Goal: Task Accomplishment & Management: Use online tool/utility

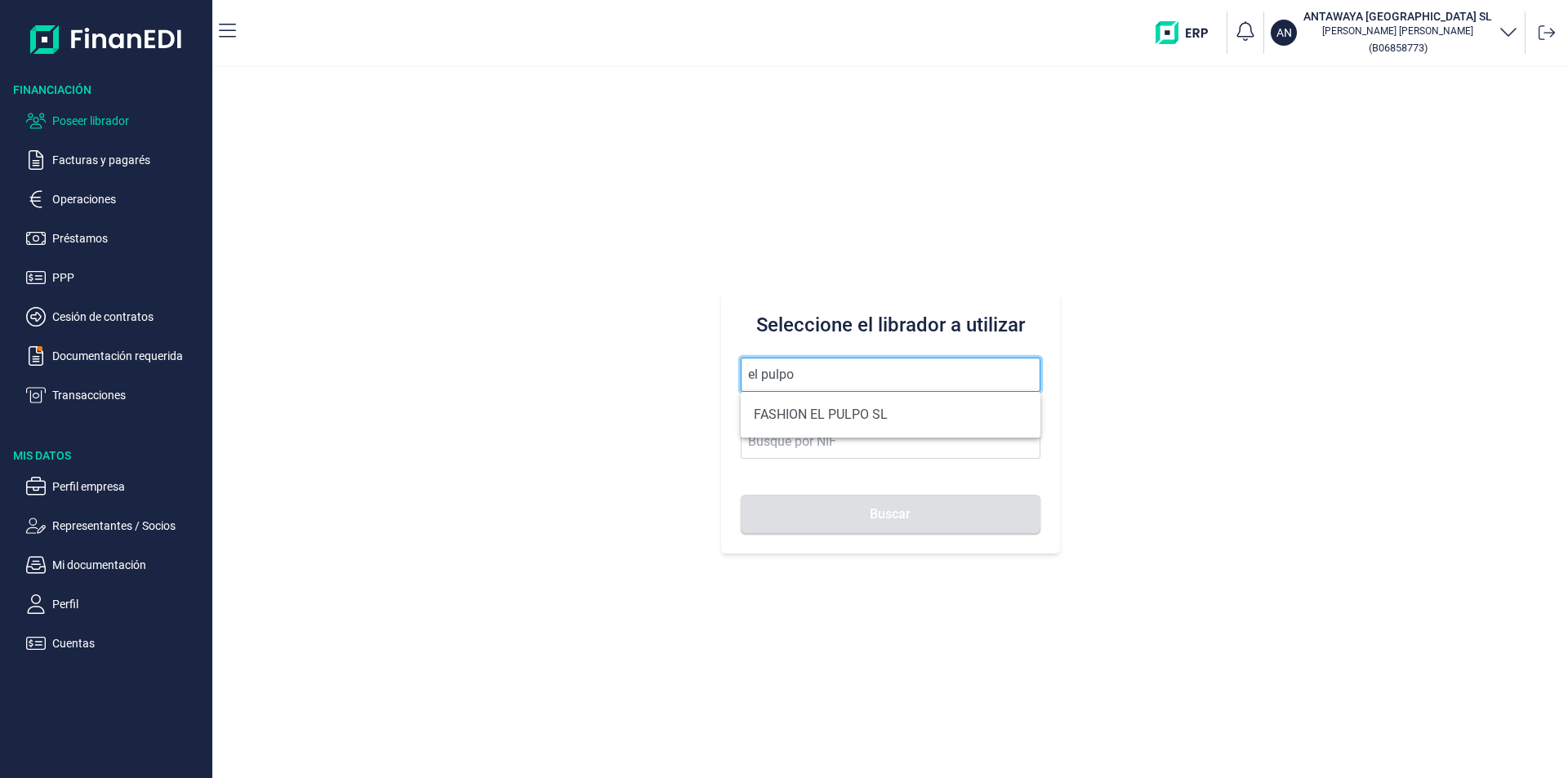
drag, startPoint x: 794, startPoint y: 372, endPoint x: 720, endPoint y: 370, distance: 74.0
click at [720, 370] on div "Seleccione el librador a utilizar el pulpo Buscar" at bounding box center [890, 422] width 1355 height 711
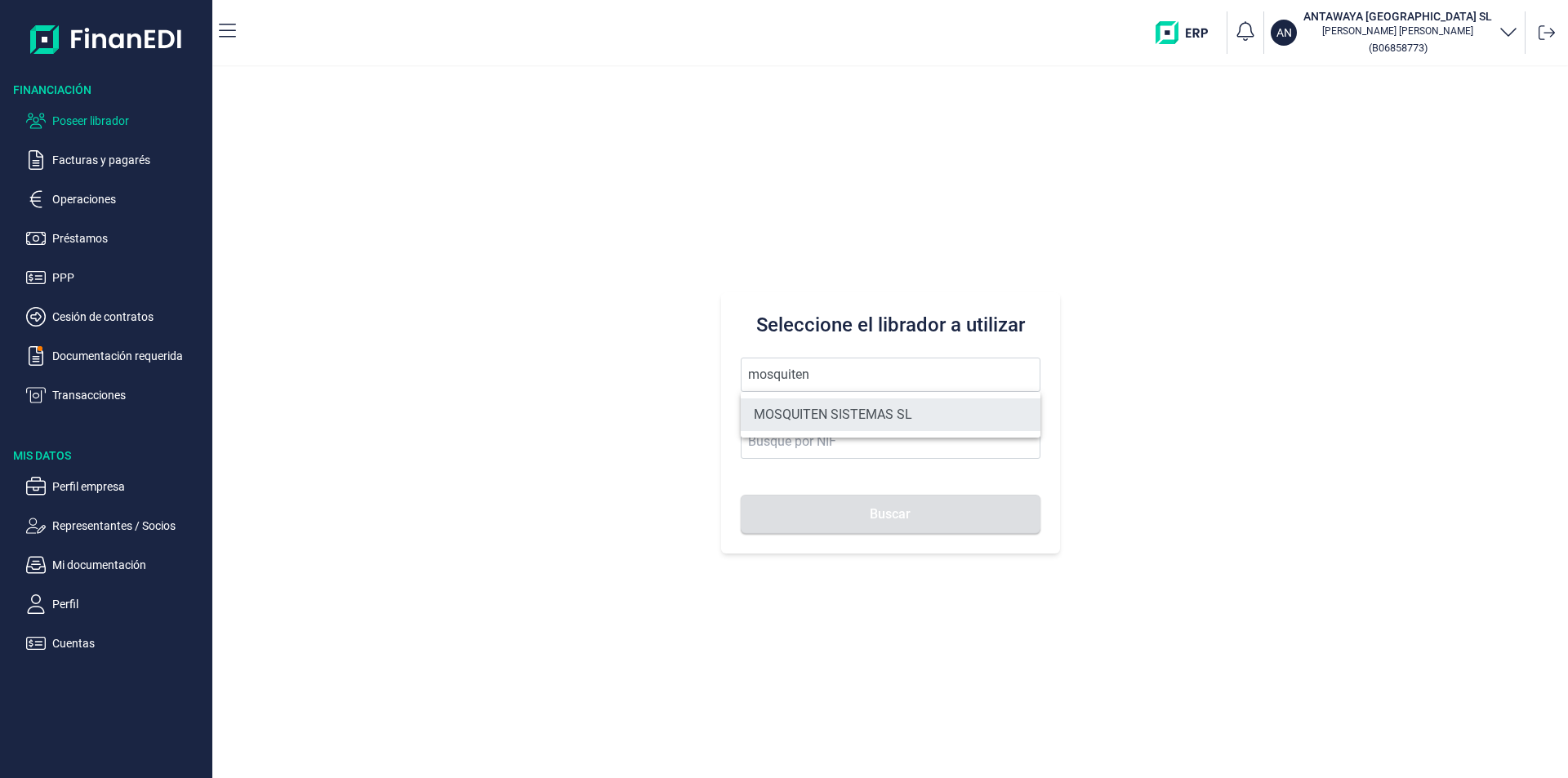
click at [771, 411] on li "MOSQUITEN SISTEMAS SL" at bounding box center [891, 414] width 300 height 33
type input "MOSQUITEN SISTEMAS SL"
type input "B90198250"
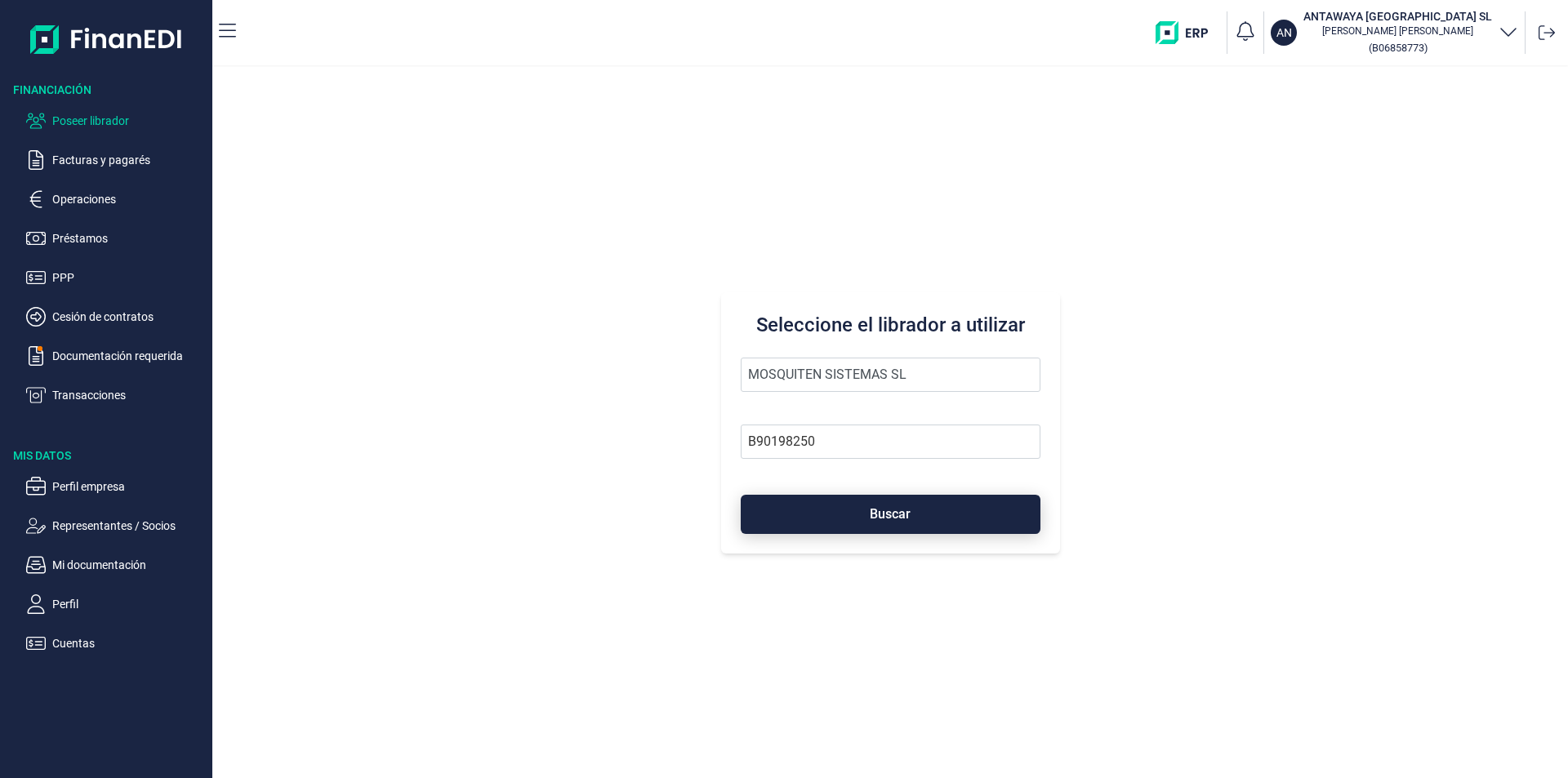
click at [844, 509] on button "Buscar" at bounding box center [891, 514] width 300 height 39
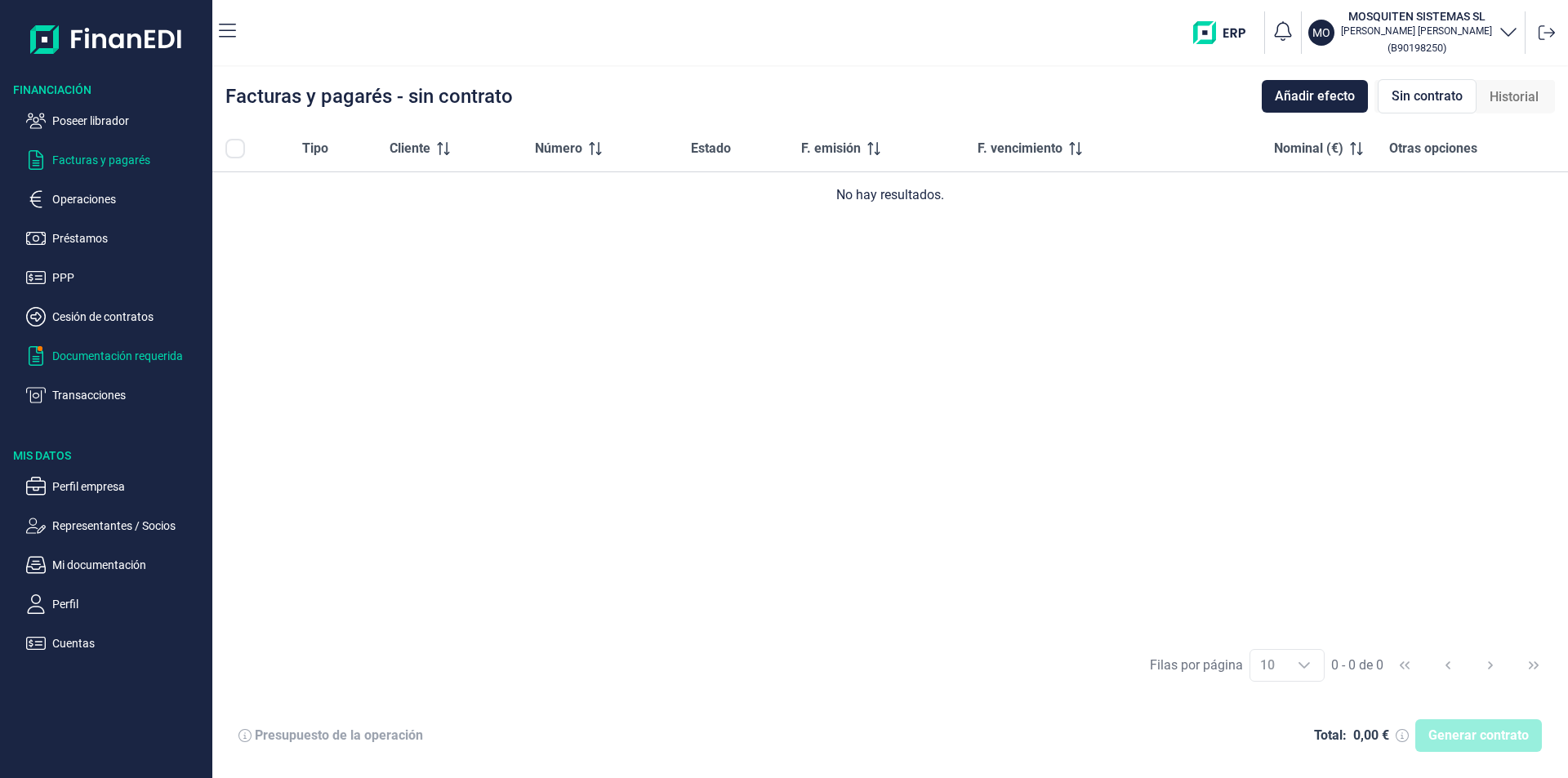
click at [138, 361] on p "Documentación requerida" at bounding box center [129, 356] width 154 height 19
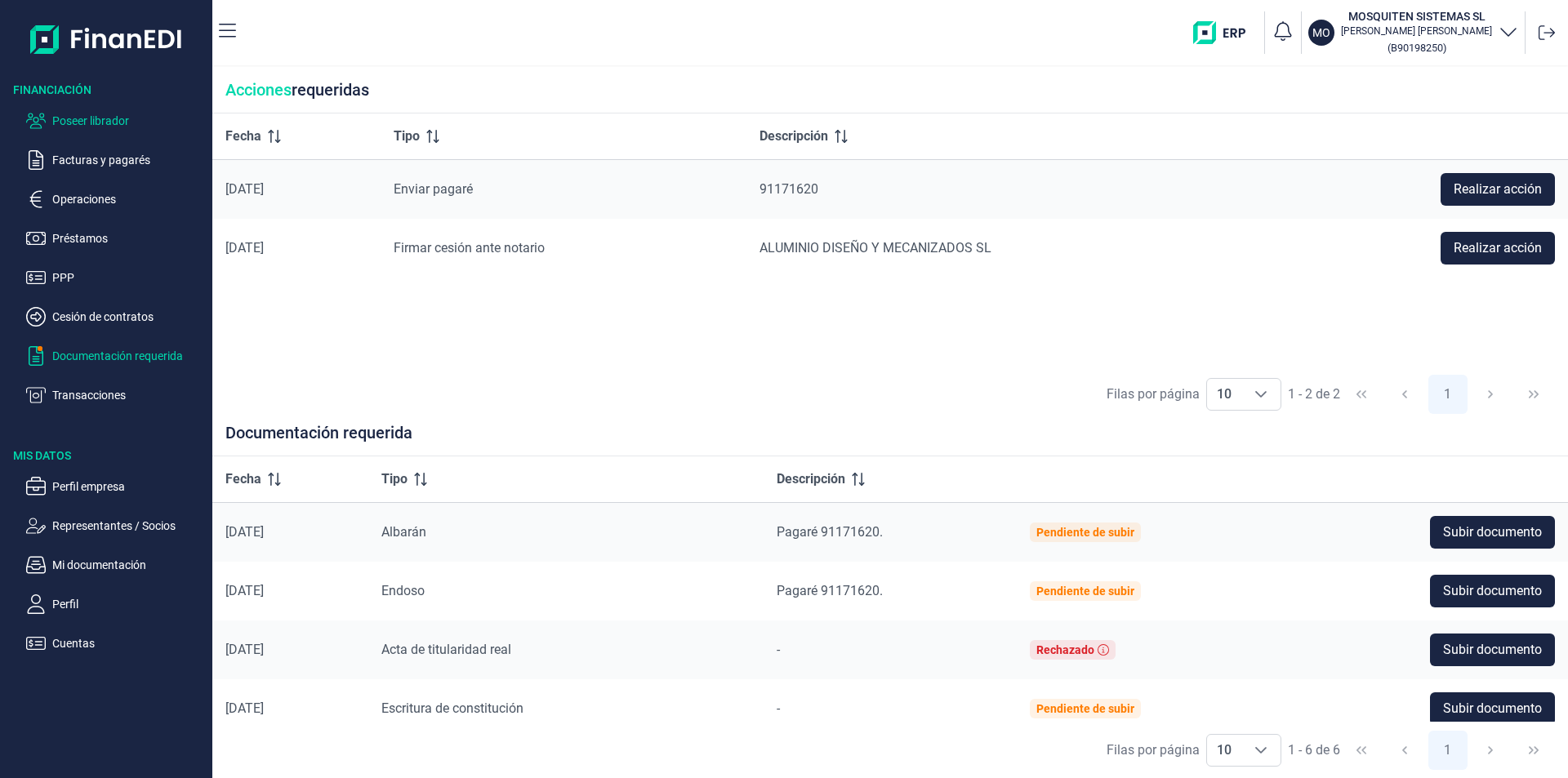
click at [121, 120] on p "Poseer librador" at bounding box center [129, 120] width 154 height 19
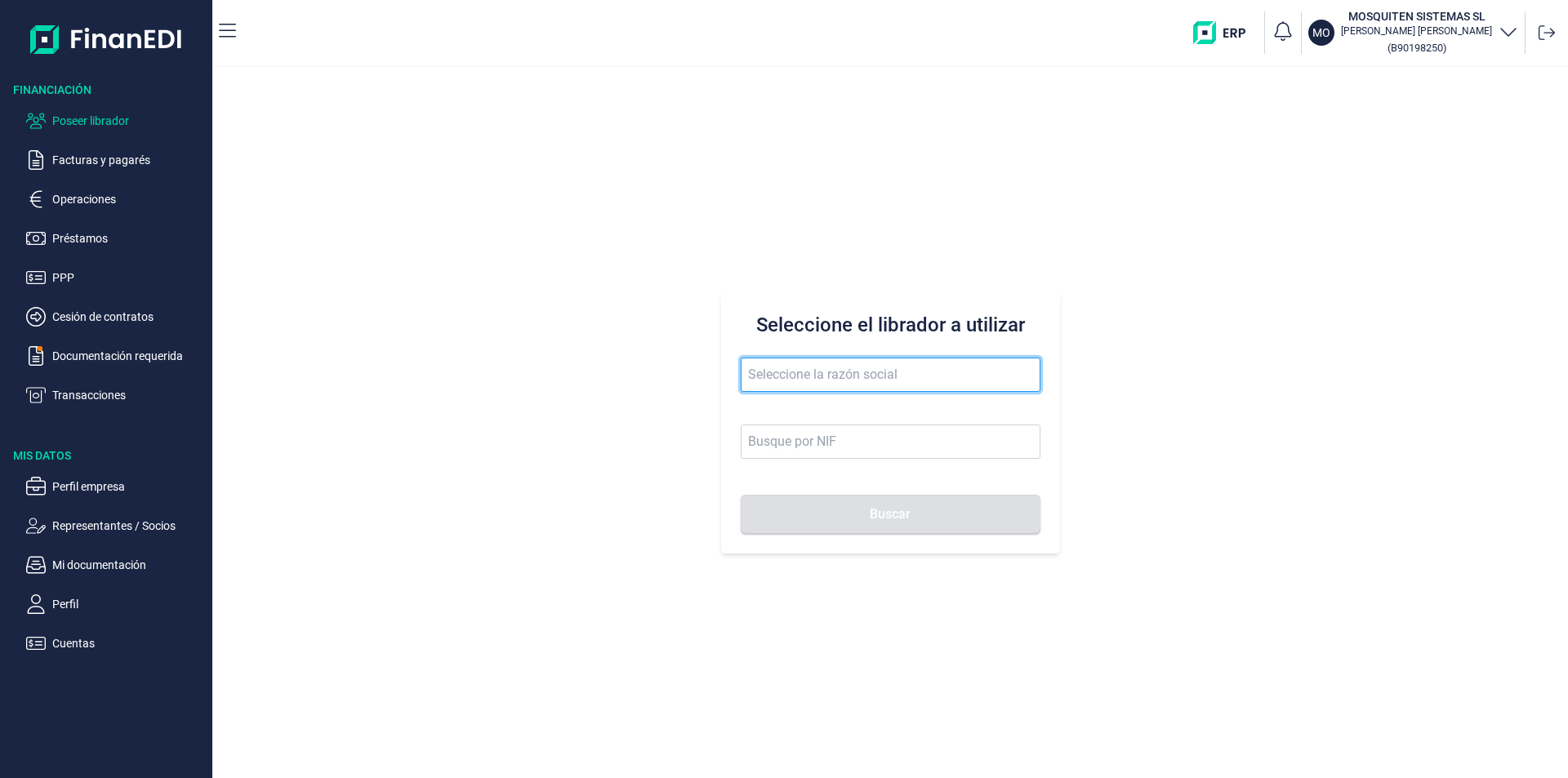
click at [765, 379] on input "text" at bounding box center [891, 375] width 300 height 35
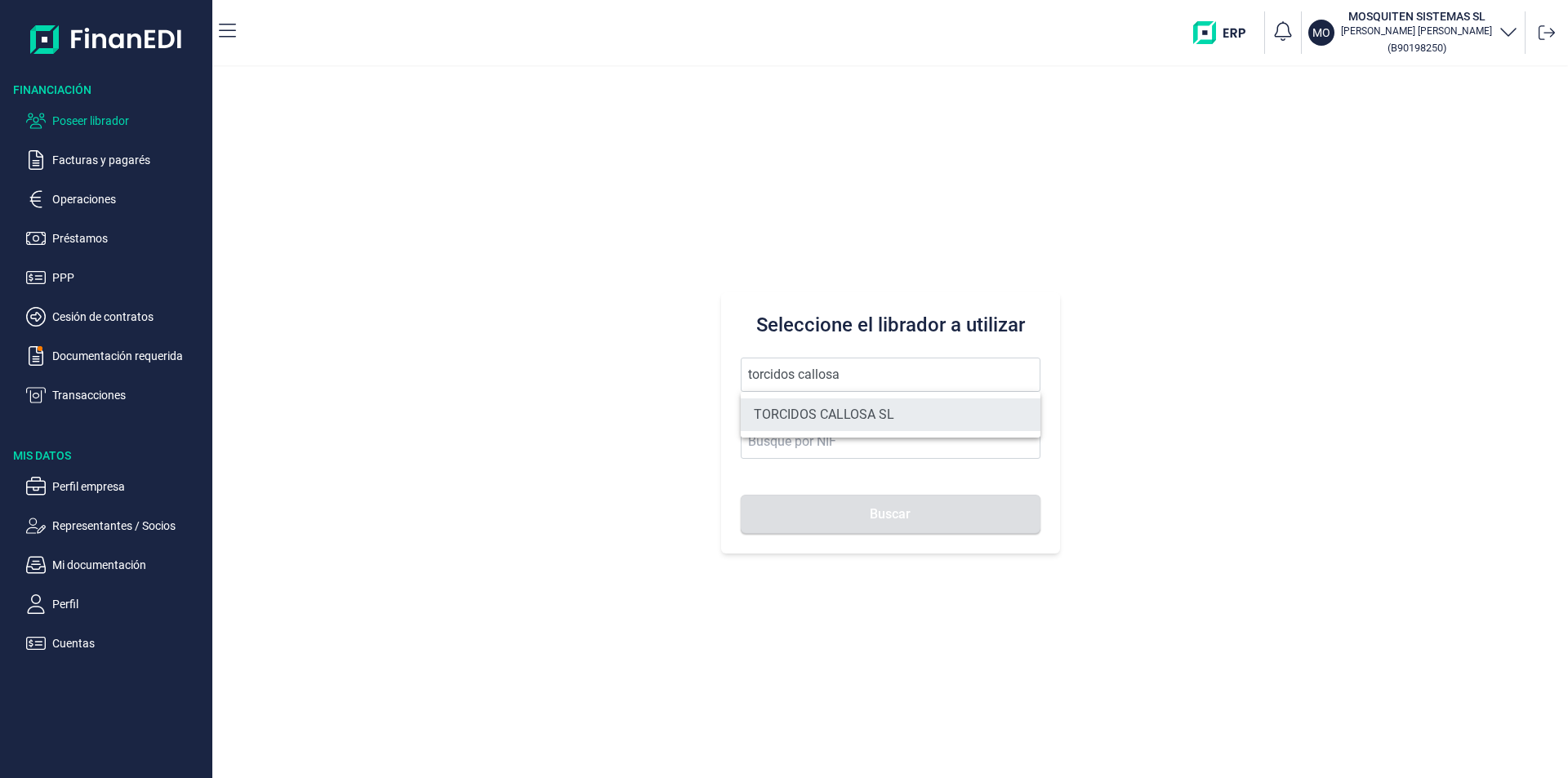
click at [841, 414] on li "TORCIDOS CALLOSA SL" at bounding box center [891, 414] width 300 height 33
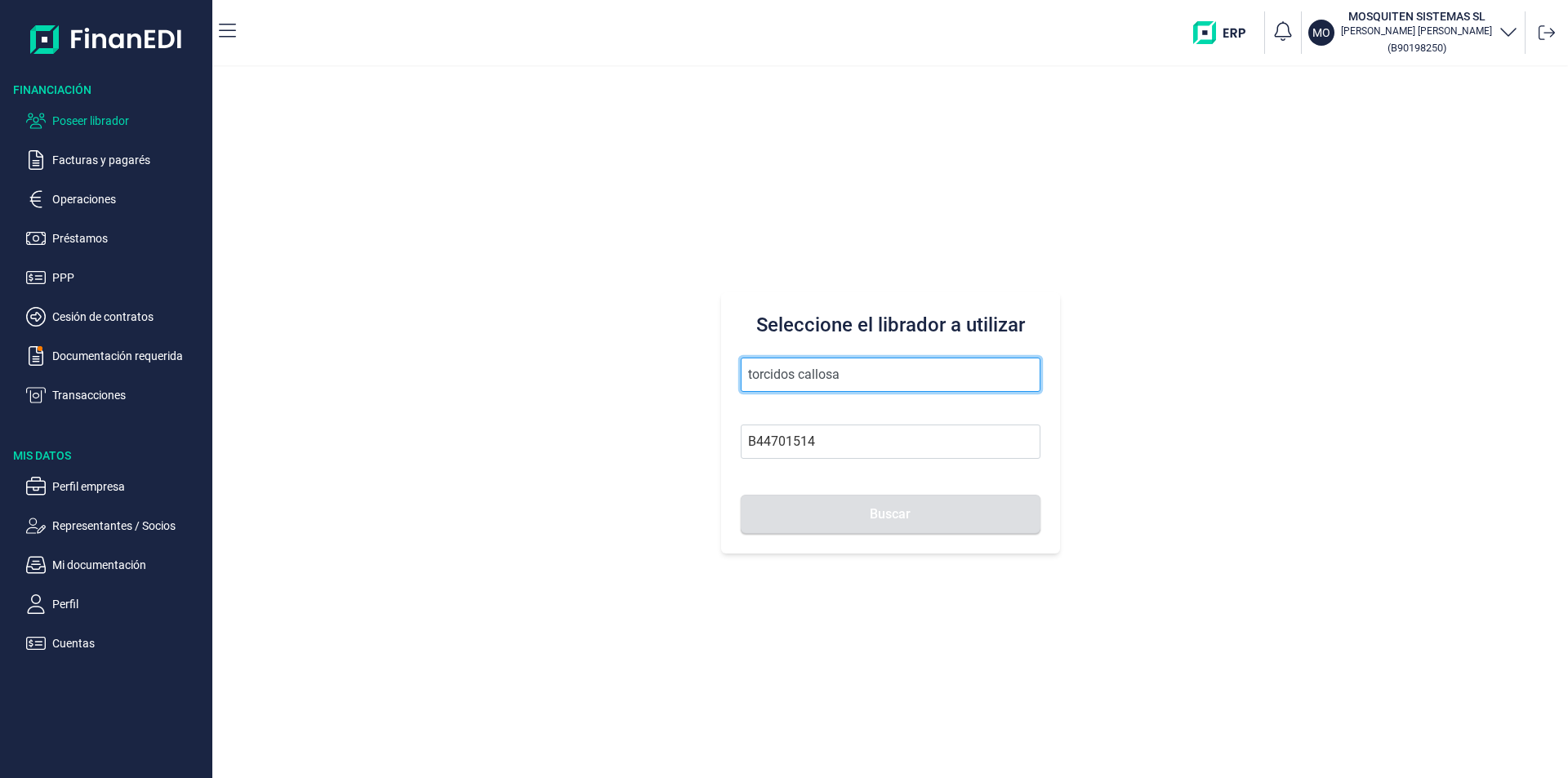
type input "TORCIDOS CALLOSA SL"
type input "B44701514"
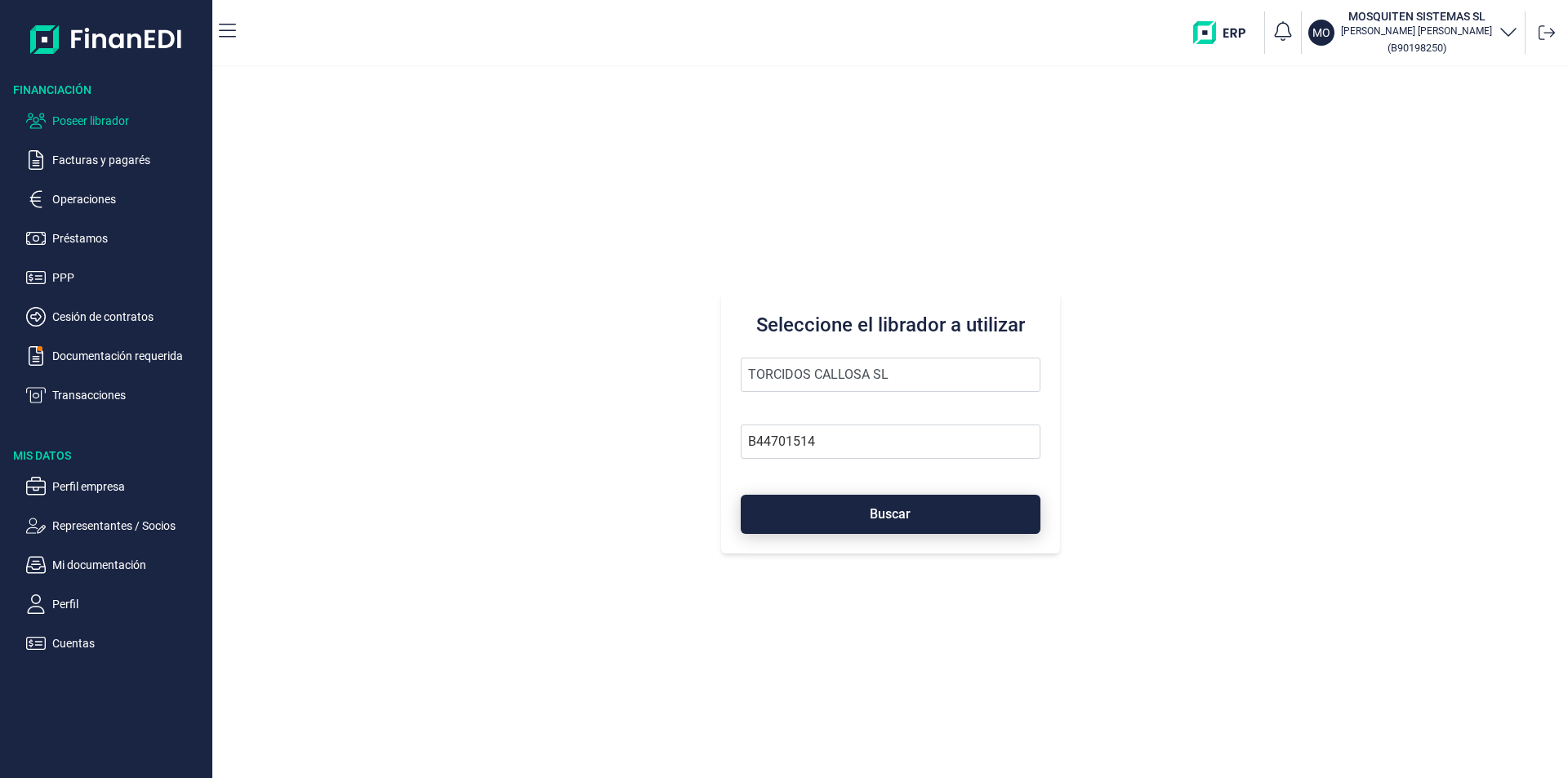
click at [841, 513] on button "Buscar" at bounding box center [891, 514] width 300 height 39
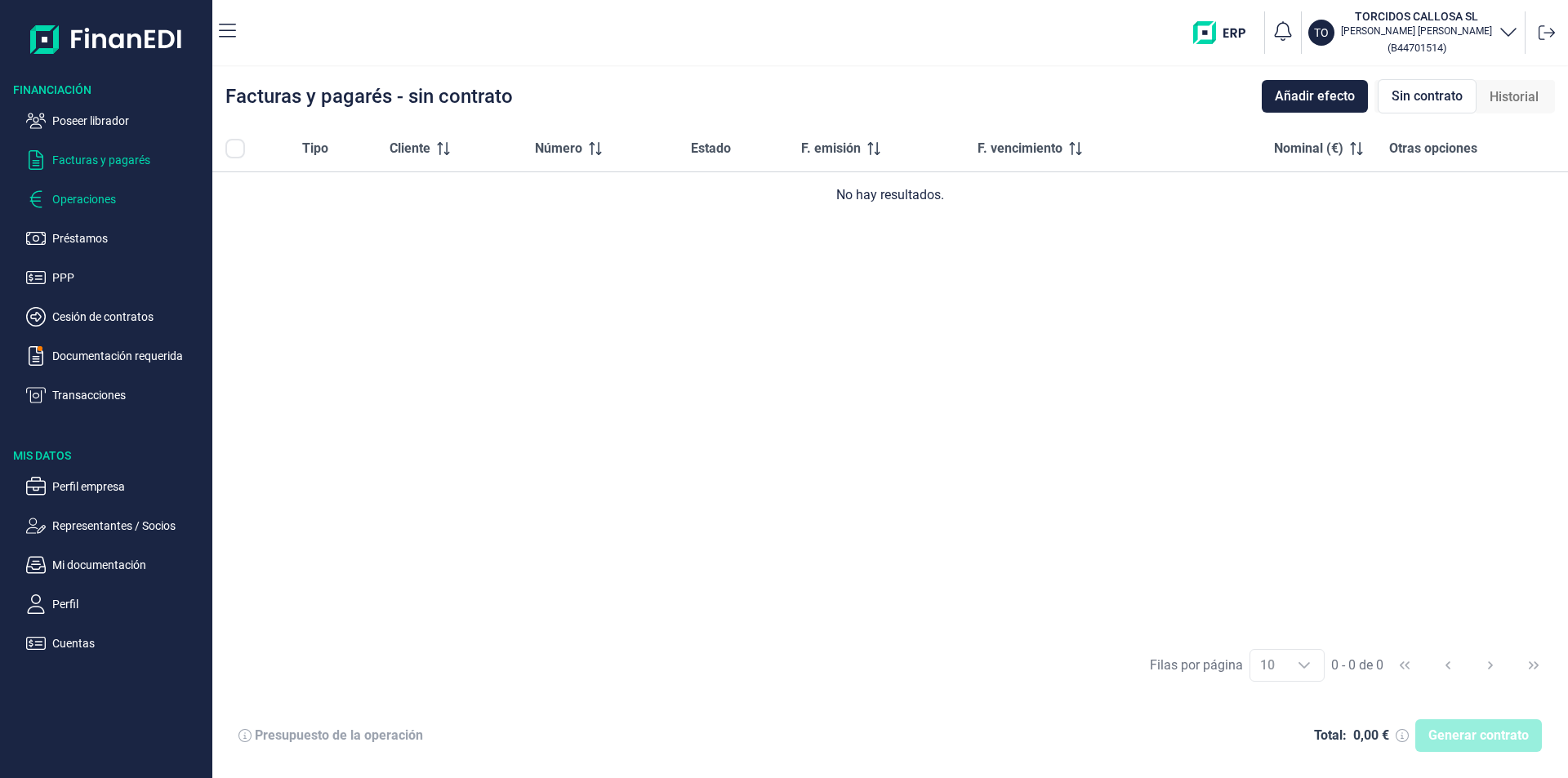
click at [104, 197] on p "Operaciones" at bounding box center [129, 199] width 154 height 19
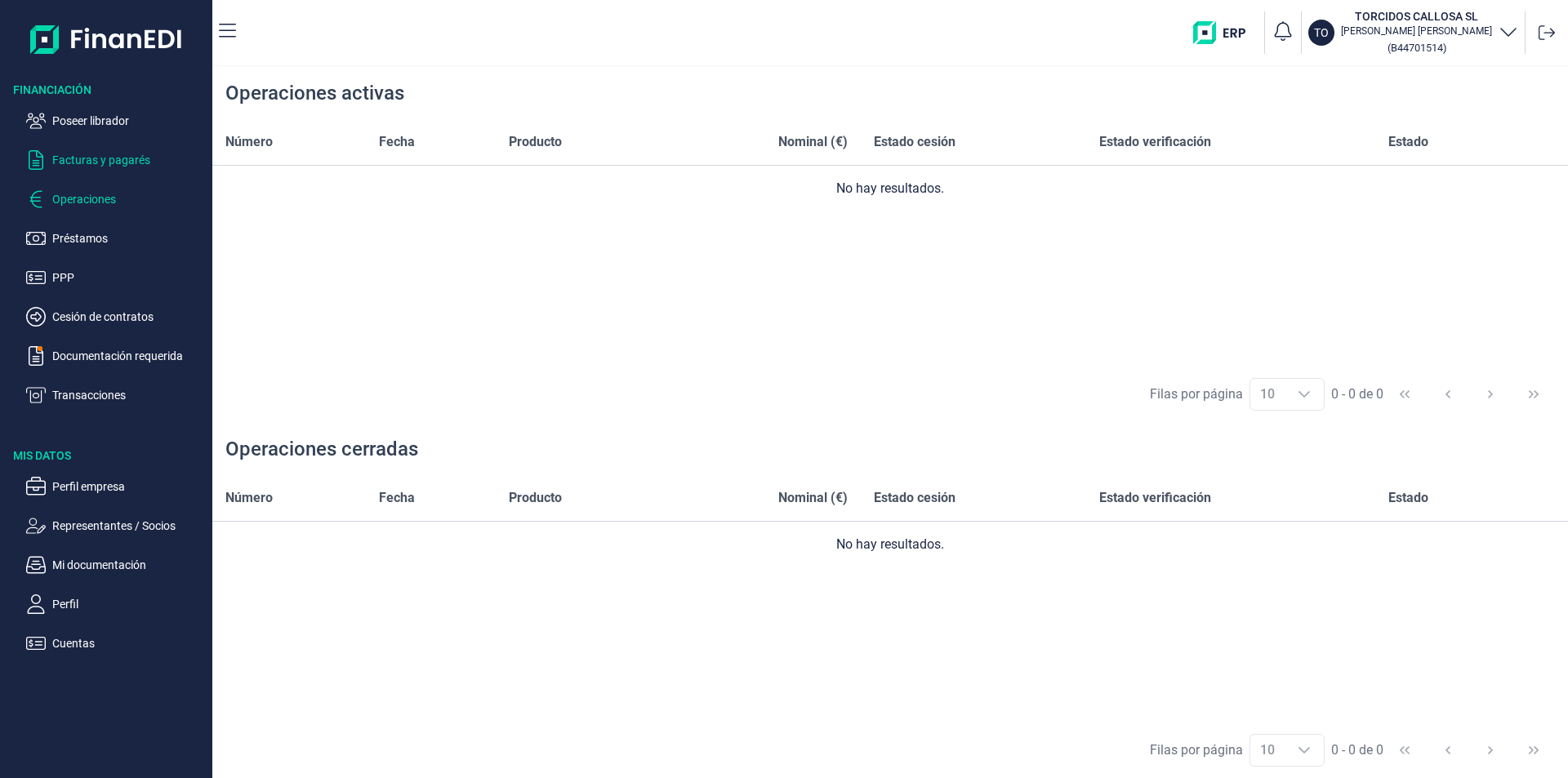
click at [104, 161] on p "Facturas y pagarés" at bounding box center [129, 160] width 154 height 19
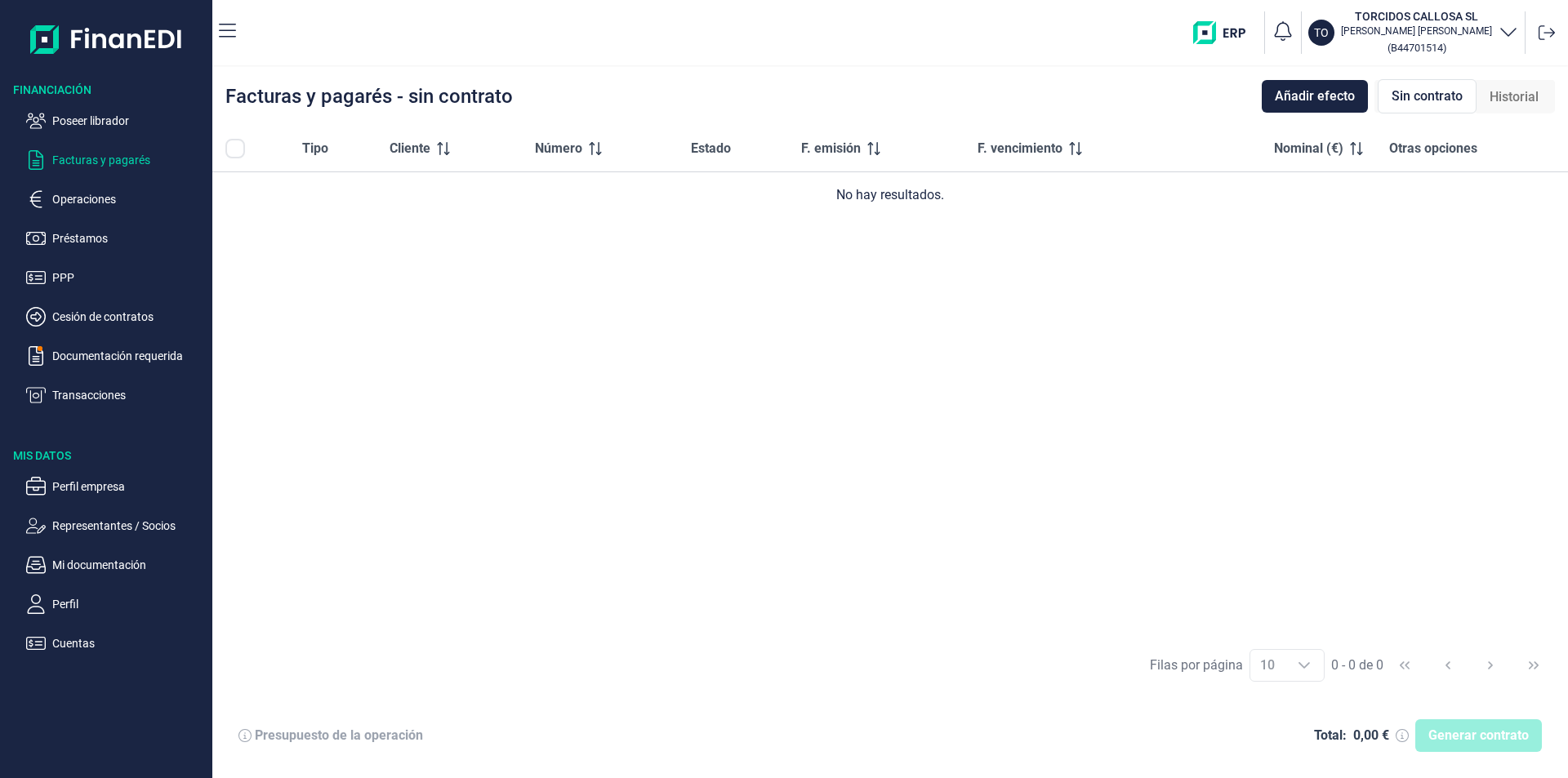
click at [1519, 96] on span "Historial" at bounding box center [1514, 97] width 49 height 19
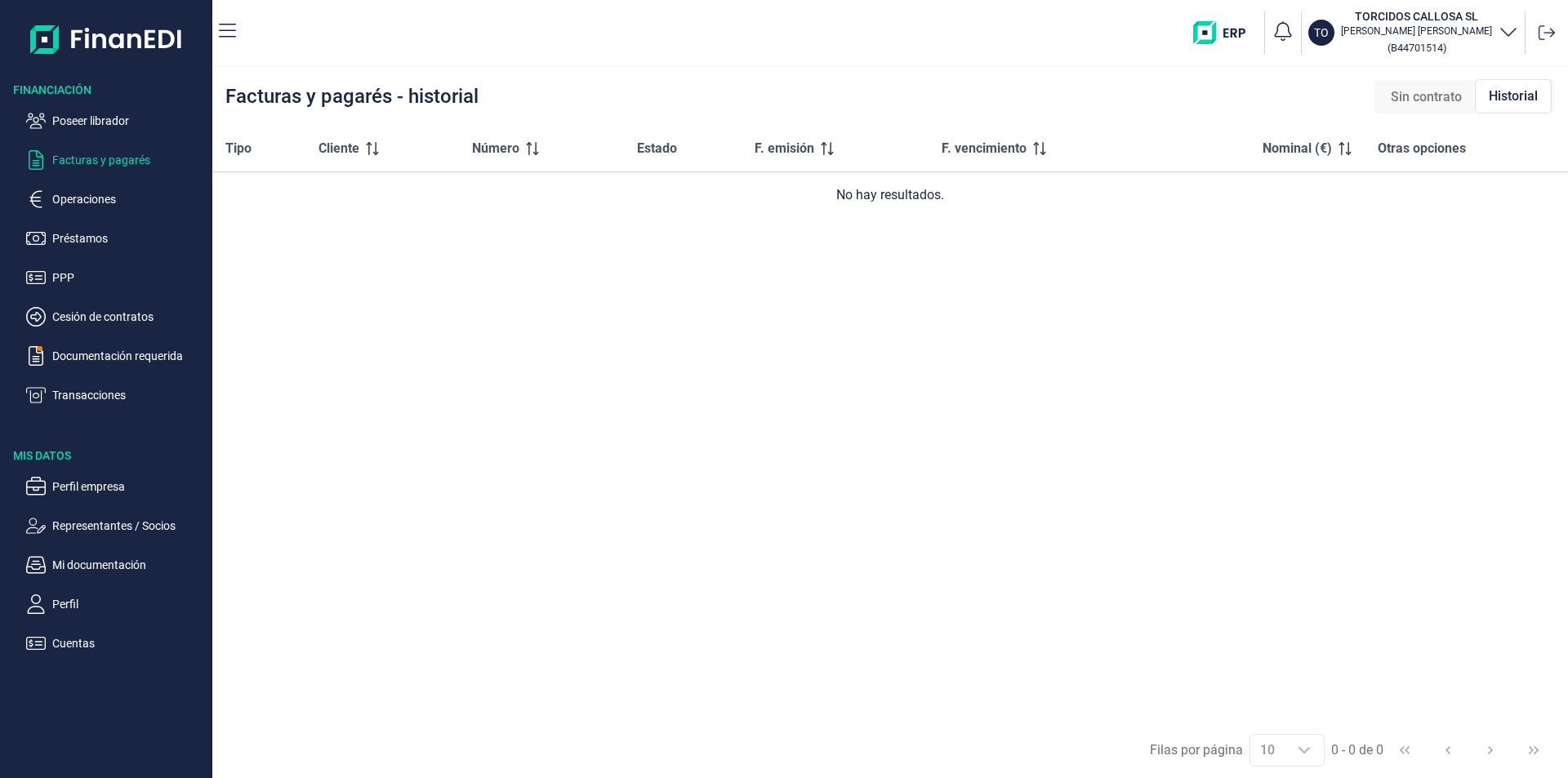
click at [1427, 100] on span "Sin contrato" at bounding box center [1427, 97] width 71 height 19
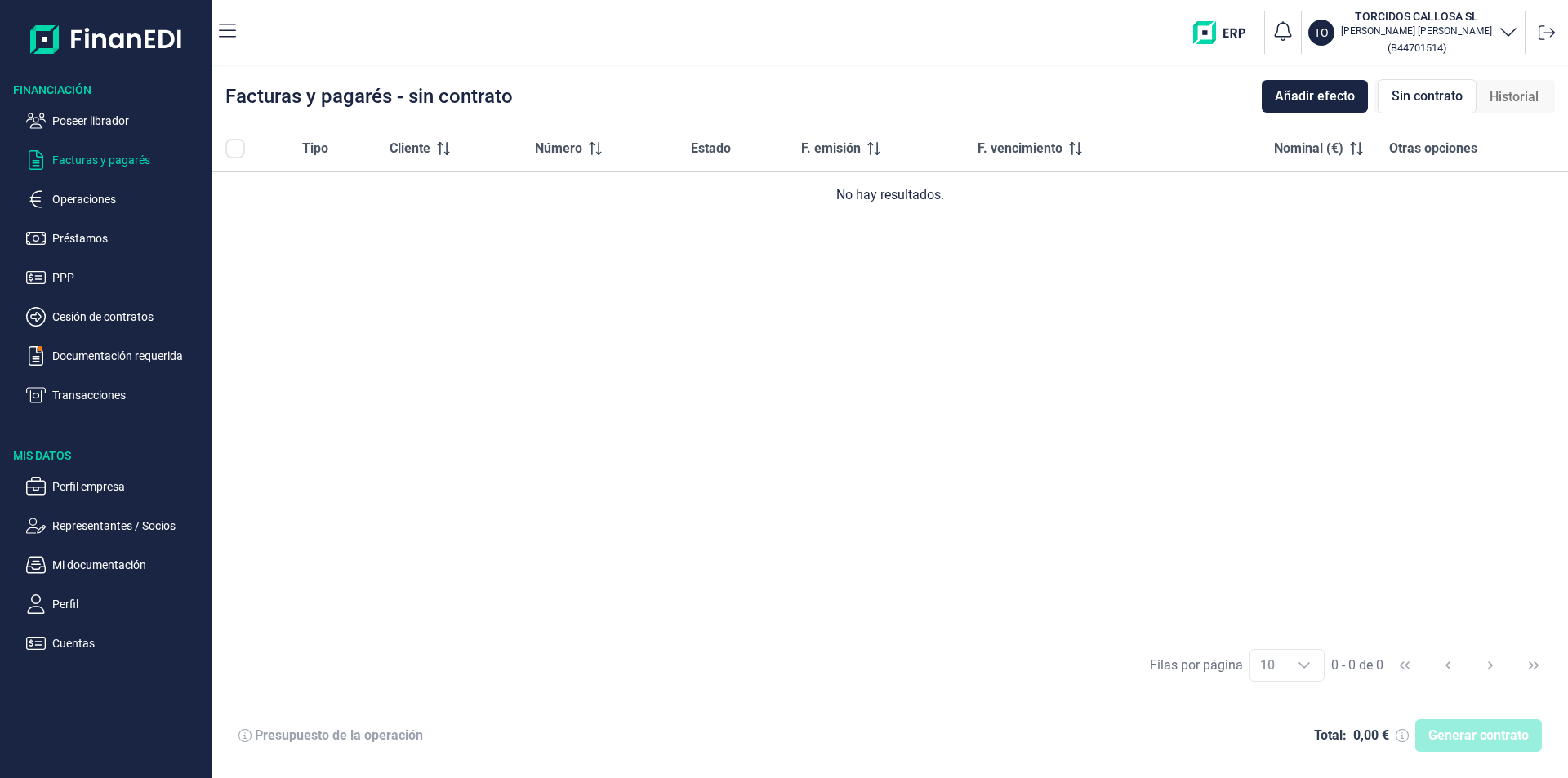
click at [675, 336] on div "Tipo Cliente Número Estado F. emisión F. vencimiento Nominal (€) Otras opciones…" at bounding box center [890, 381] width 1355 height 511
click at [84, 639] on p "Cuentas" at bounding box center [129, 643] width 154 height 19
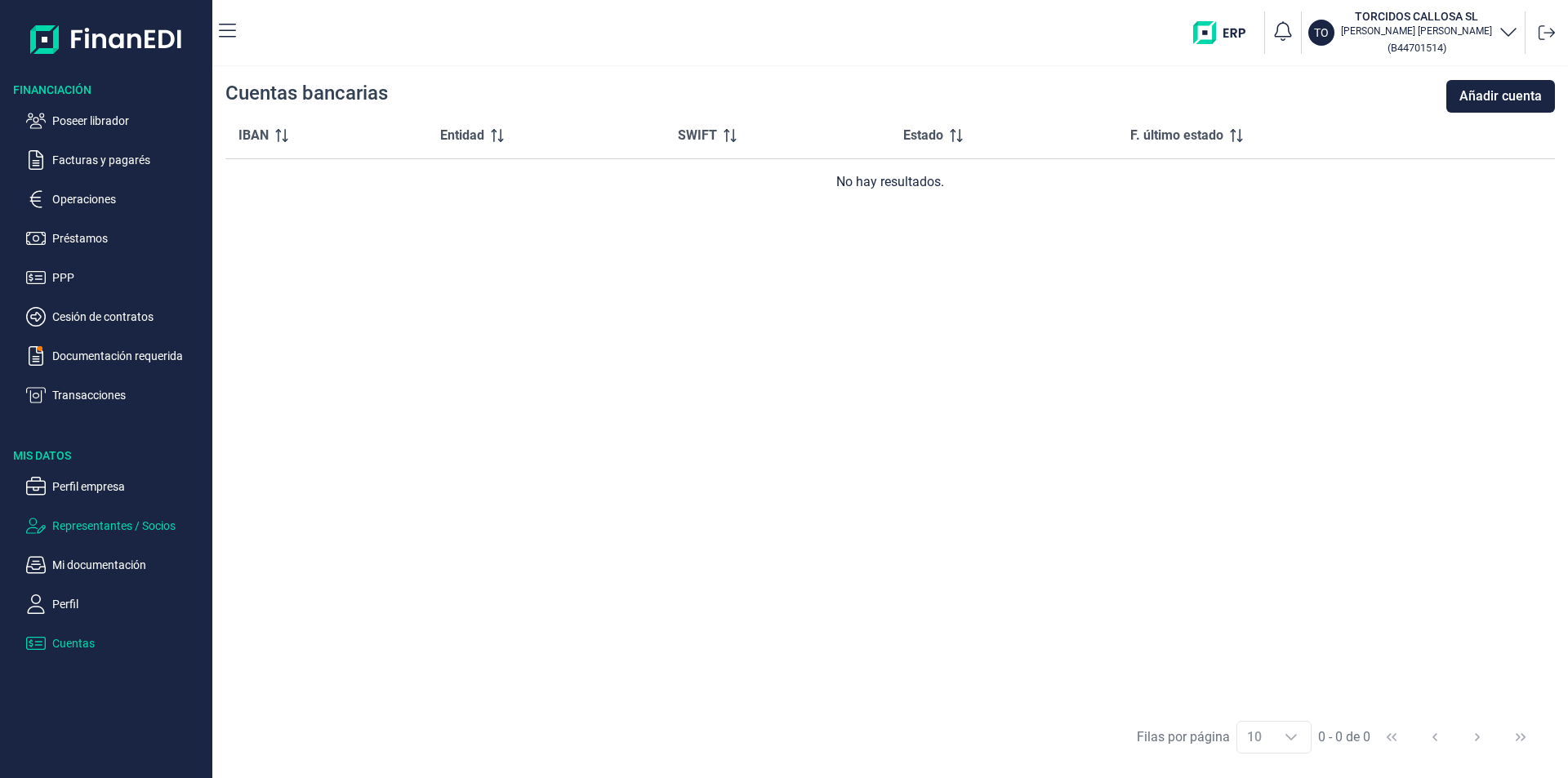
click at [95, 529] on p "Representantes / Socios" at bounding box center [129, 526] width 154 height 19
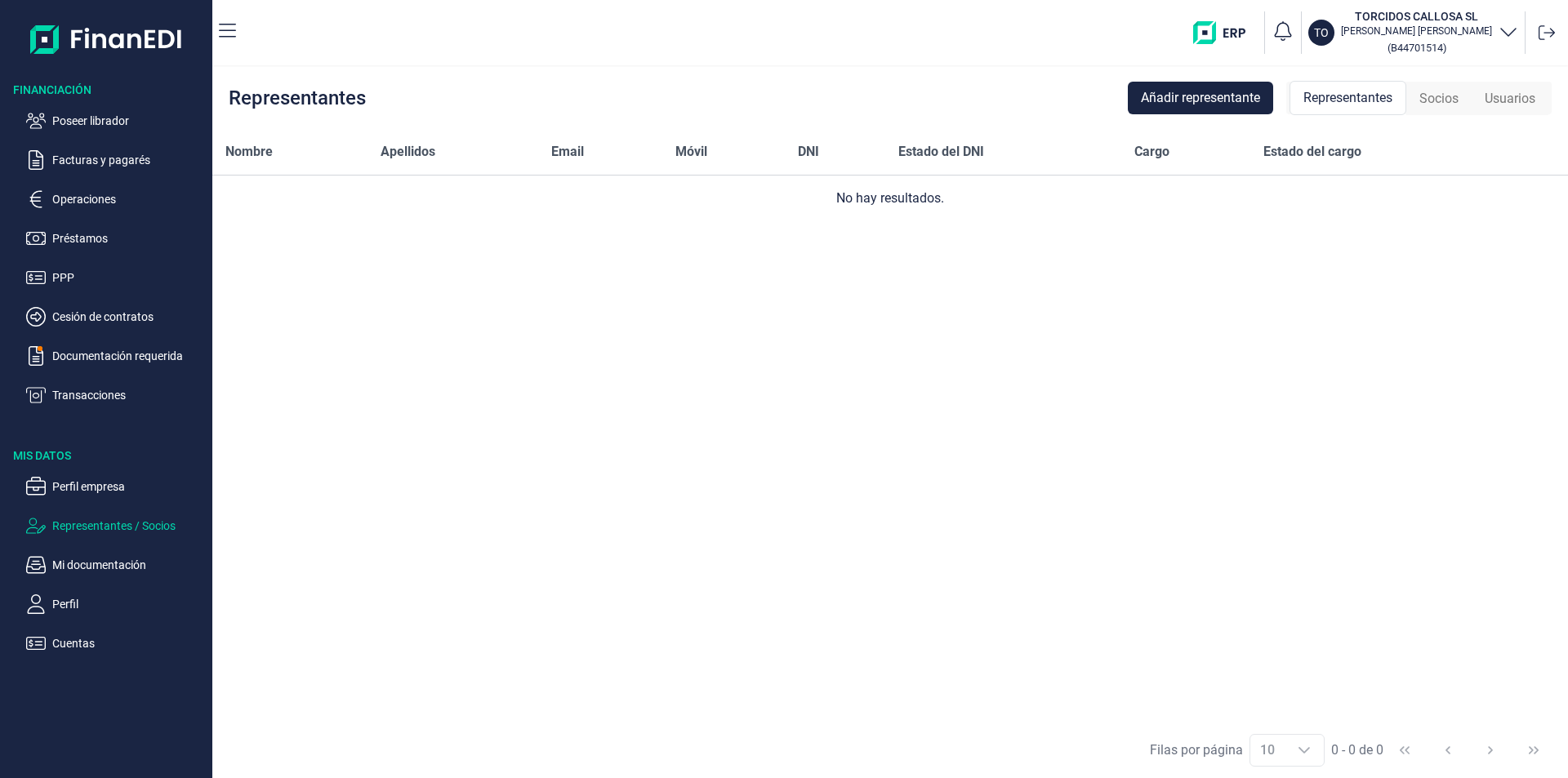
click at [673, 405] on div "Nombre Apellidos Email Móvil DNI Estado del DNI Cargo Estado del cargo No hay r…" at bounding box center [890, 425] width 1355 height 592
click at [741, 427] on div "Nombre Apellidos Email Móvil DNI Estado del DNI Cargo Estado del cargo No hay r…" at bounding box center [890, 425] width 1355 height 592
click at [751, 313] on div "Nombre Apellidos Email Móvil DNI Estado del DNI Cargo Estado del cargo No hay r…" at bounding box center [890, 425] width 1355 height 592
click at [121, 116] on p "Poseer librador" at bounding box center [129, 120] width 154 height 19
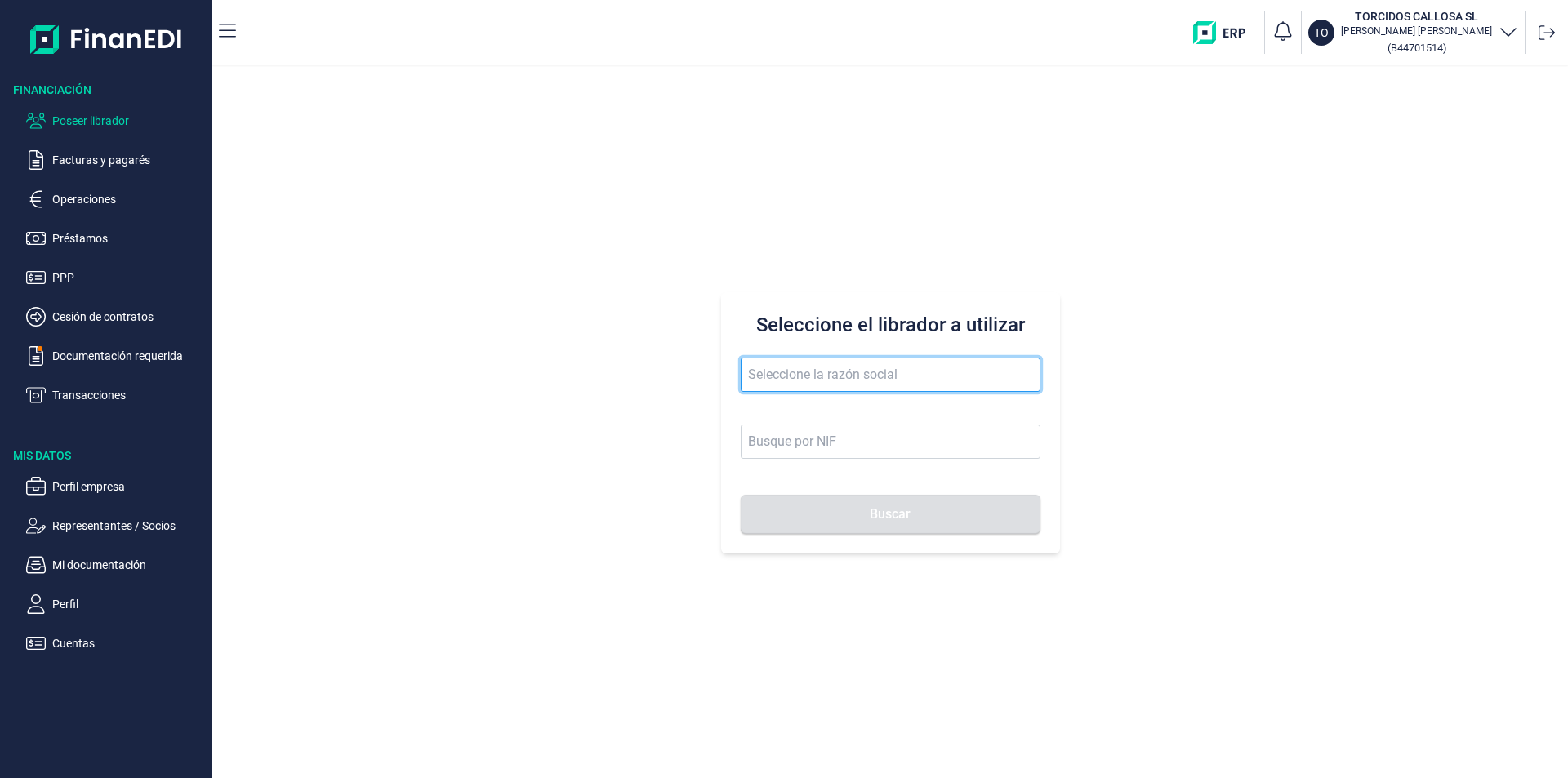
click at [789, 370] on input "text" at bounding box center [891, 375] width 300 height 35
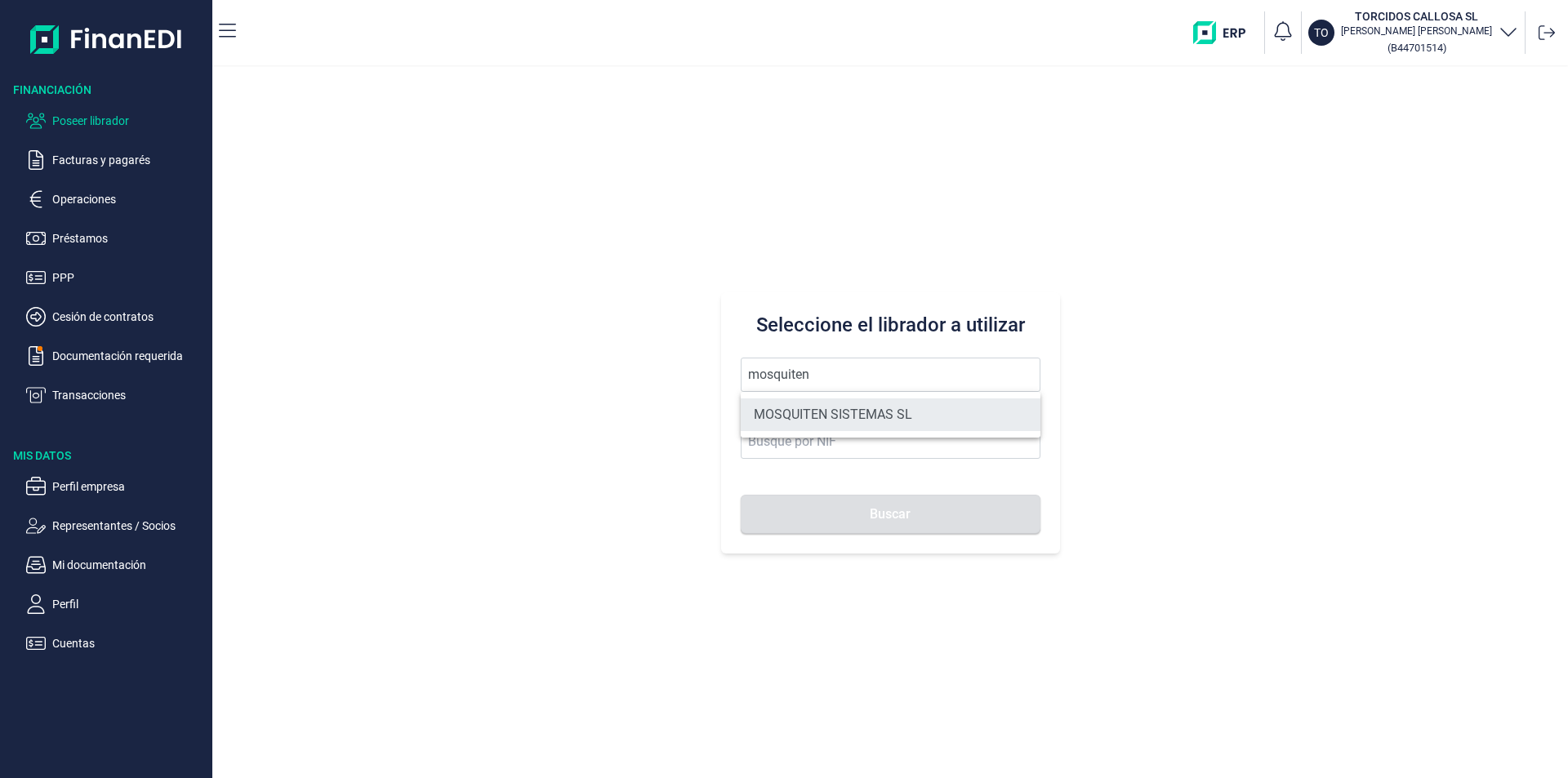
click at [833, 412] on li "MOSQUITEN SISTEMAS SL" at bounding box center [891, 414] width 300 height 33
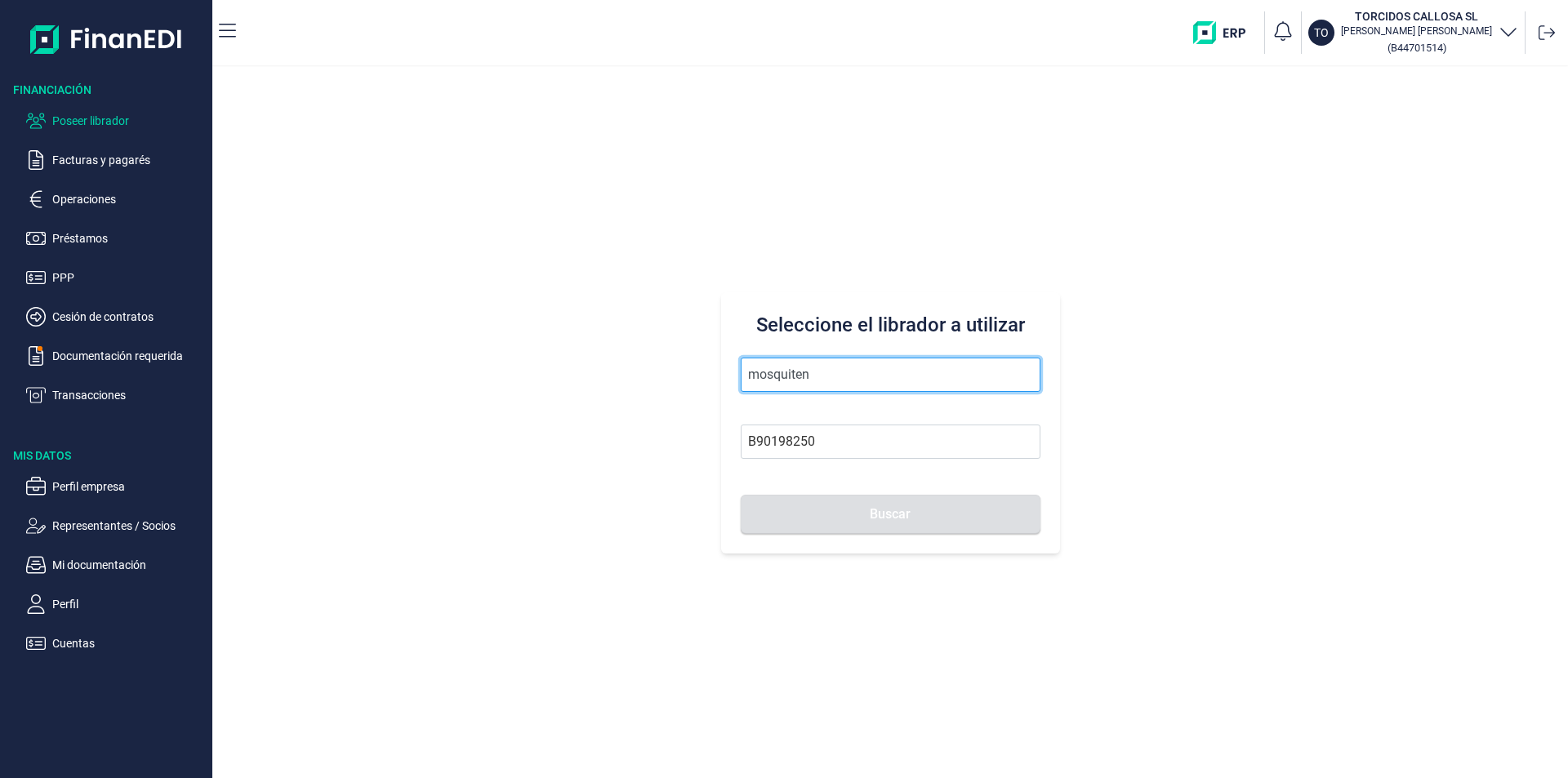
type input "MOSQUITEN SISTEMAS SL"
type input "B90198250"
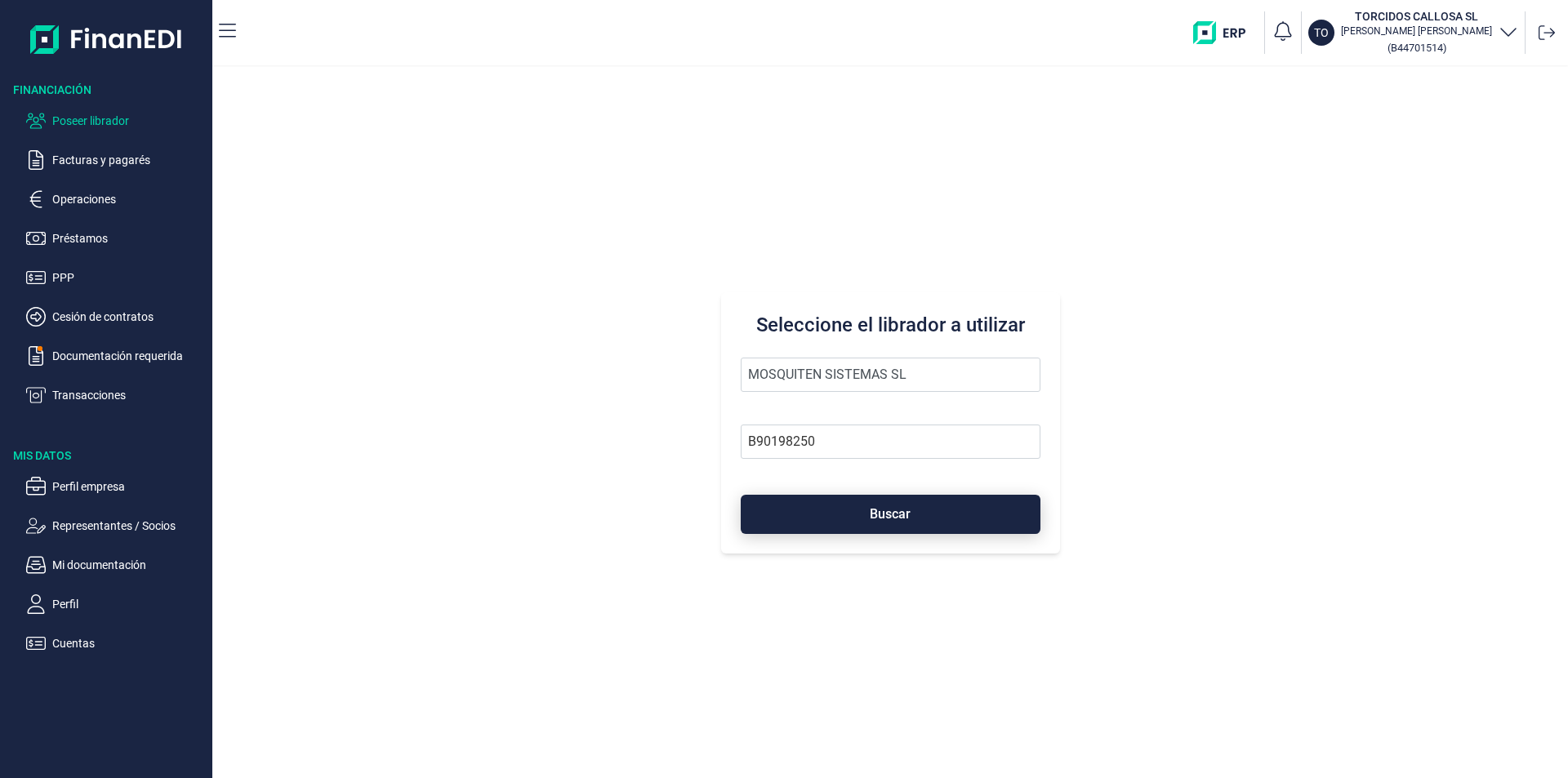
click at [864, 511] on button "Buscar" at bounding box center [891, 514] width 300 height 39
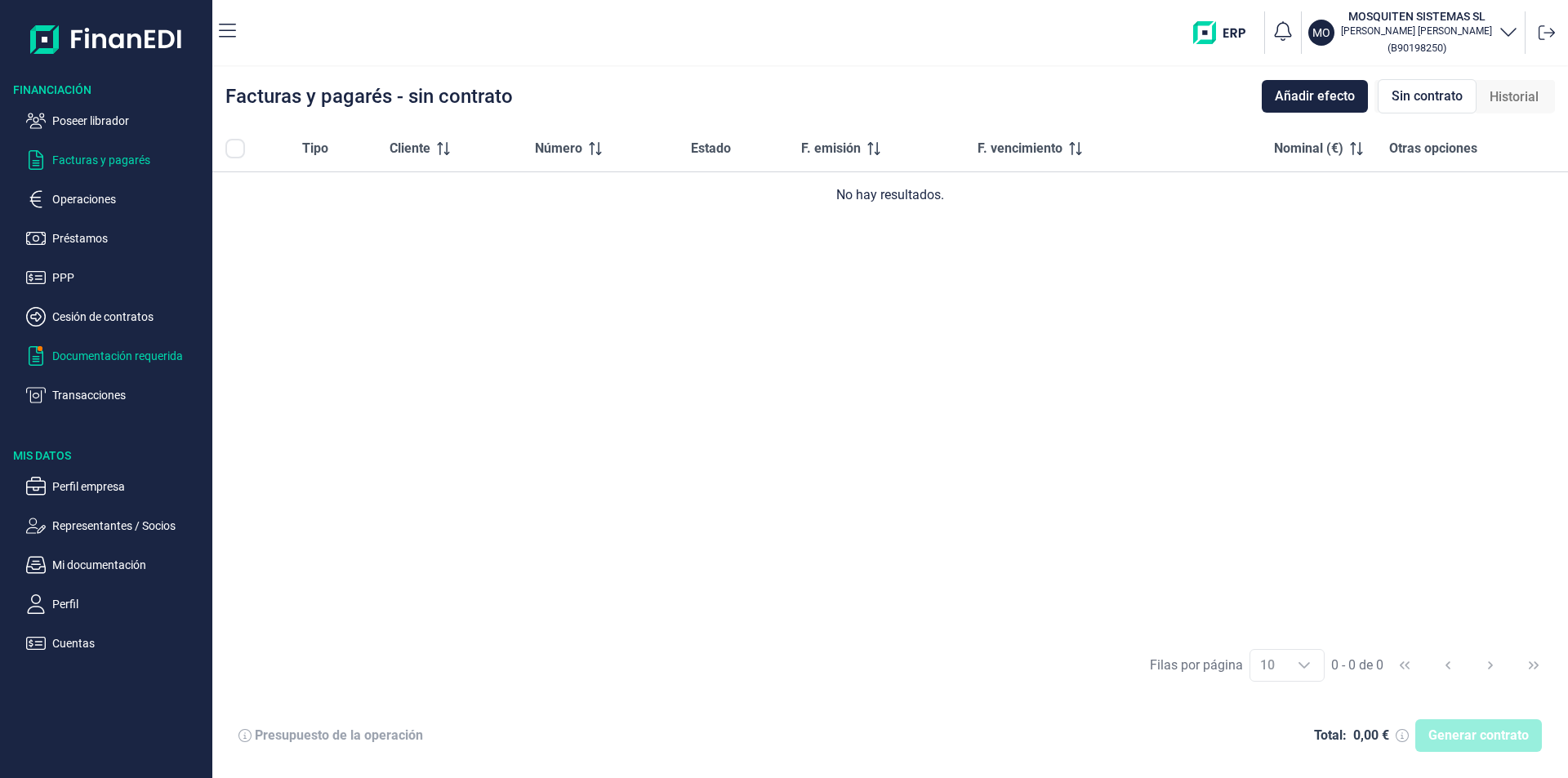
click at [105, 358] on p "Documentación requerida" at bounding box center [129, 356] width 154 height 19
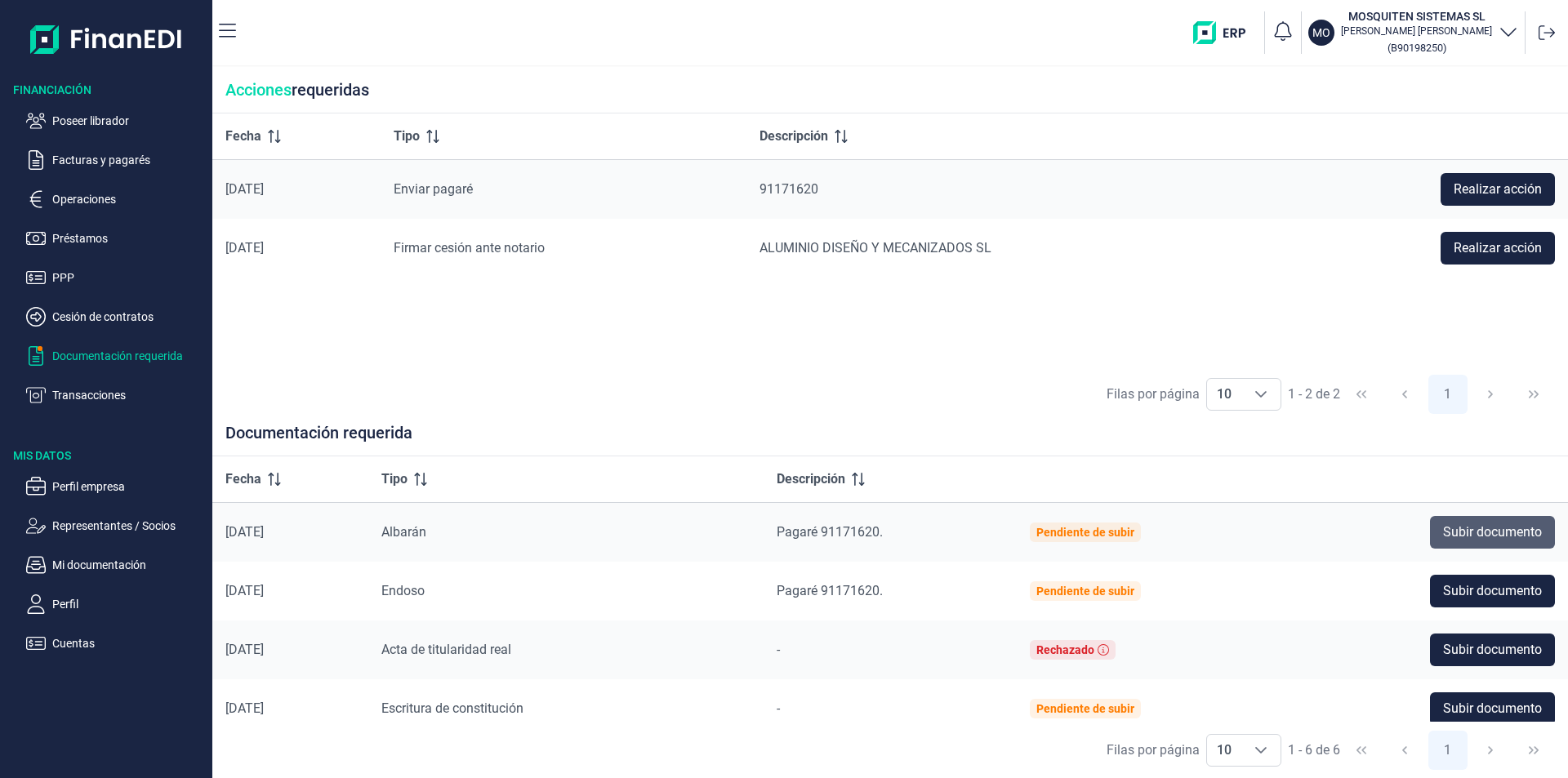
click at [1458, 532] on span "Subir documento" at bounding box center [1492, 532] width 99 height 19
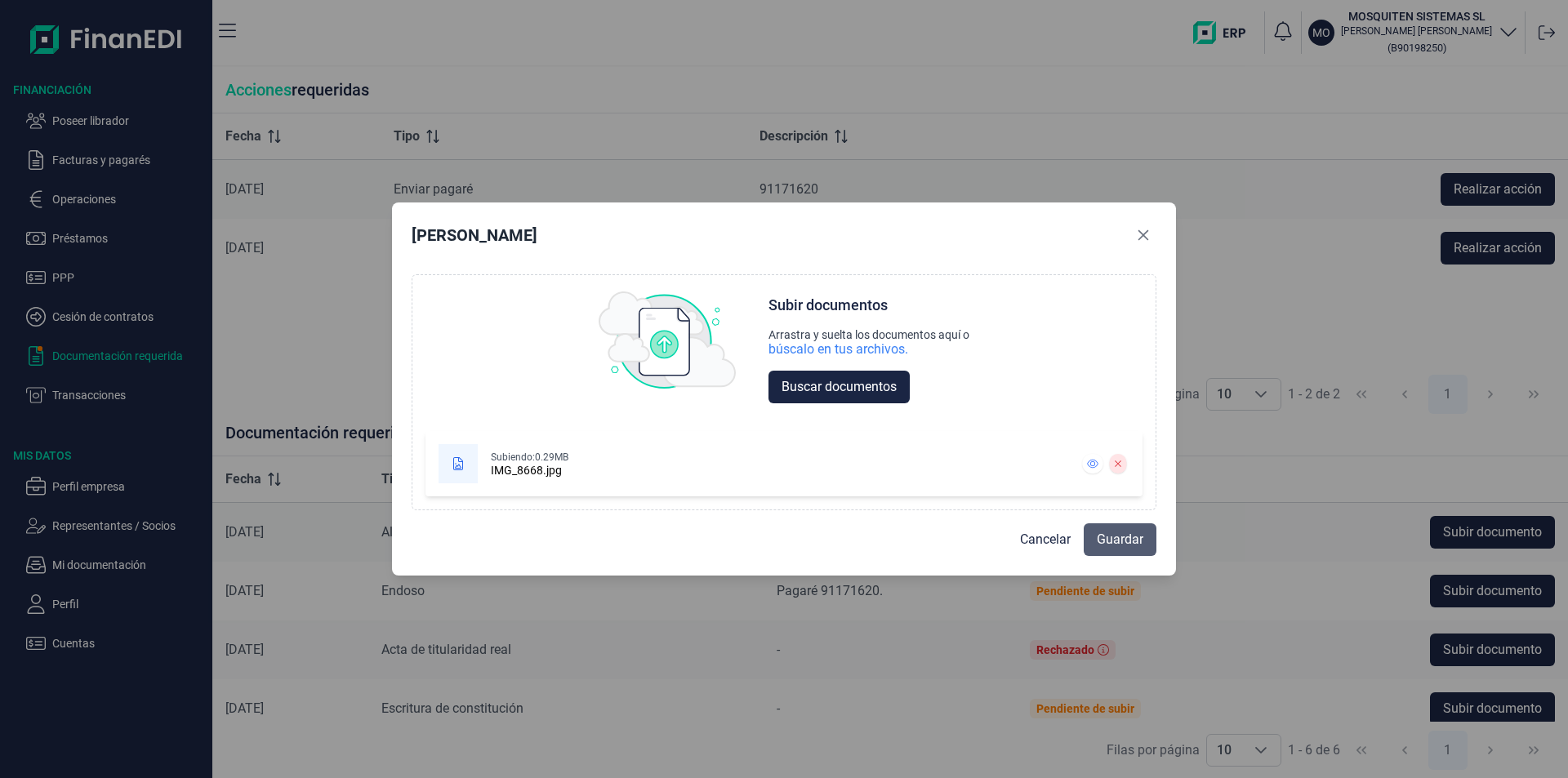
click at [1107, 540] on span "Guardar" at bounding box center [1120, 540] width 46 height 19
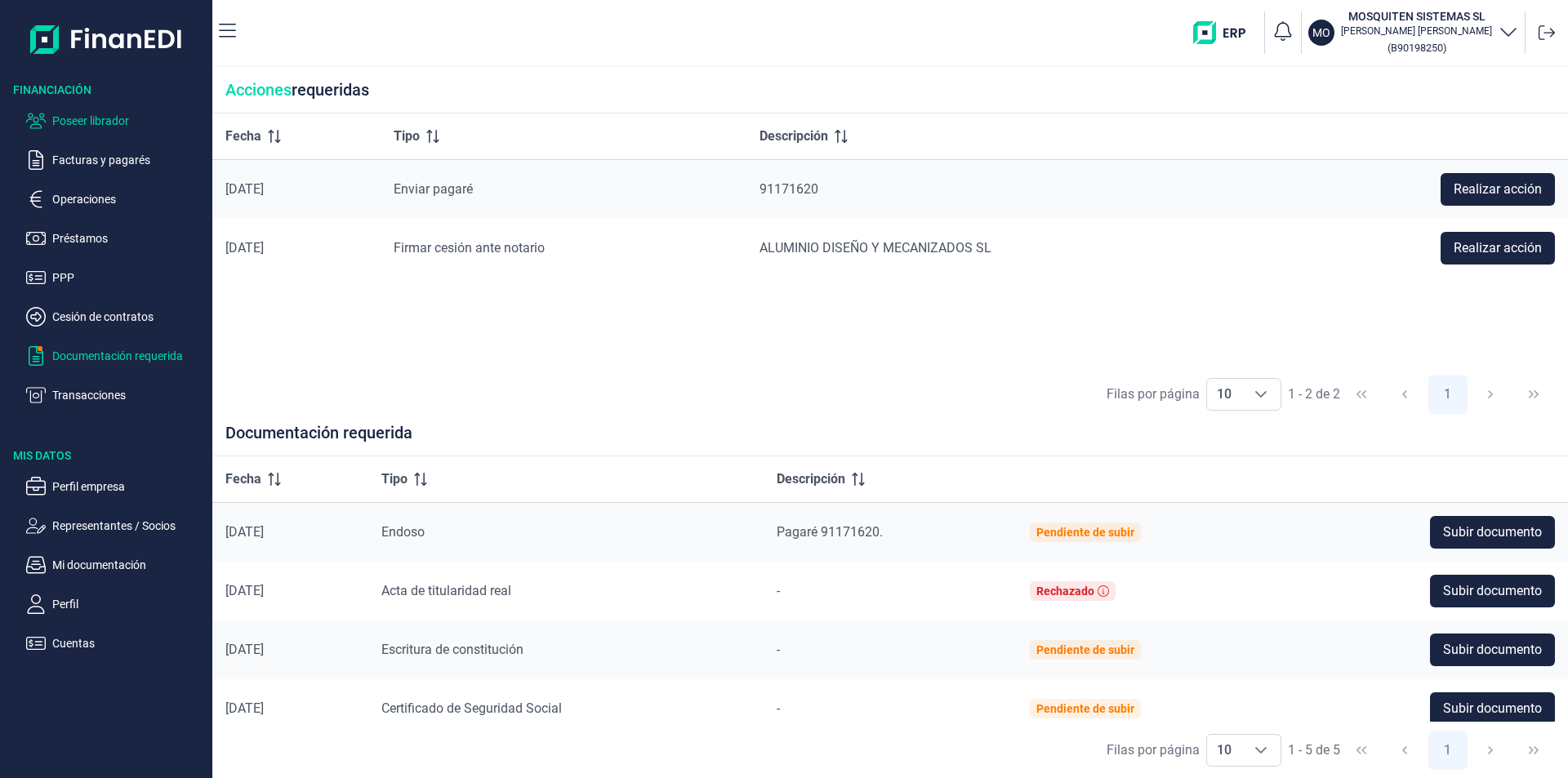
click at [94, 116] on p "Poseer librador" at bounding box center [129, 120] width 154 height 19
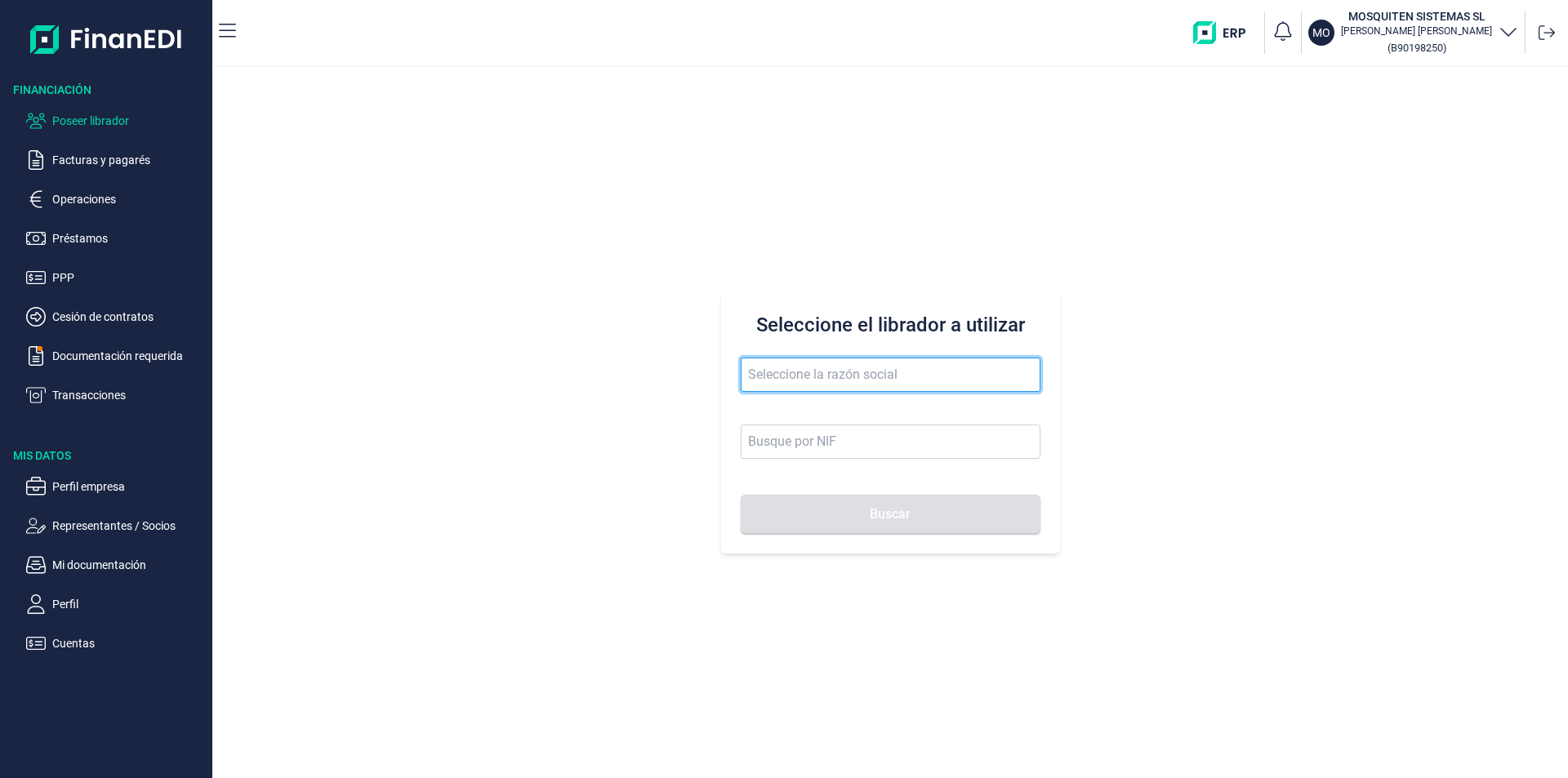
click at [777, 380] on input "text" at bounding box center [891, 375] width 300 height 35
click at [748, 376] on input "text" at bounding box center [891, 375] width 300 height 35
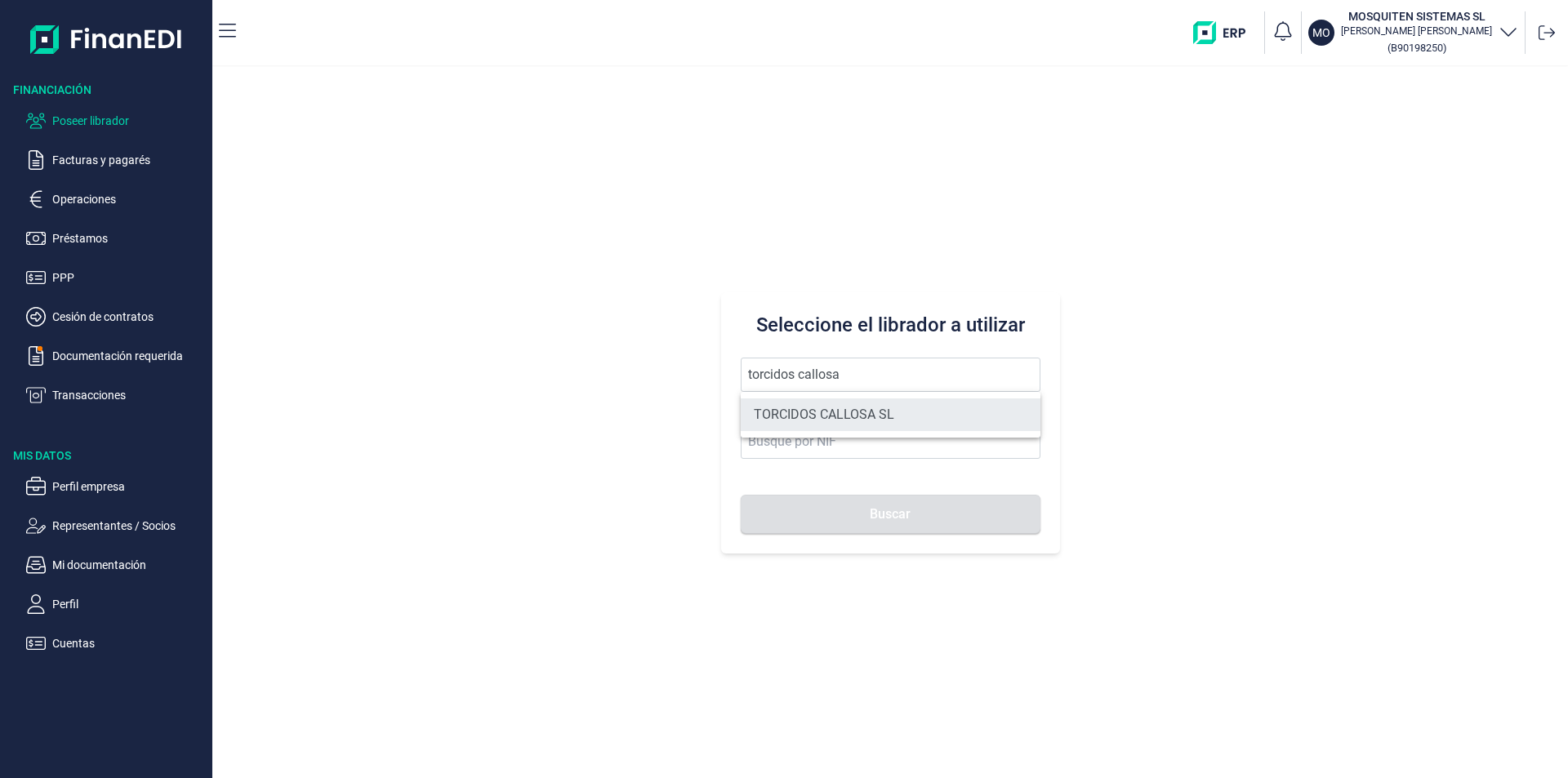
click at [830, 411] on li "TORCIDOS CALLOSA SL" at bounding box center [891, 414] width 300 height 33
type input "TORCIDOS CALLOSA SL"
type input "B44701514"
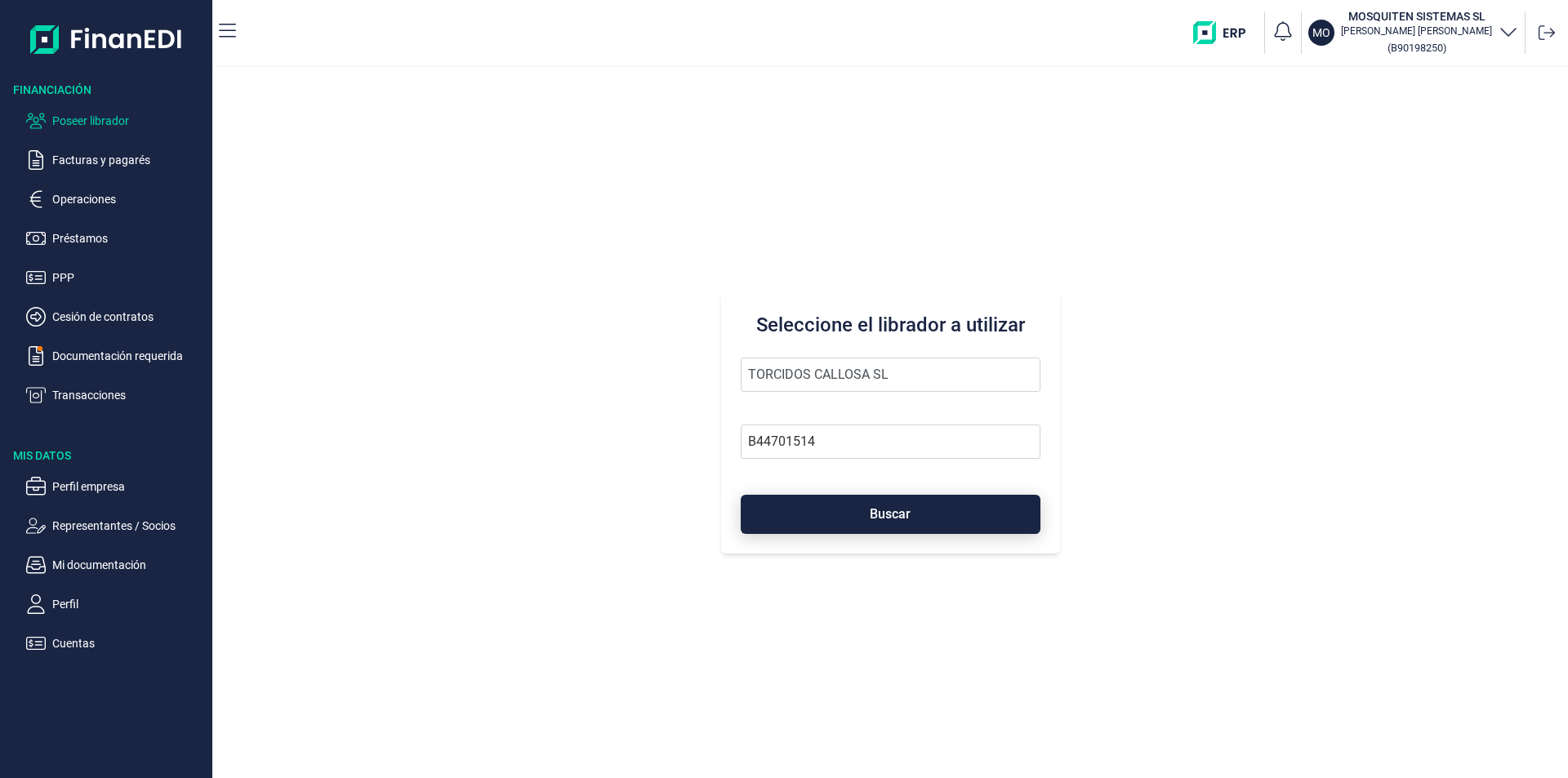
click at [854, 512] on button "Buscar" at bounding box center [891, 514] width 300 height 39
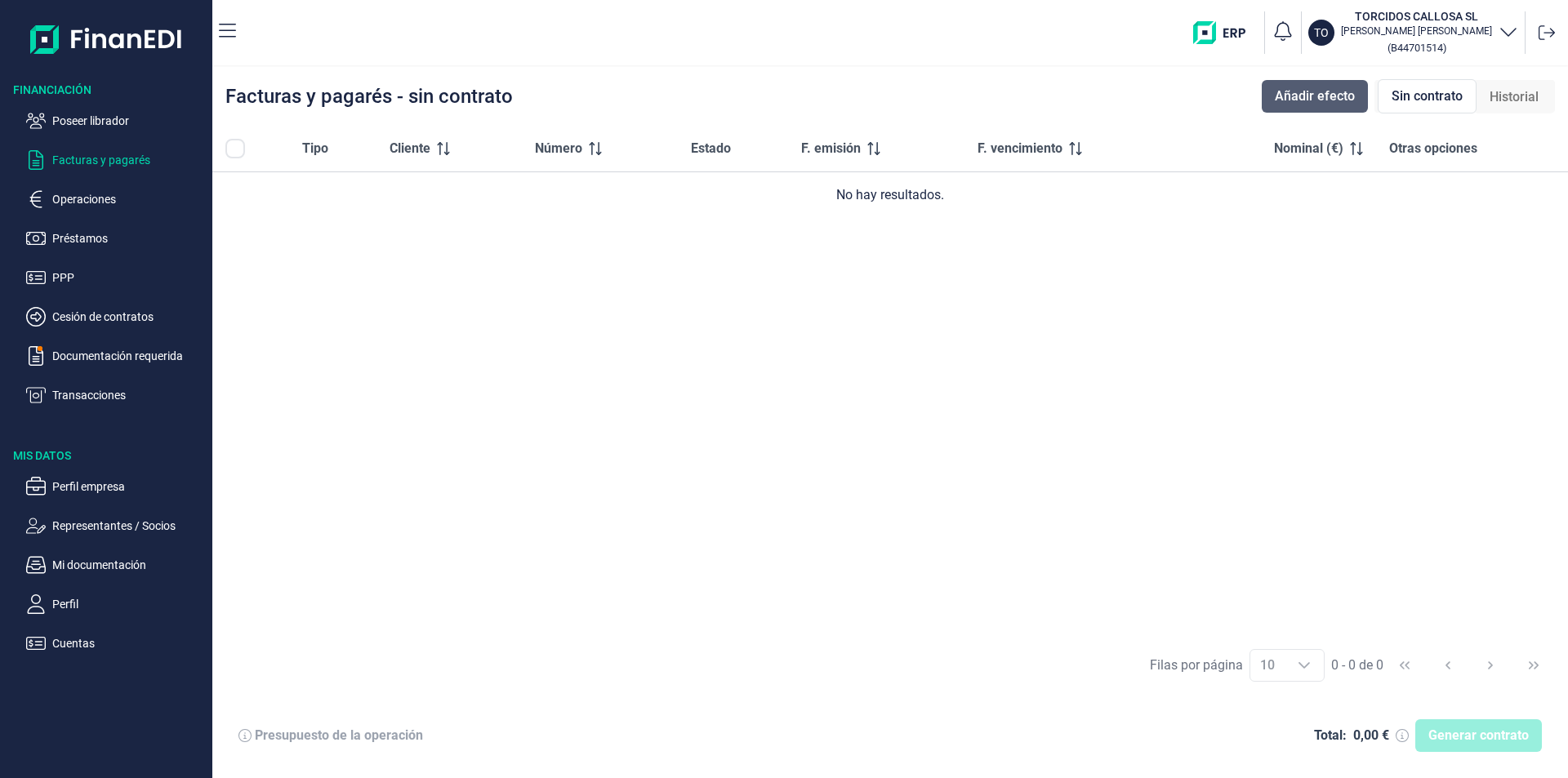
click at [1321, 101] on span "Añadir efecto" at bounding box center [1314, 96] width 80 height 19
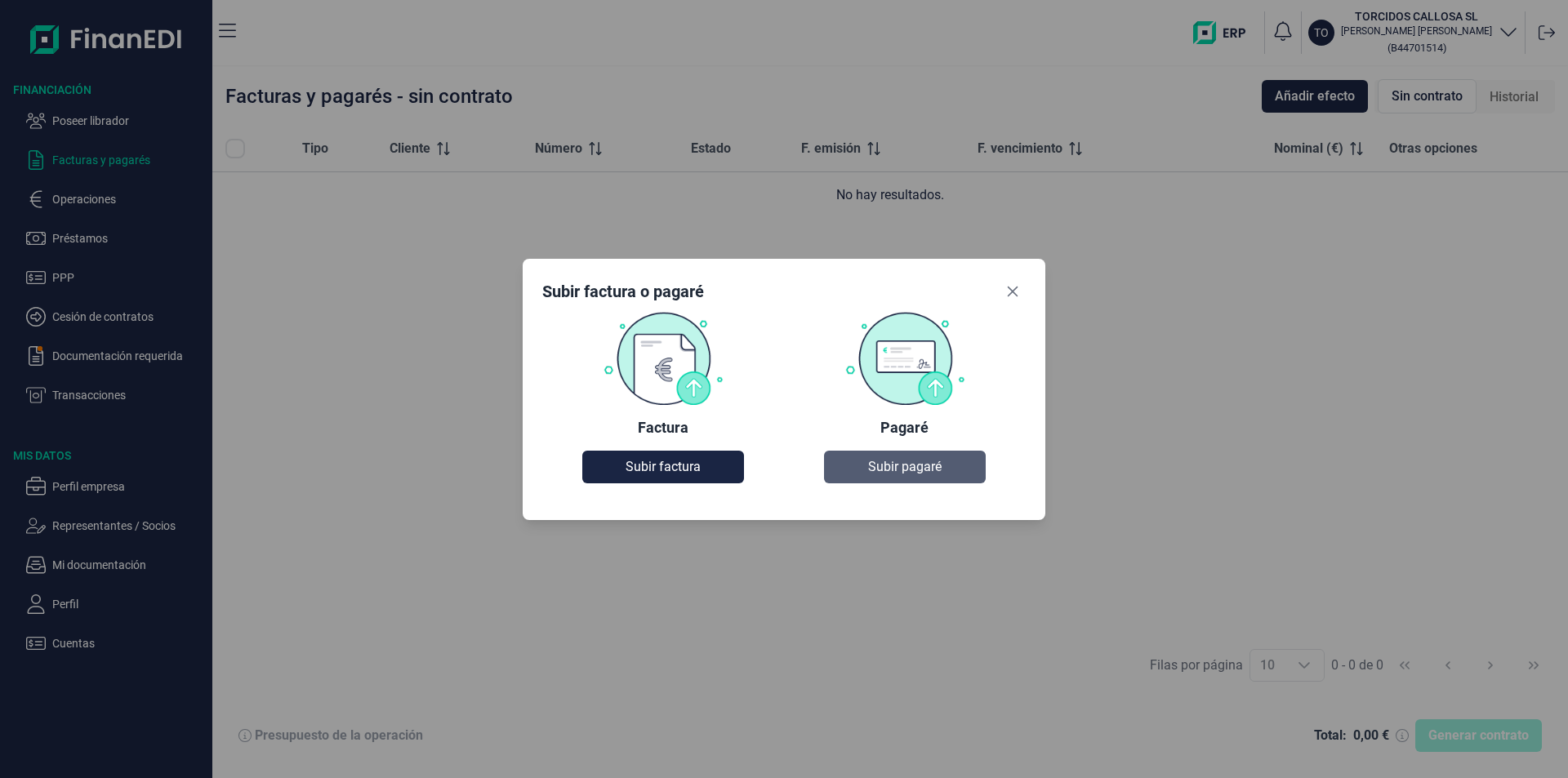
click at [891, 469] on span "Subir pagaré" at bounding box center [904, 466] width 73 height 19
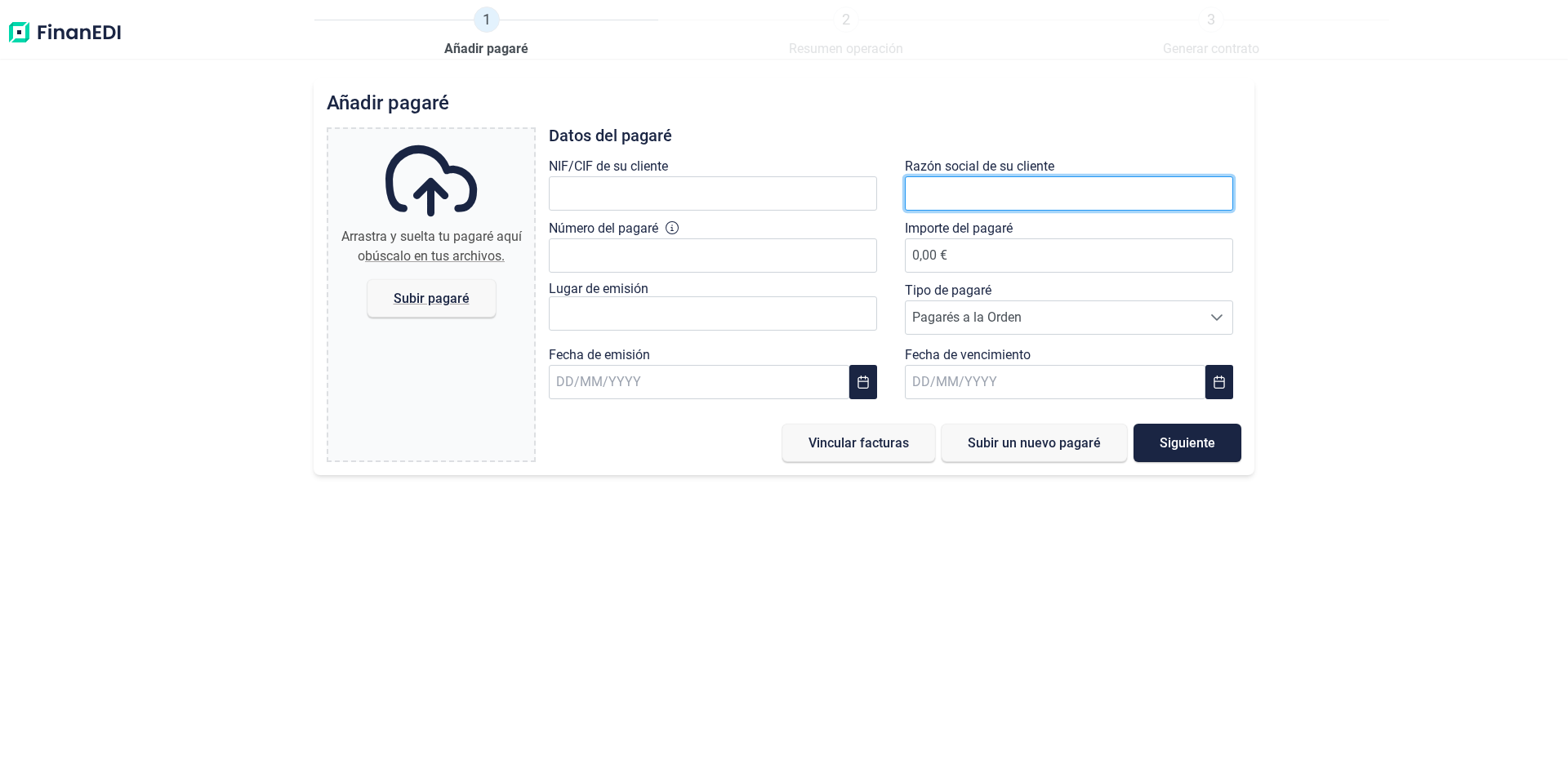
click at [954, 197] on input "text" at bounding box center [1069, 193] width 328 height 35
type input "B21511878"
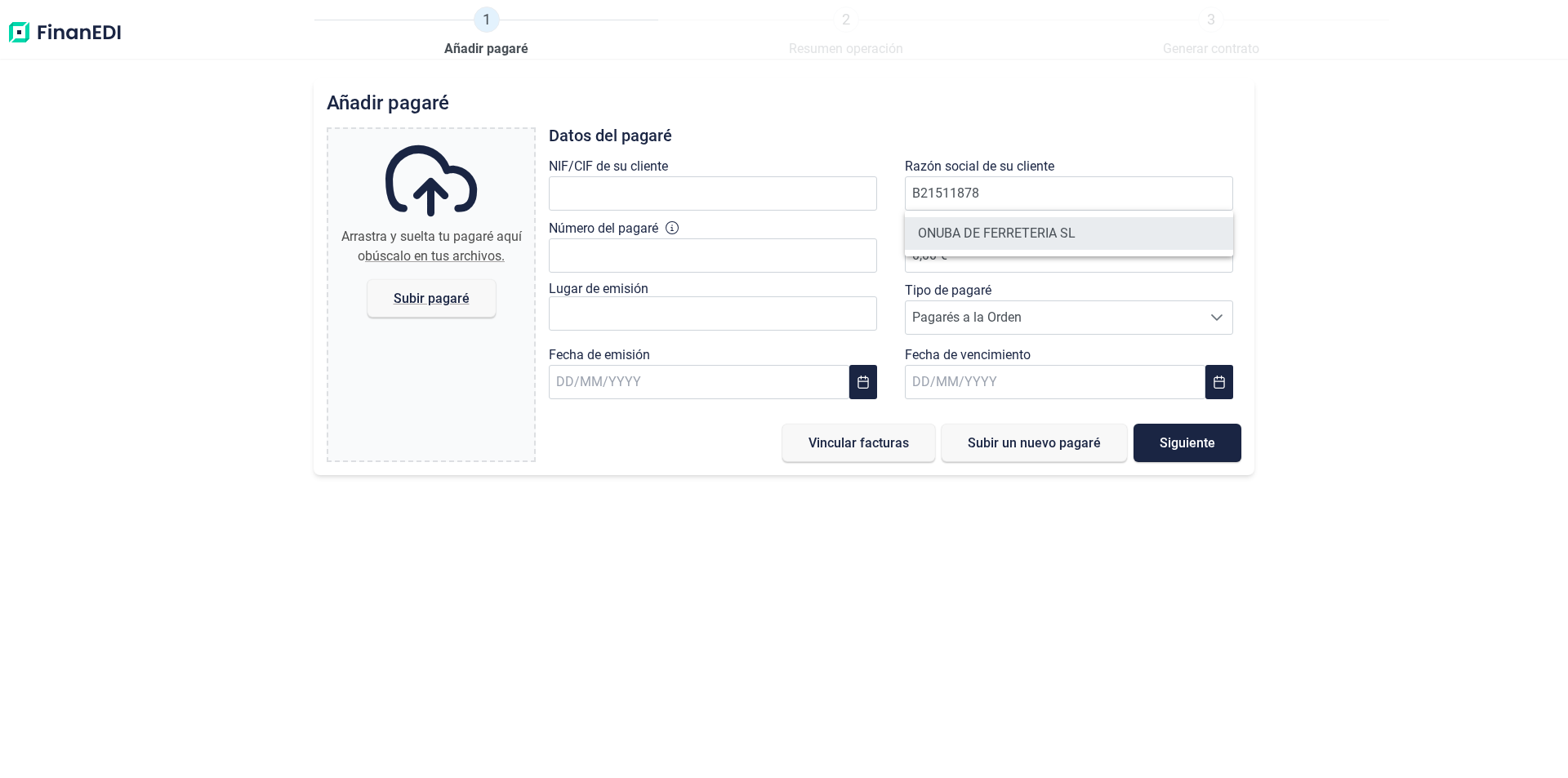
click at [1003, 235] on li "ONUBA DE FERRETERIA SL" at bounding box center [1069, 234] width 328 height 33
type input "B21511878"
type input "ONUBA DE FERRETERIA SL"
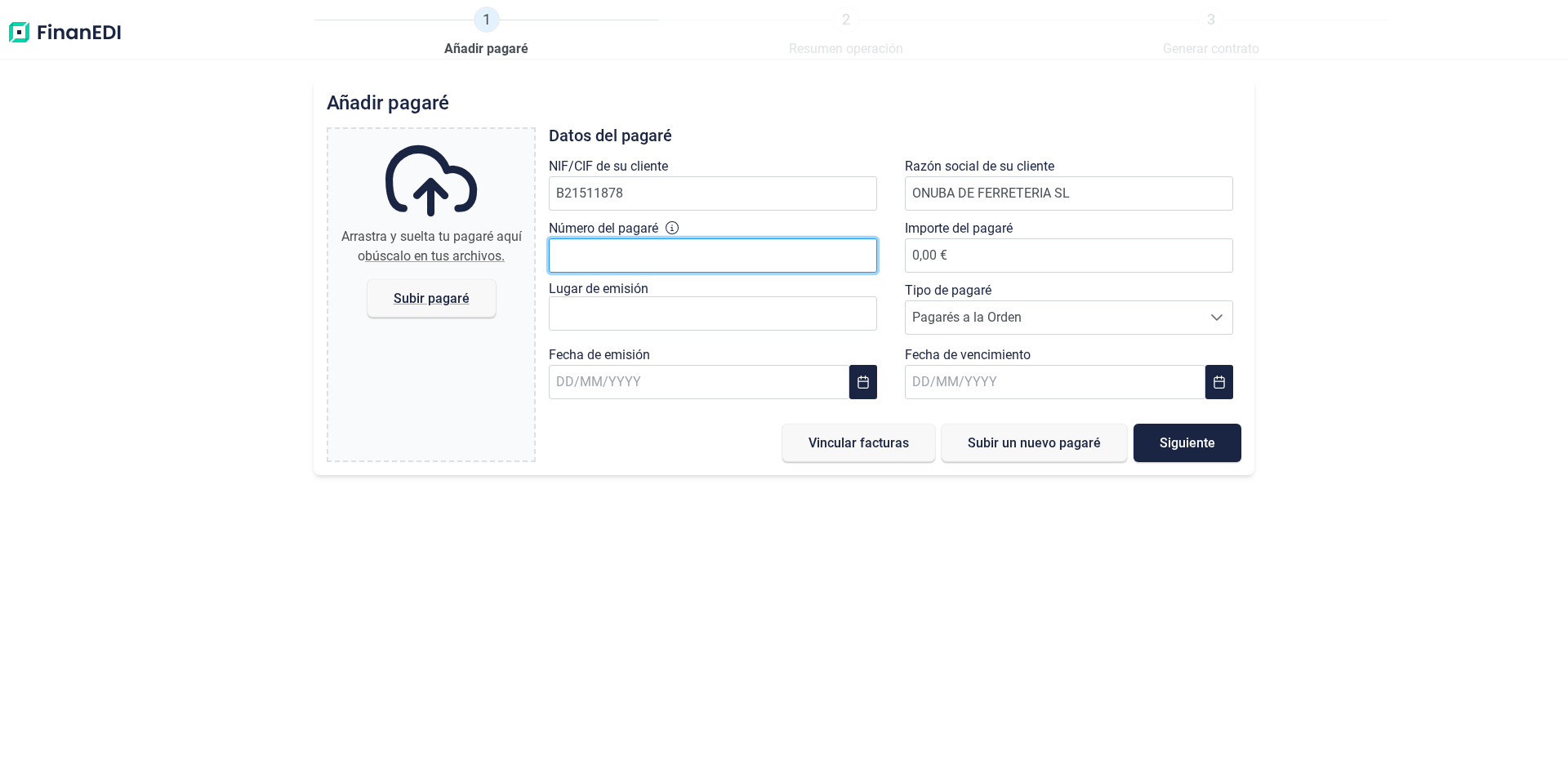
click at [612, 251] on input "Número del pagaré" at bounding box center [713, 256] width 328 height 35
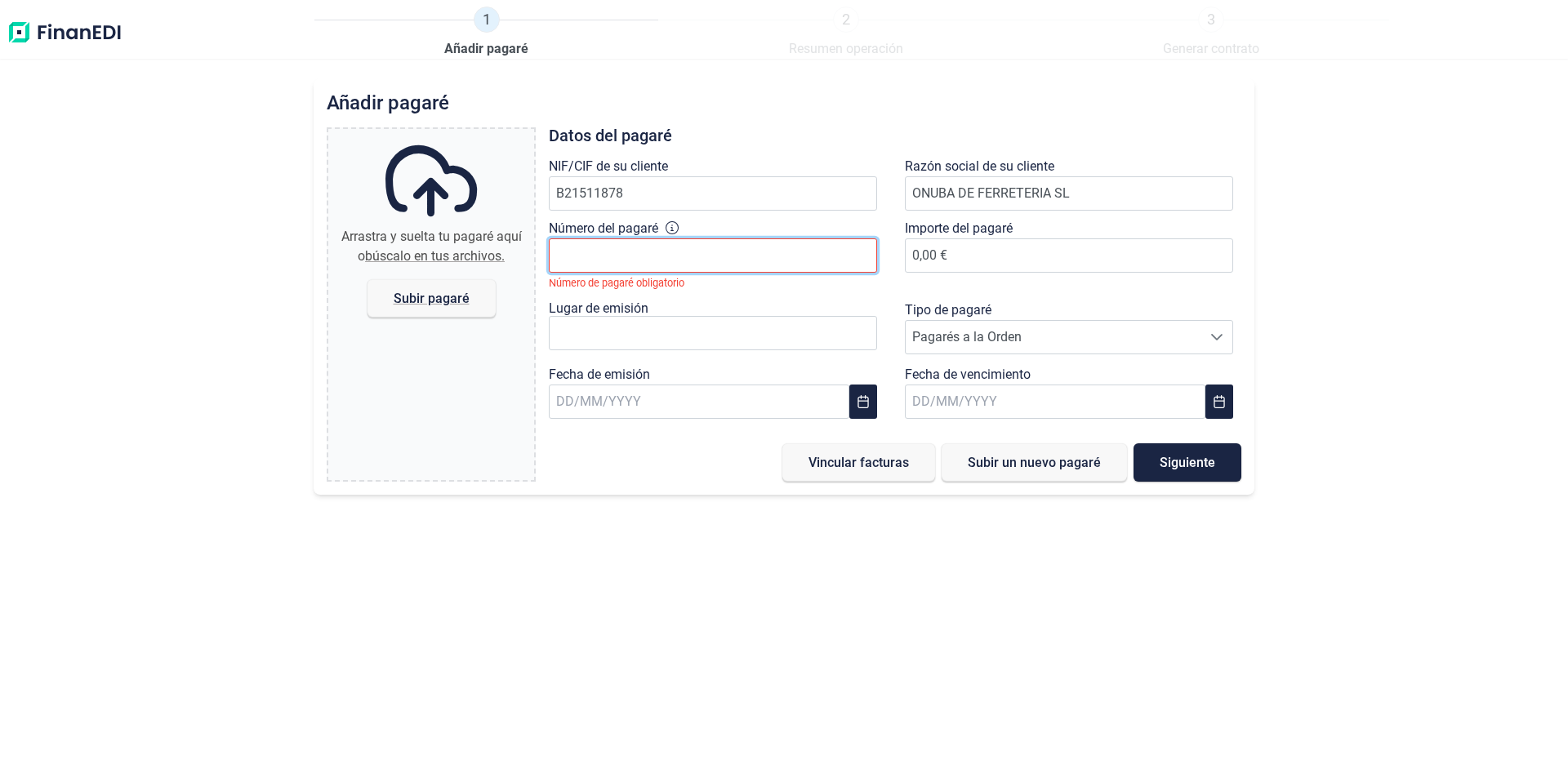
click at [572, 254] on input "Número del pagaré" at bounding box center [713, 256] width 328 height 35
type input "52609003"
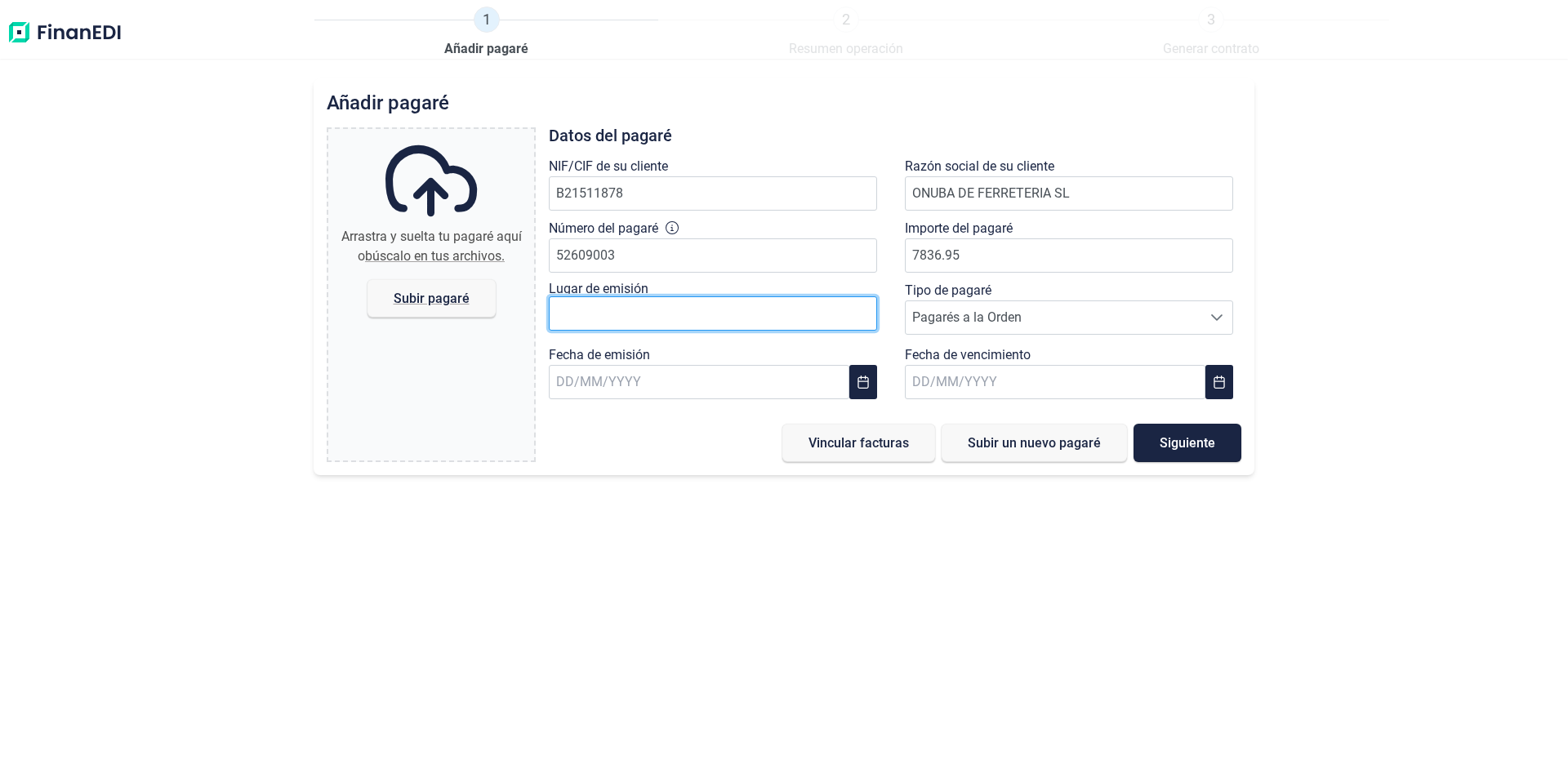
type input "7.836,95 €"
click at [572, 314] on input "text" at bounding box center [713, 314] width 328 height 35
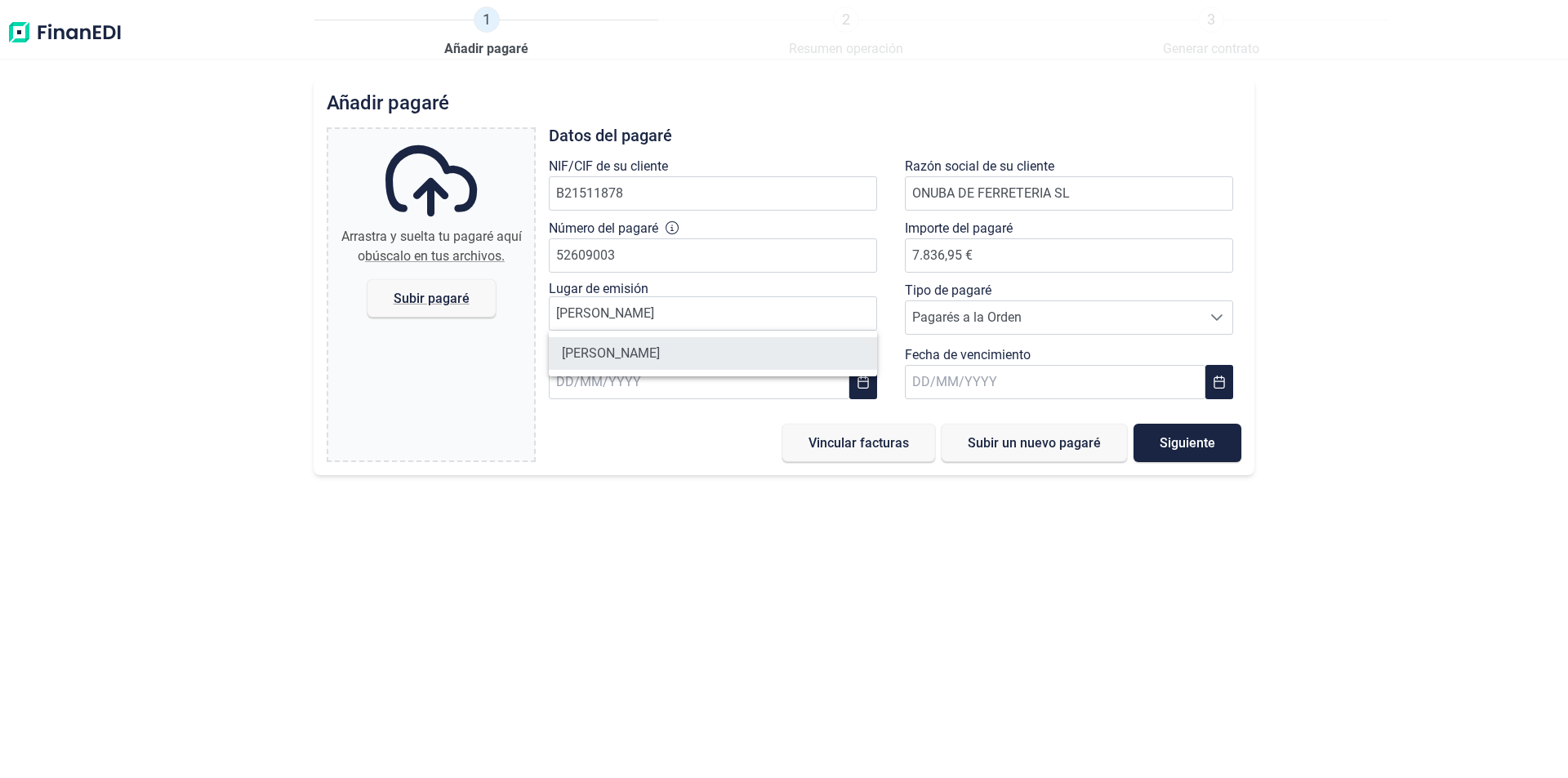
click at [601, 359] on li "[PERSON_NAME]" at bounding box center [713, 354] width 328 height 33
type input "[PERSON_NAME]"
click at [564, 380] on input "text" at bounding box center [699, 382] width 300 height 35
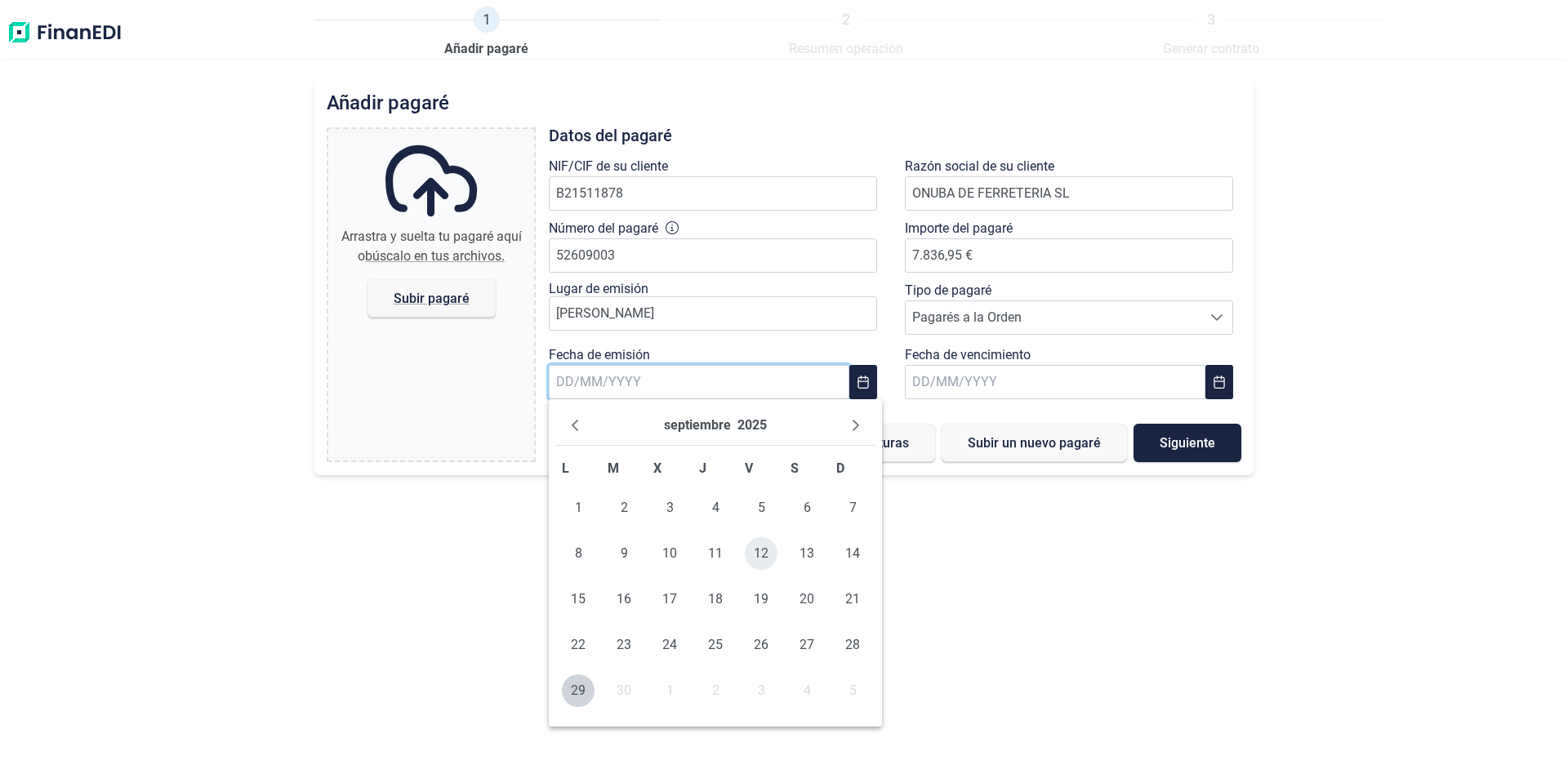
click at [765, 552] on span "12" at bounding box center [761, 554] width 33 height 33
type input "[DATE]"
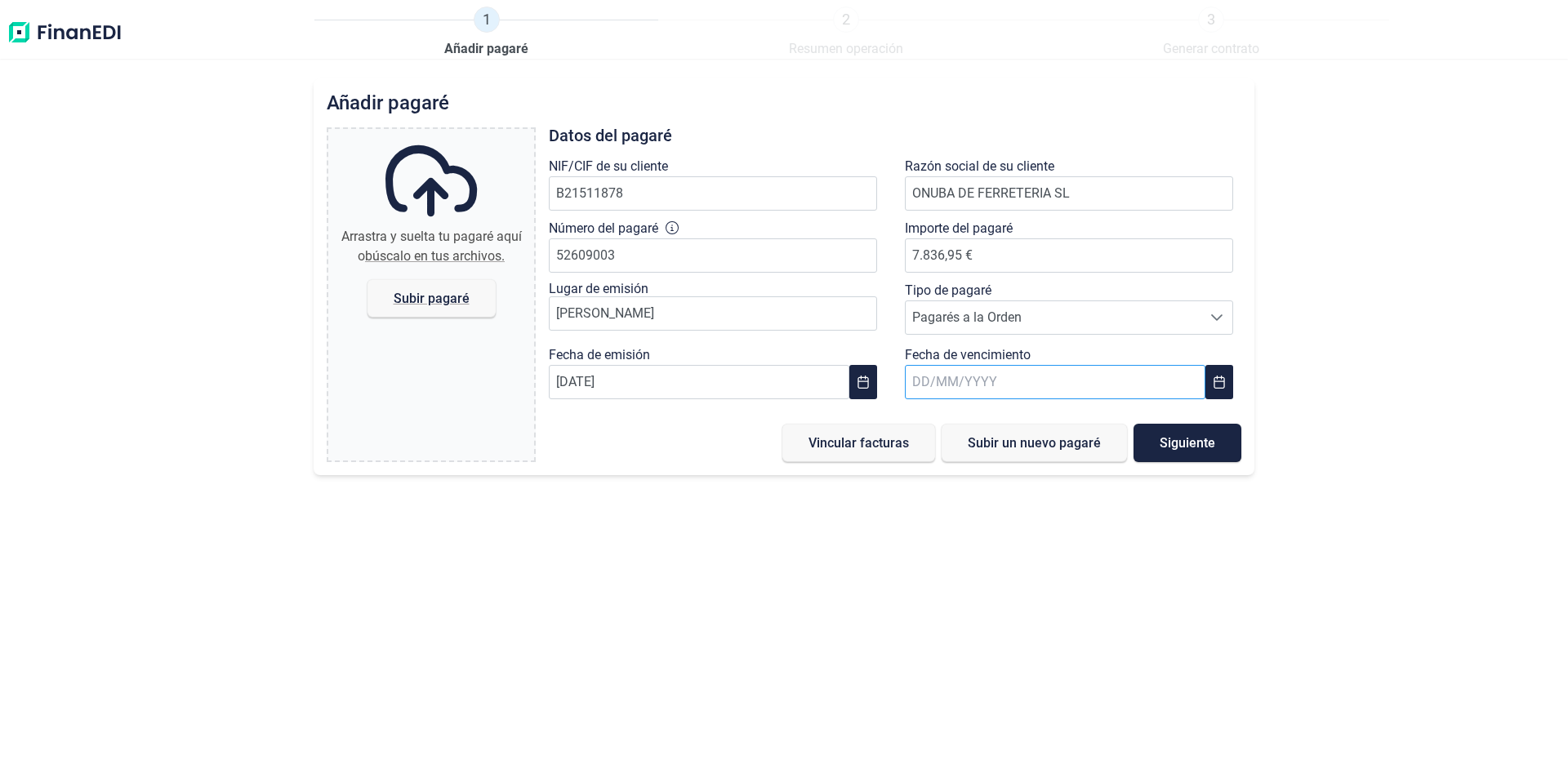
click at [928, 382] on input "text" at bounding box center [1055, 382] width 300 height 35
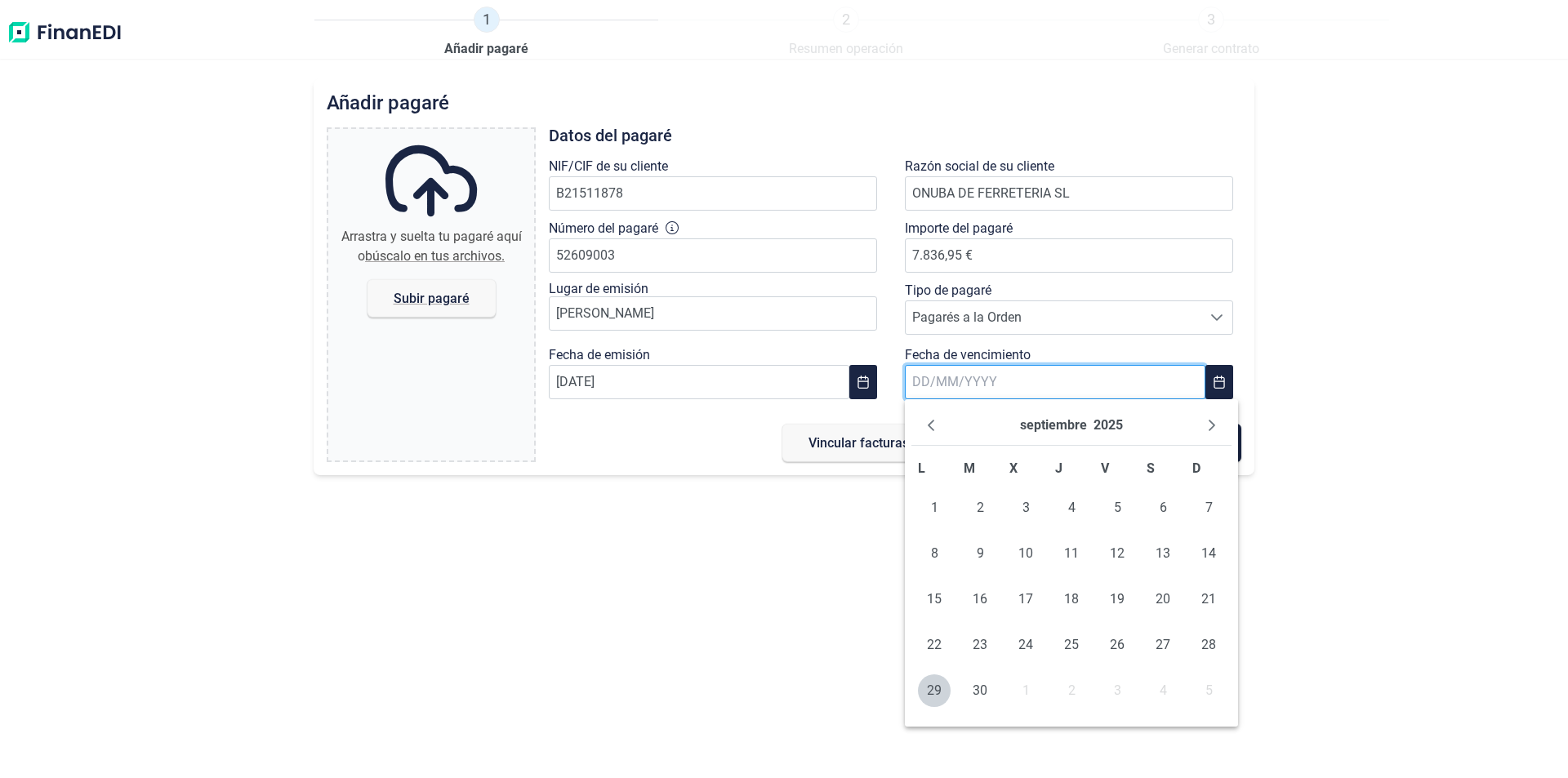
click at [926, 382] on input "text" at bounding box center [1055, 382] width 300 height 35
type input "[DATE]"
click at [837, 572] on div "Añadir pagaré Arrastra y suelta tu pagaré aquí o búscalo en tus archivos. Subir…" at bounding box center [784, 429] width 1568 height 700
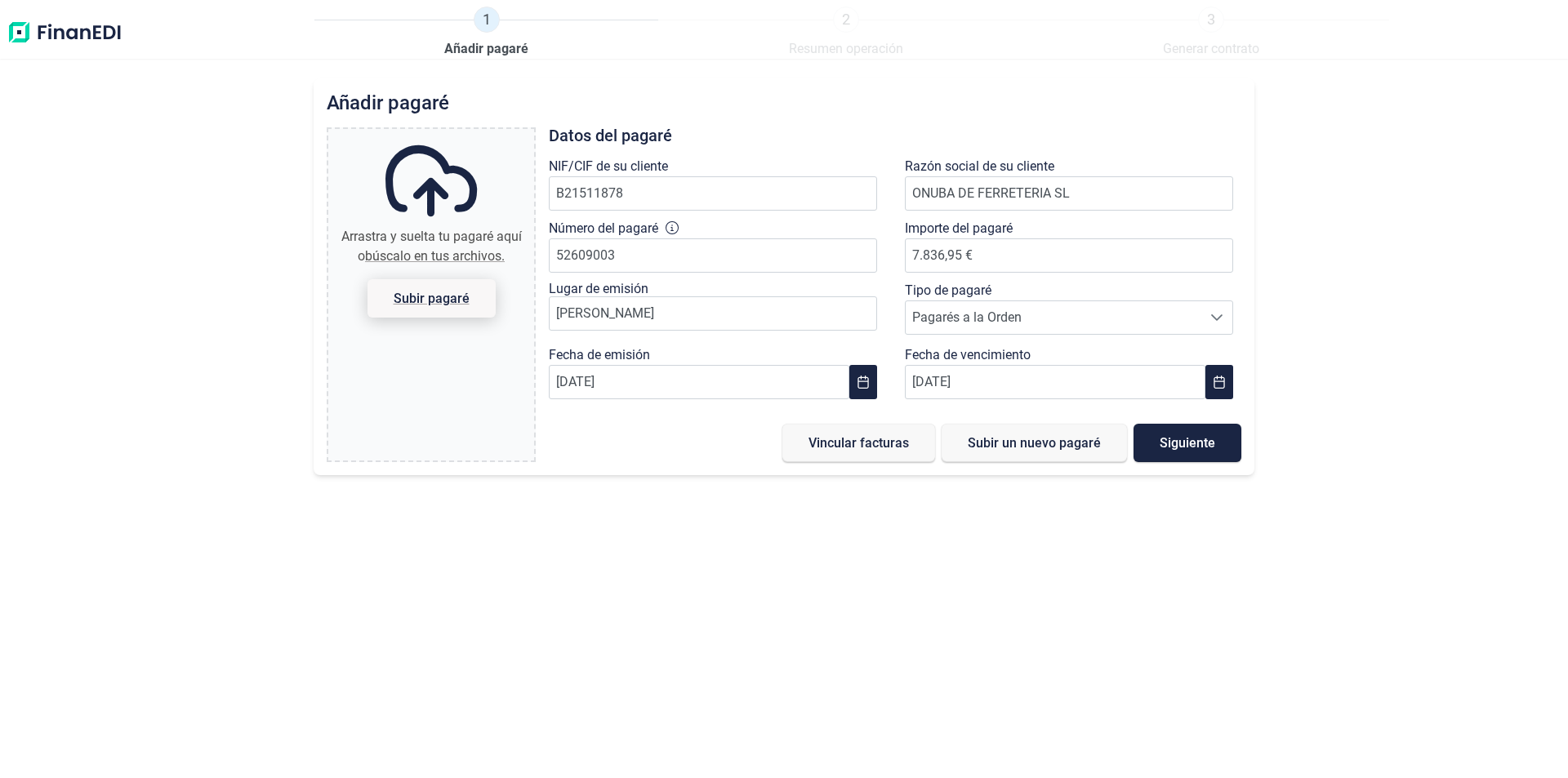
click at [435, 292] on span "Subir pagaré" at bounding box center [431, 298] width 76 height 13
click at [435, 134] on input "Arrastra y suelta tu pagaré aquí o búscalo en tus archivos. Subir pagaré" at bounding box center [431, 131] width 206 height 5
type input "C:\fakepath\PAGARE ONUBA.pdf"
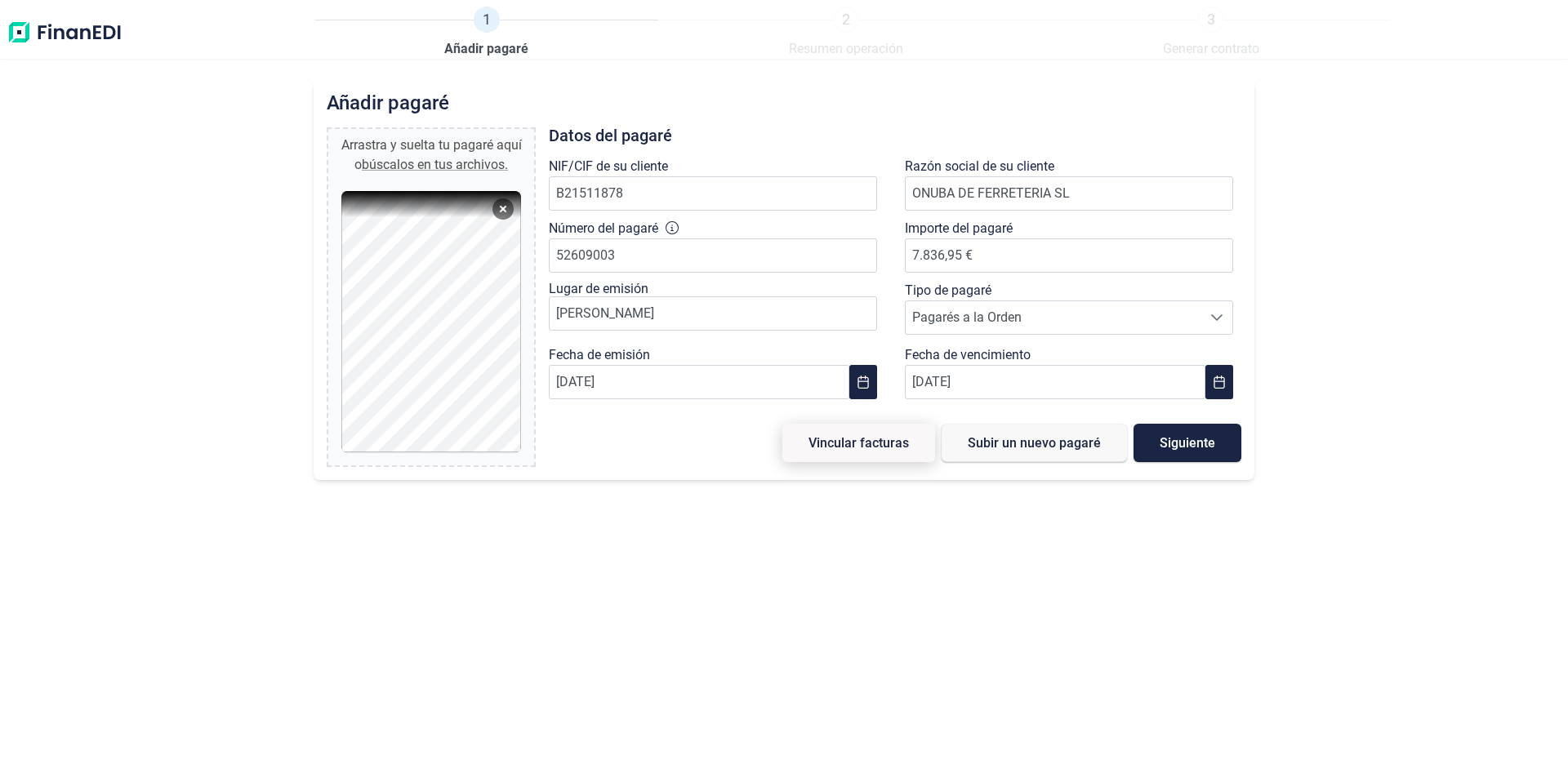
click at [861, 446] on span "Vincular facturas" at bounding box center [858, 442] width 100 height 13
type input "0,00 €"
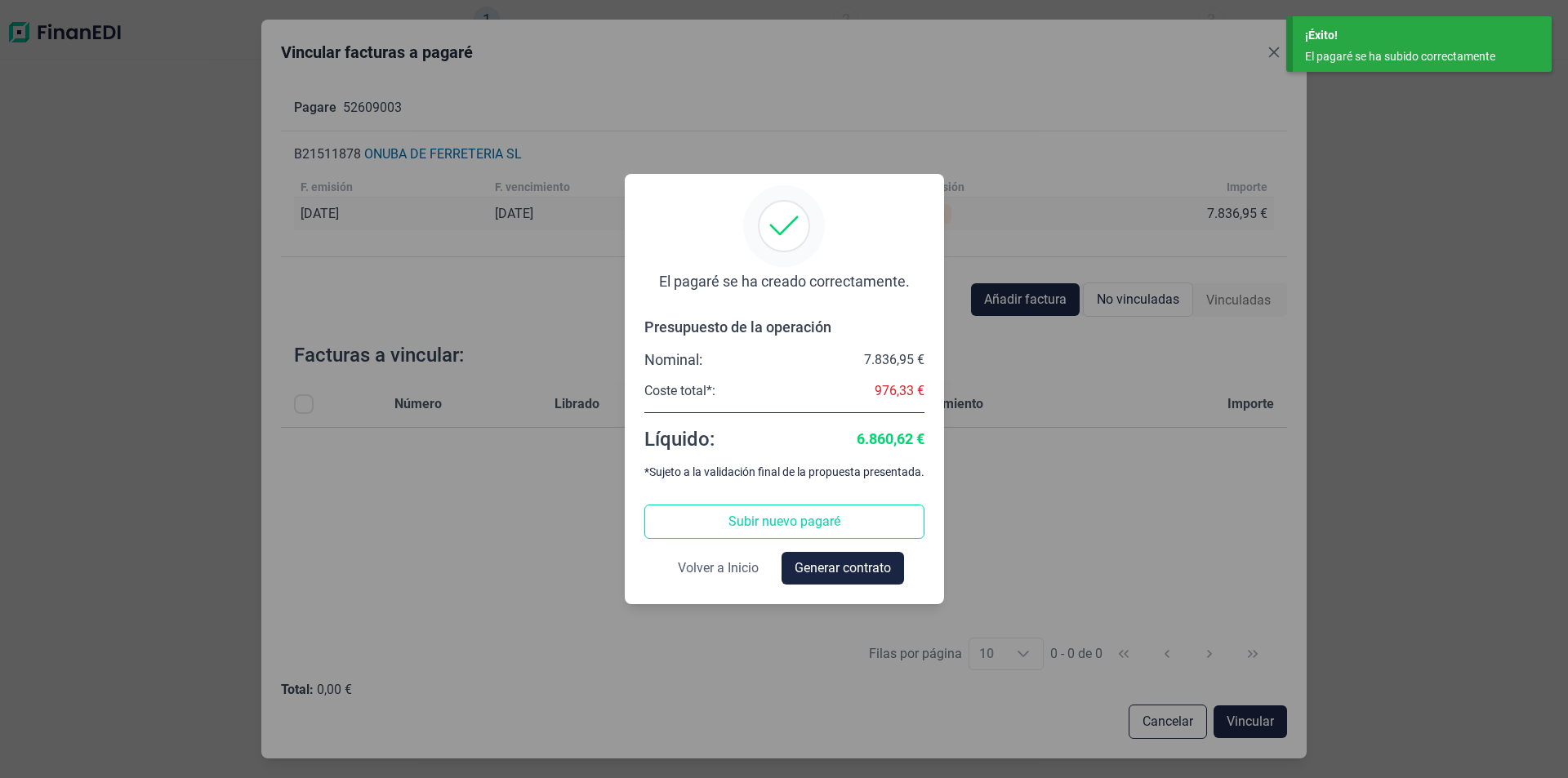
click at [743, 565] on span "Volver a Inicio" at bounding box center [719, 568] width 81 height 19
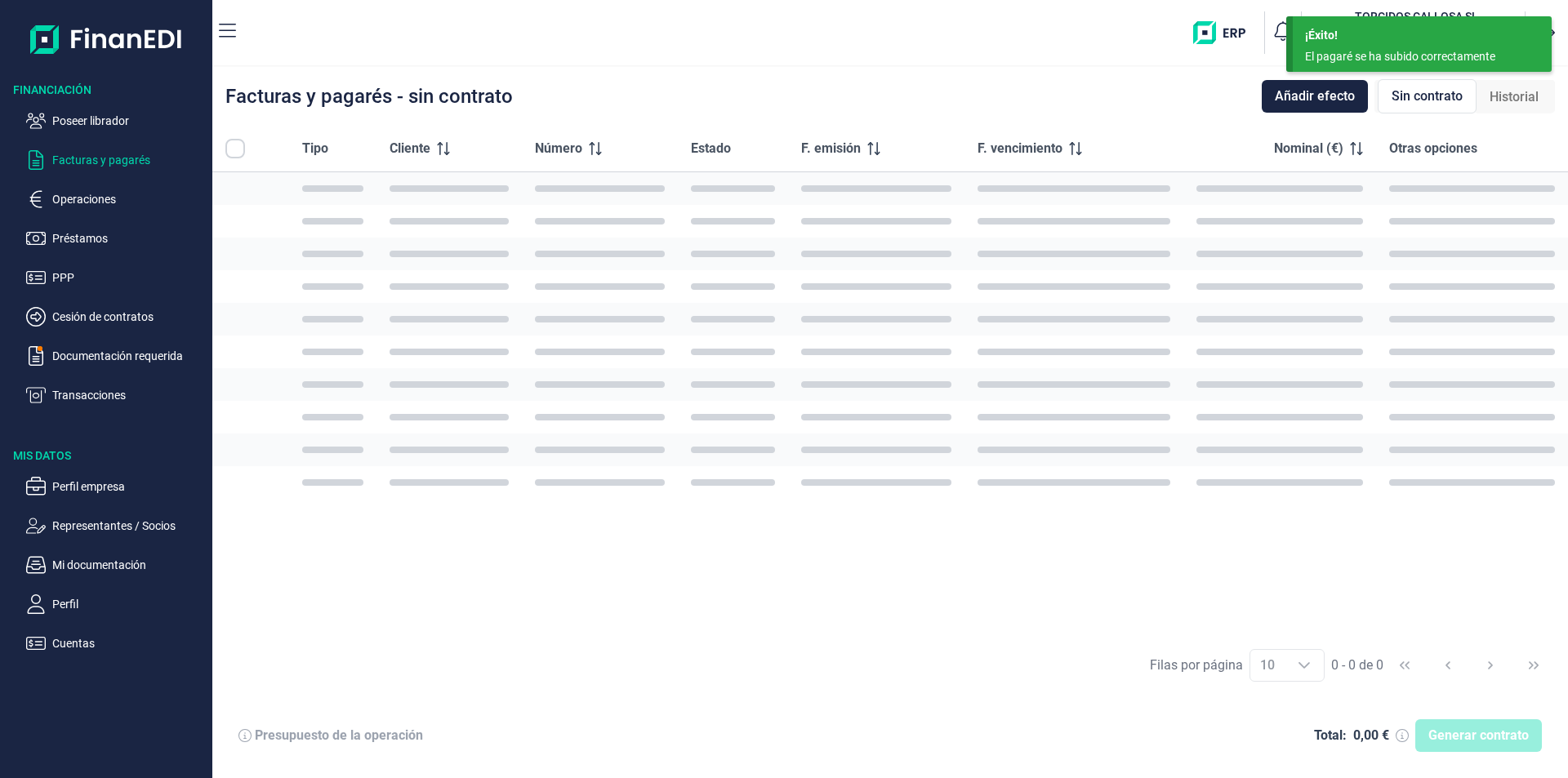
checkbox input "true"
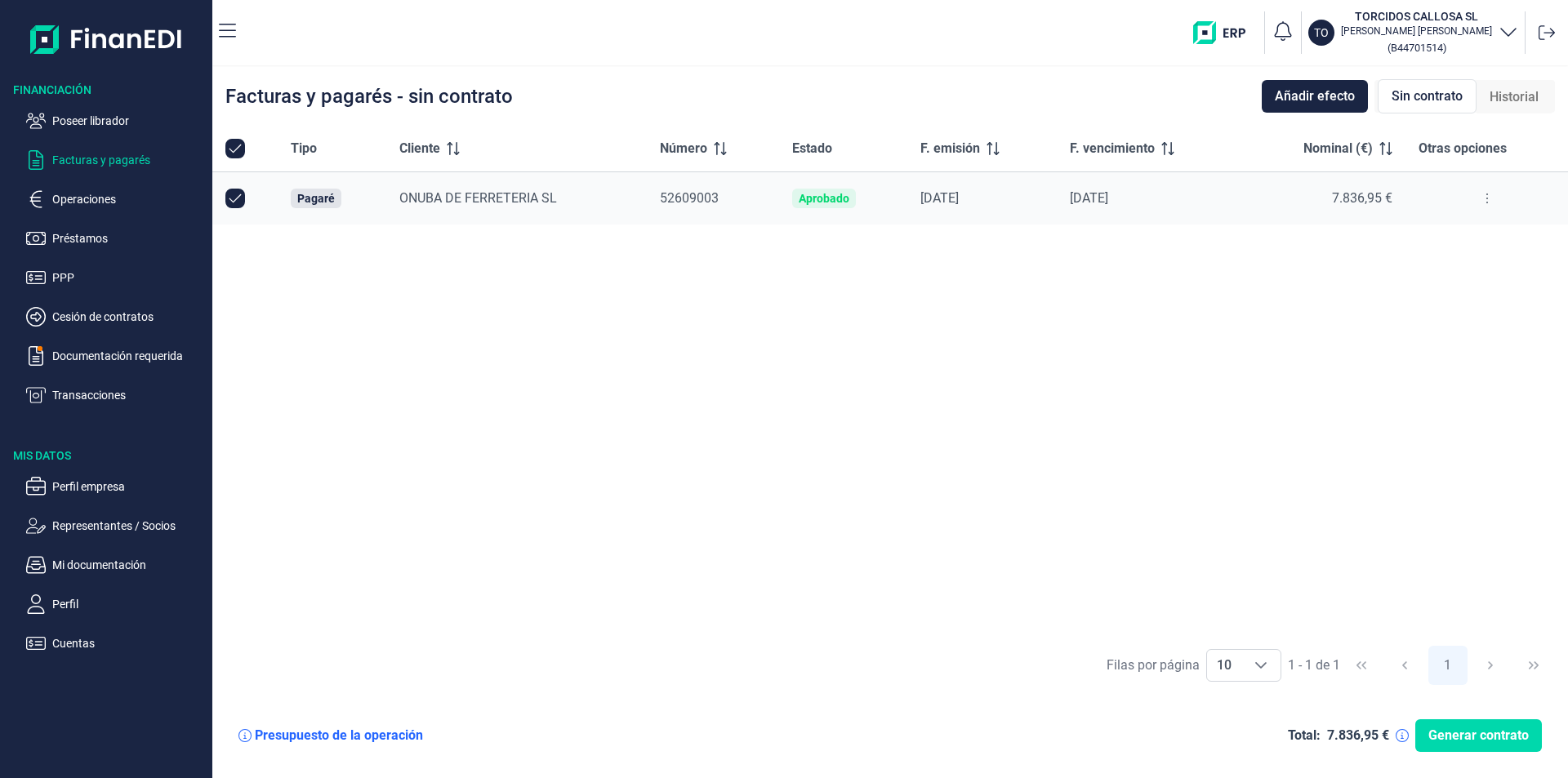
click at [1482, 194] on button at bounding box center [1487, 198] width 30 height 26
click at [1441, 242] on span "Ver detalle del pagaré" at bounding box center [1408, 238] width 109 height 16
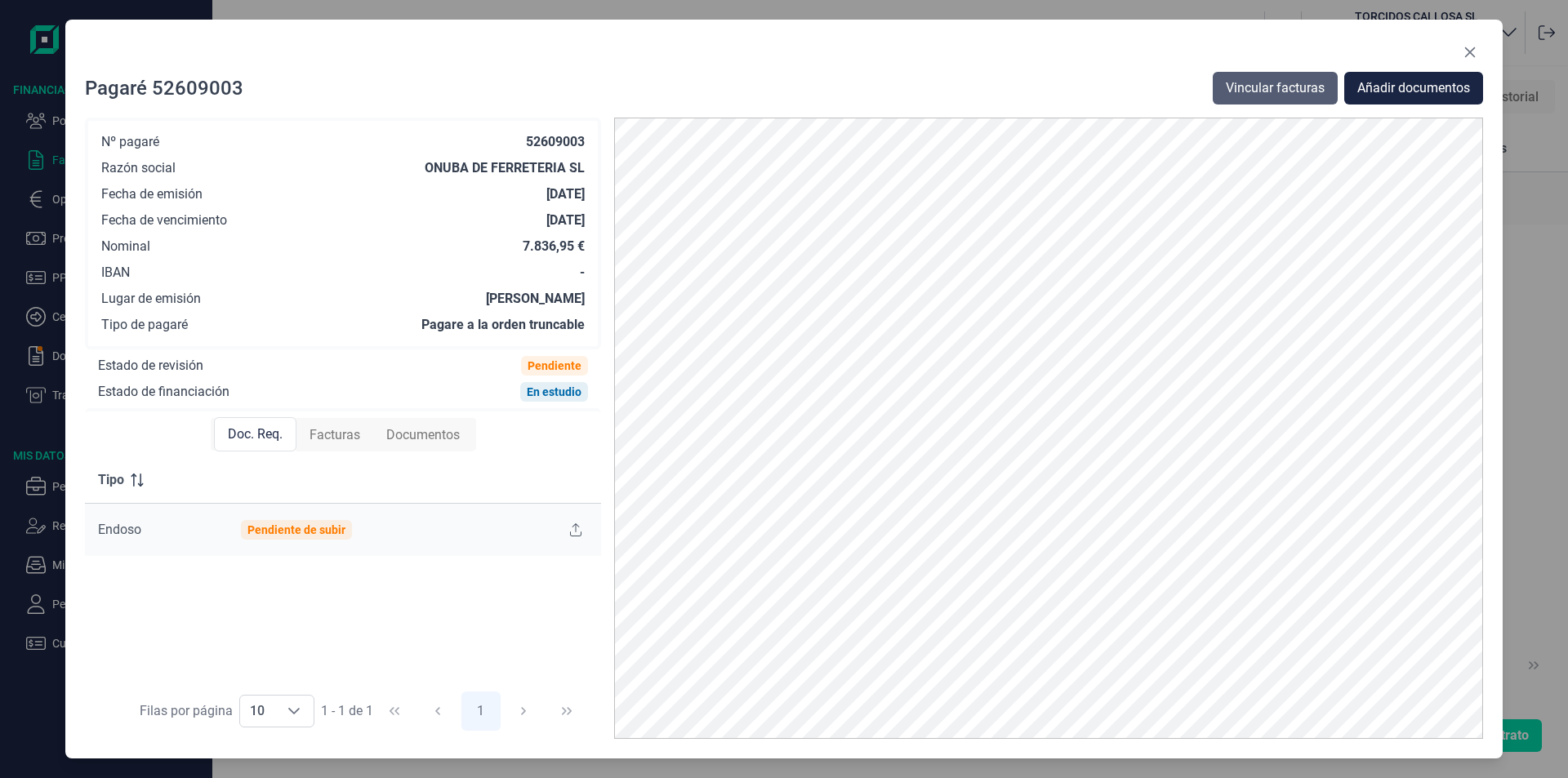
click at [1288, 88] on span "Vincular facturas" at bounding box center [1275, 88] width 99 height 19
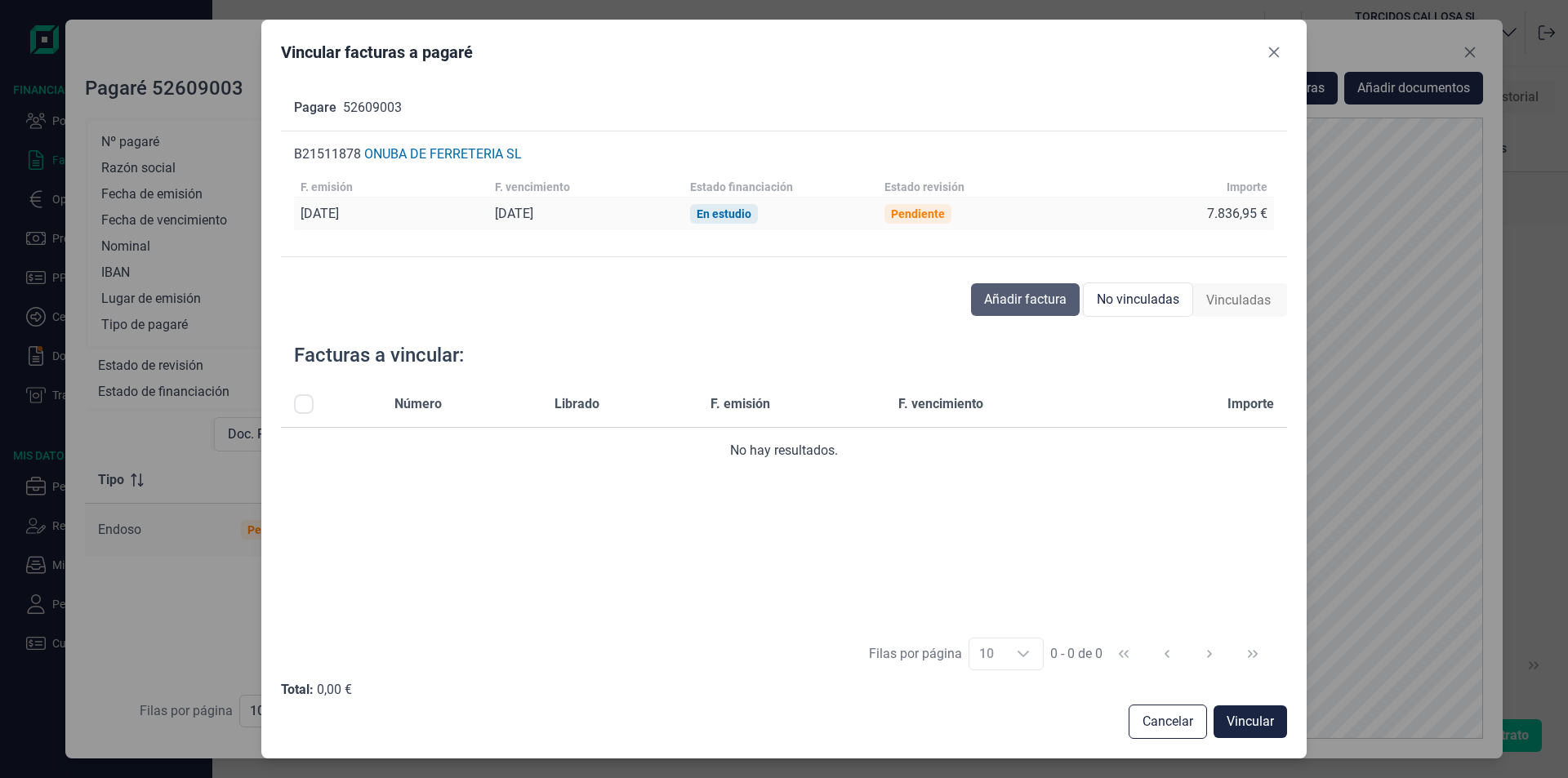
click at [1029, 294] on span "Añadir factura" at bounding box center [1025, 299] width 83 height 19
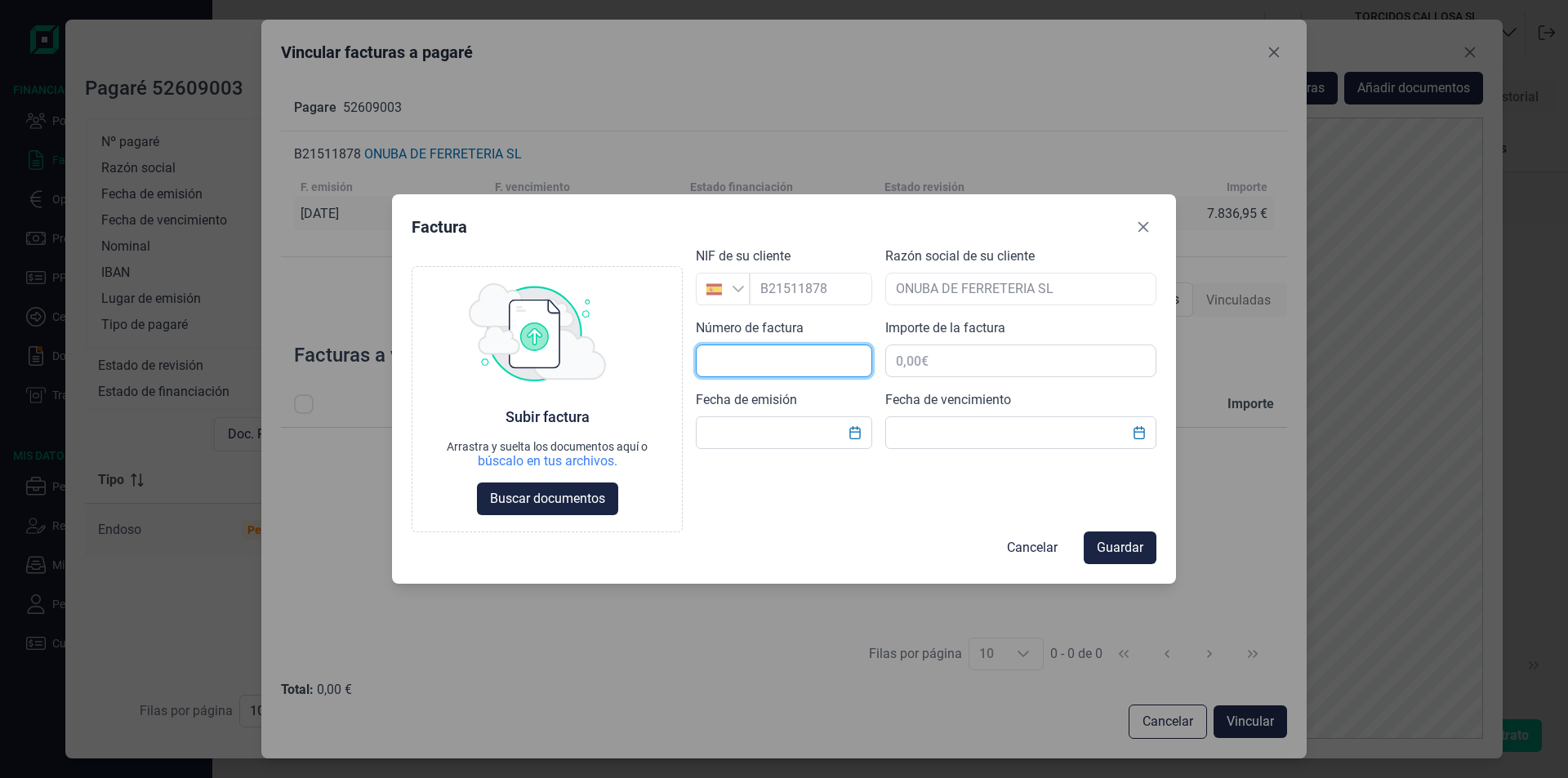
click at [747, 362] on input "text" at bounding box center [783, 361] width 176 height 33
type input "23/2025"
click at [721, 431] on input "text" at bounding box center [783, 433] width 176 height 33
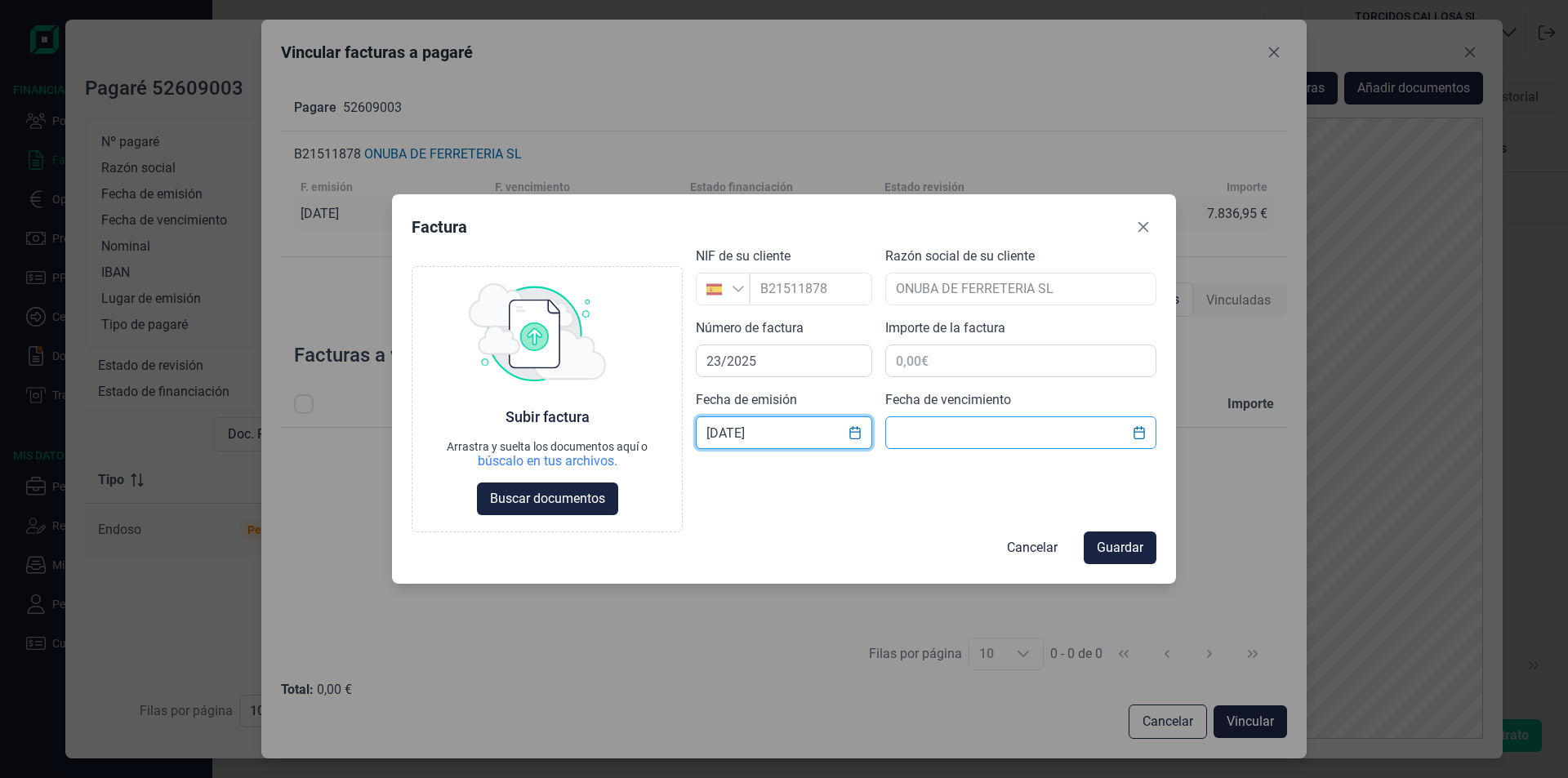
type input "[DATE]"
click at [909, 436] on input "text" at bounding box center [1021, 433] width 271 height 33
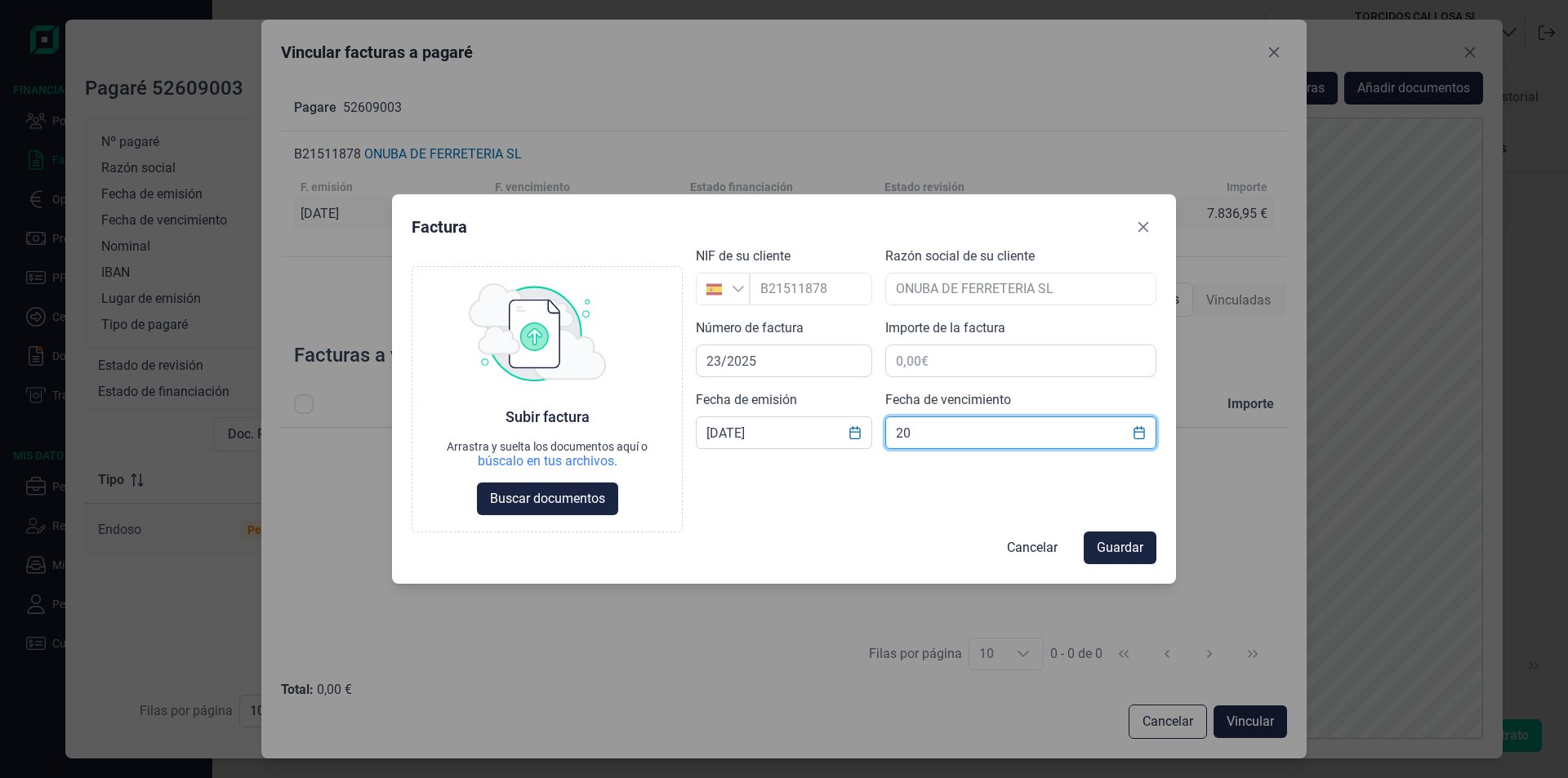
type input "2"
type input "[DATE]"
click at [919, 364] on input "text" at bounding box center [1021, 361] width 271 height 33
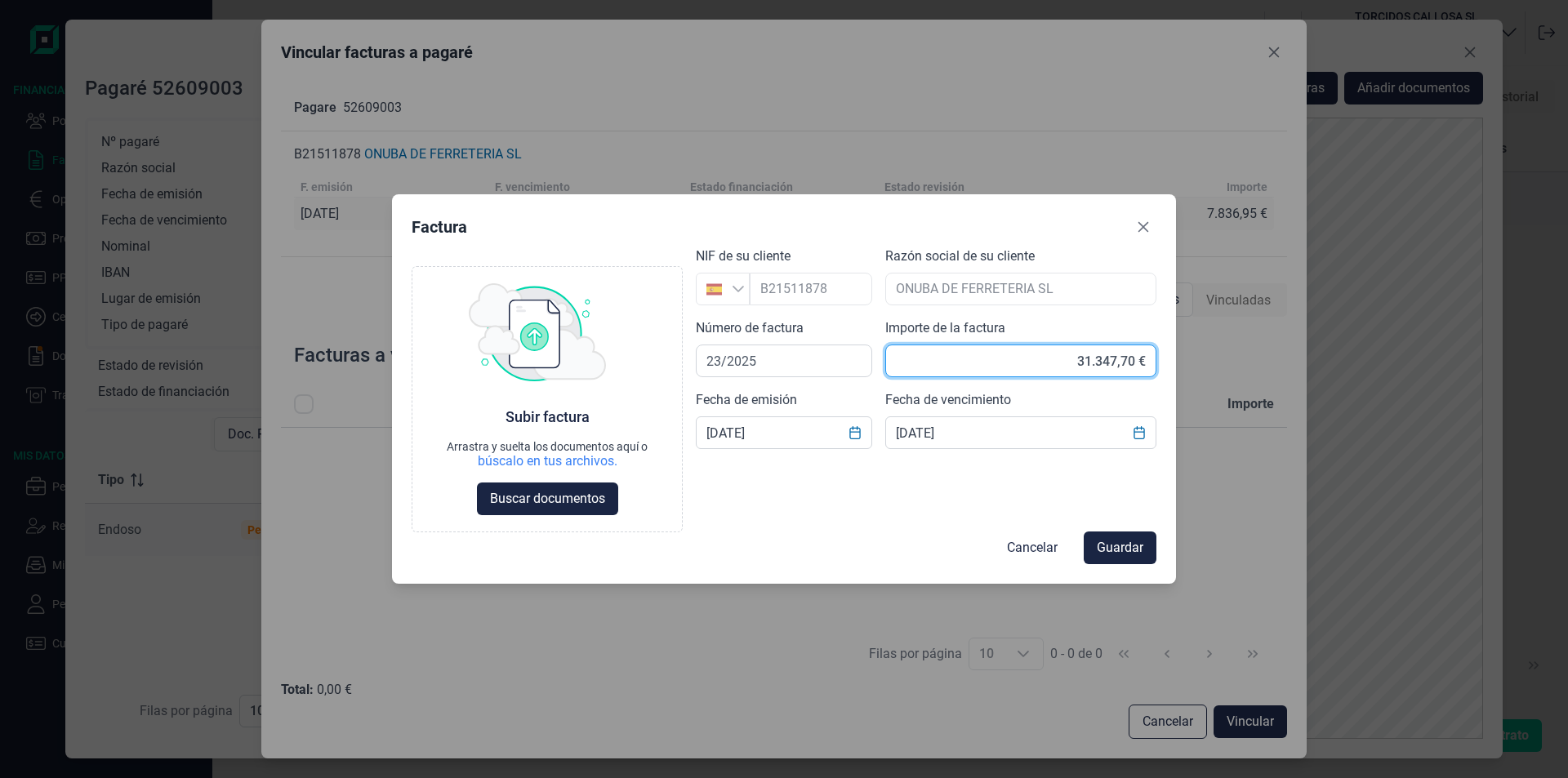
type input "31.347,71 €"
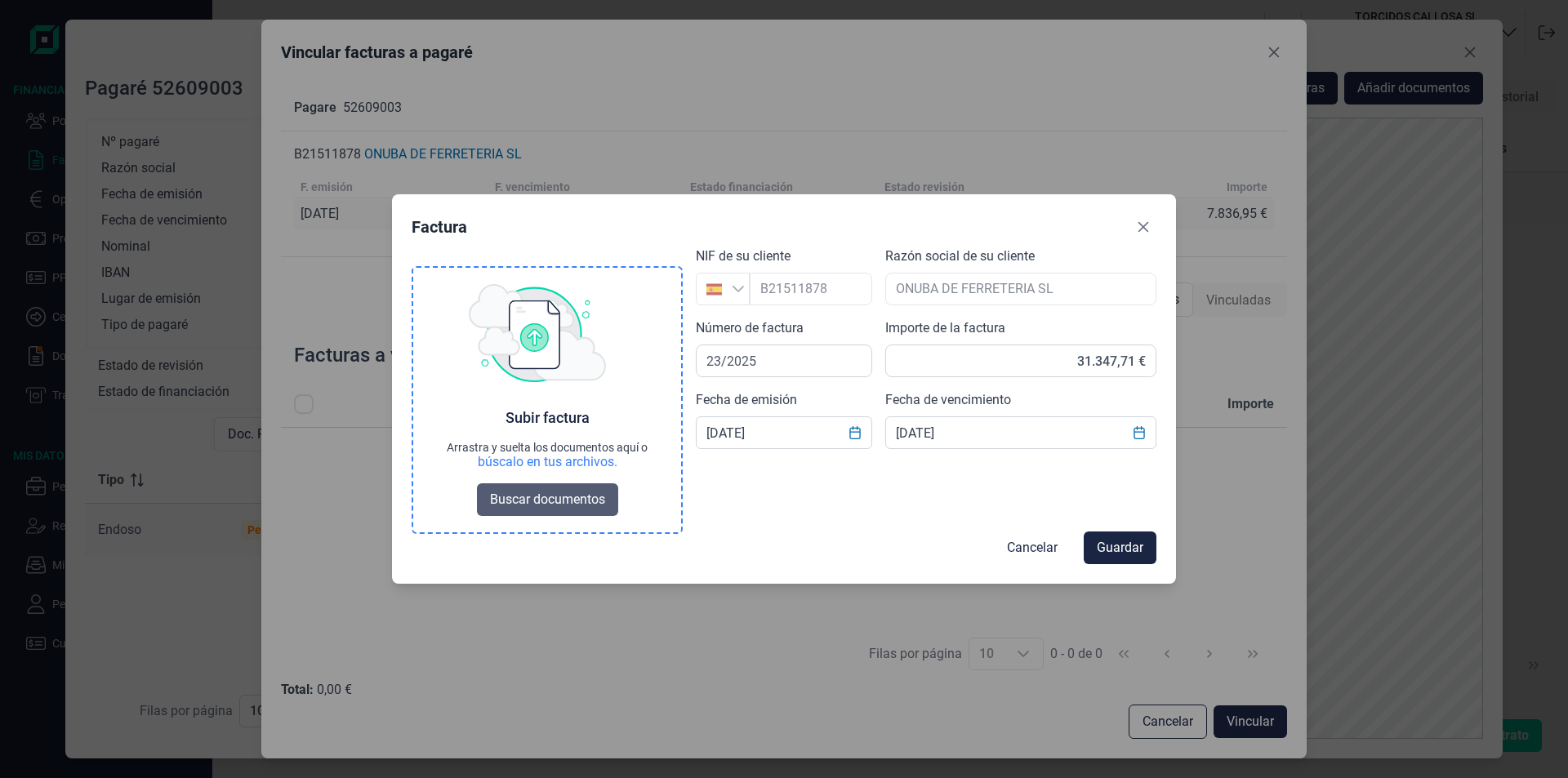
click at [581, 498] on span "Buscar documentos" at bounding box center [547, 499] width 115 height 19
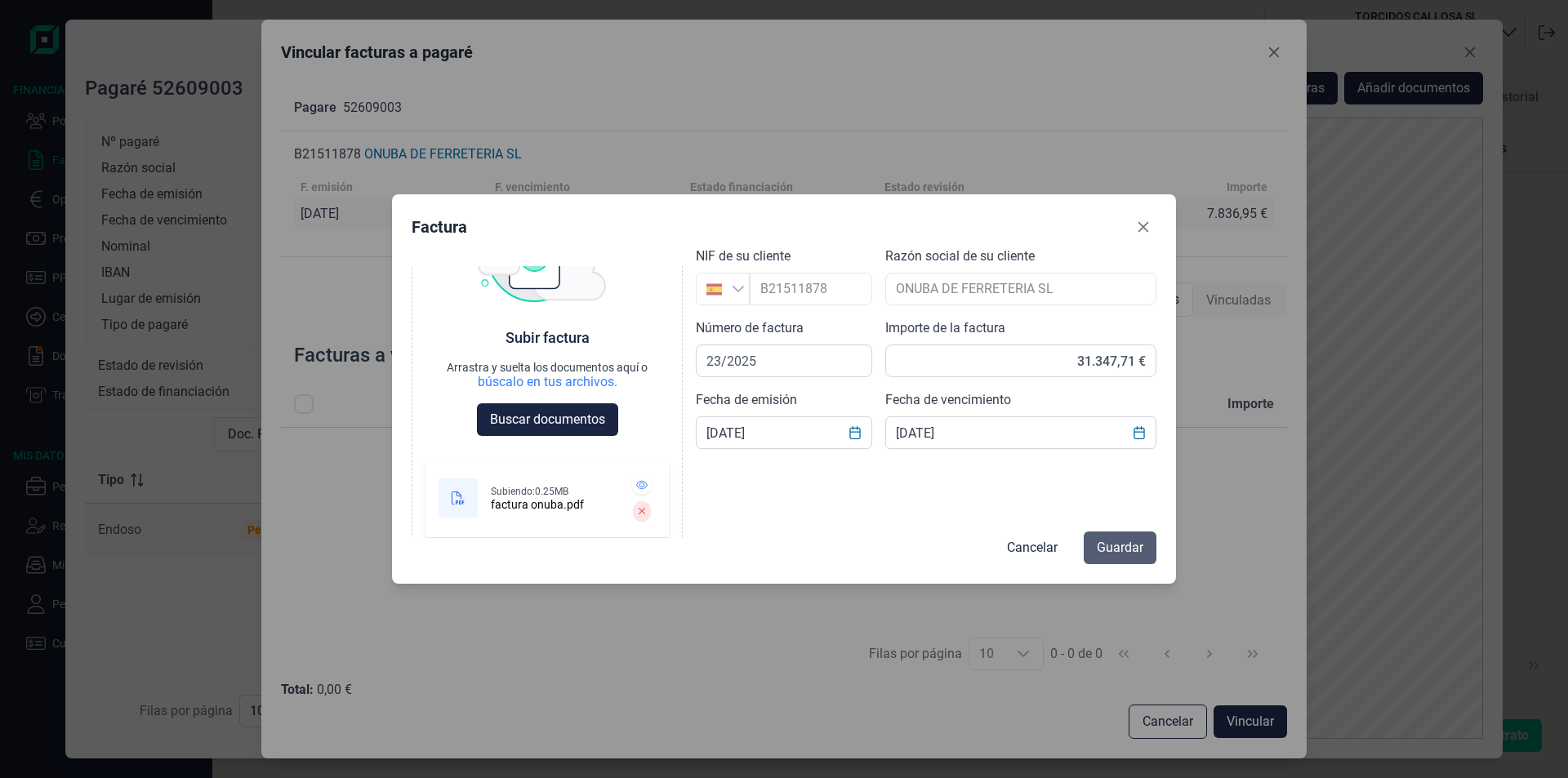
click at [1117, 545] on span "Guardar" at bounding box center [1120, 547] width 46 height 19
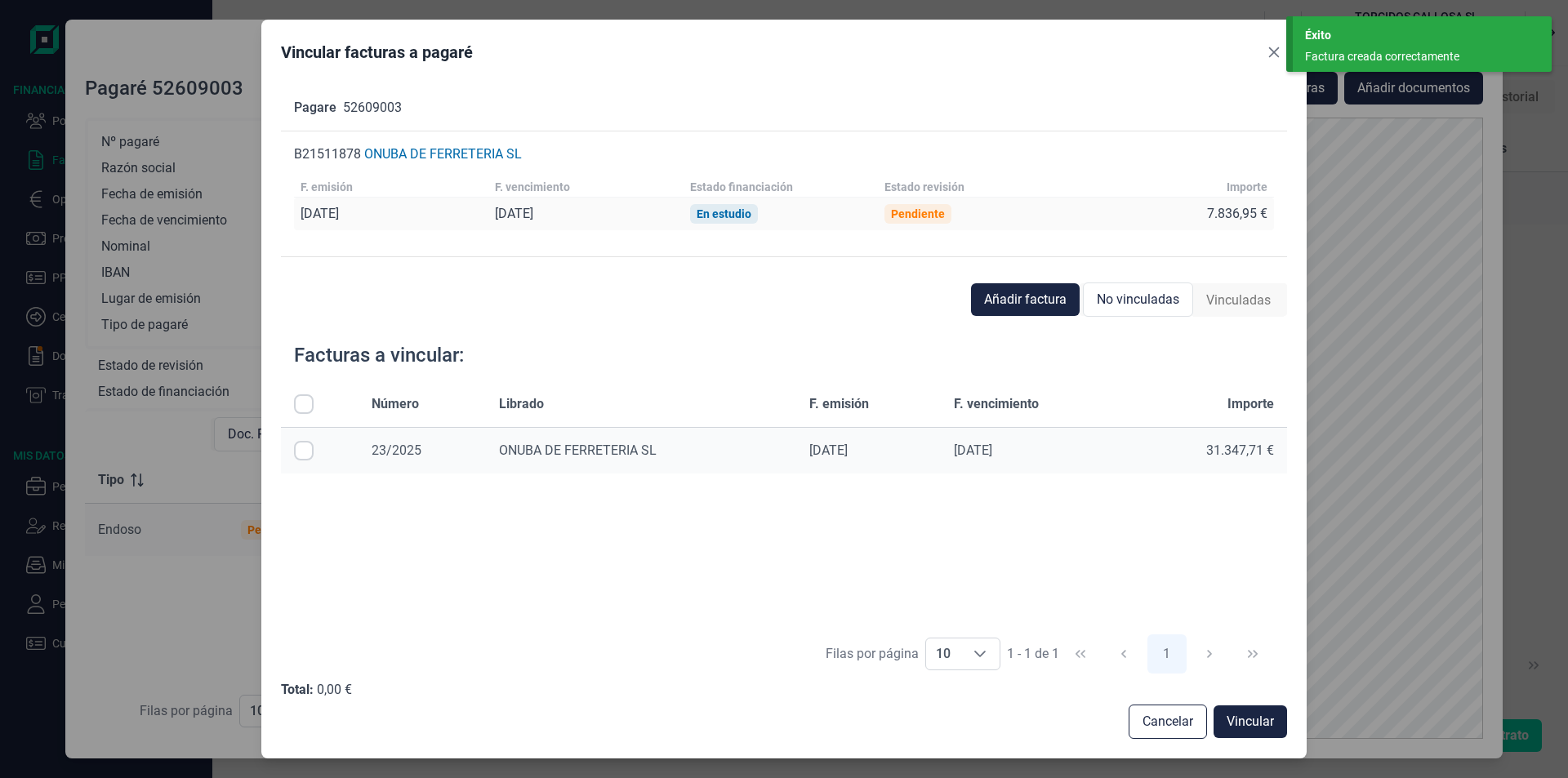
click at [305, 451] on input "Row Selected null" at bounding box center [304, 450] width 19 height 19
checkbox input "true"
click at [1244, 722] on span "Vincular" at bounding box center [1250, 721] width 47 height 19
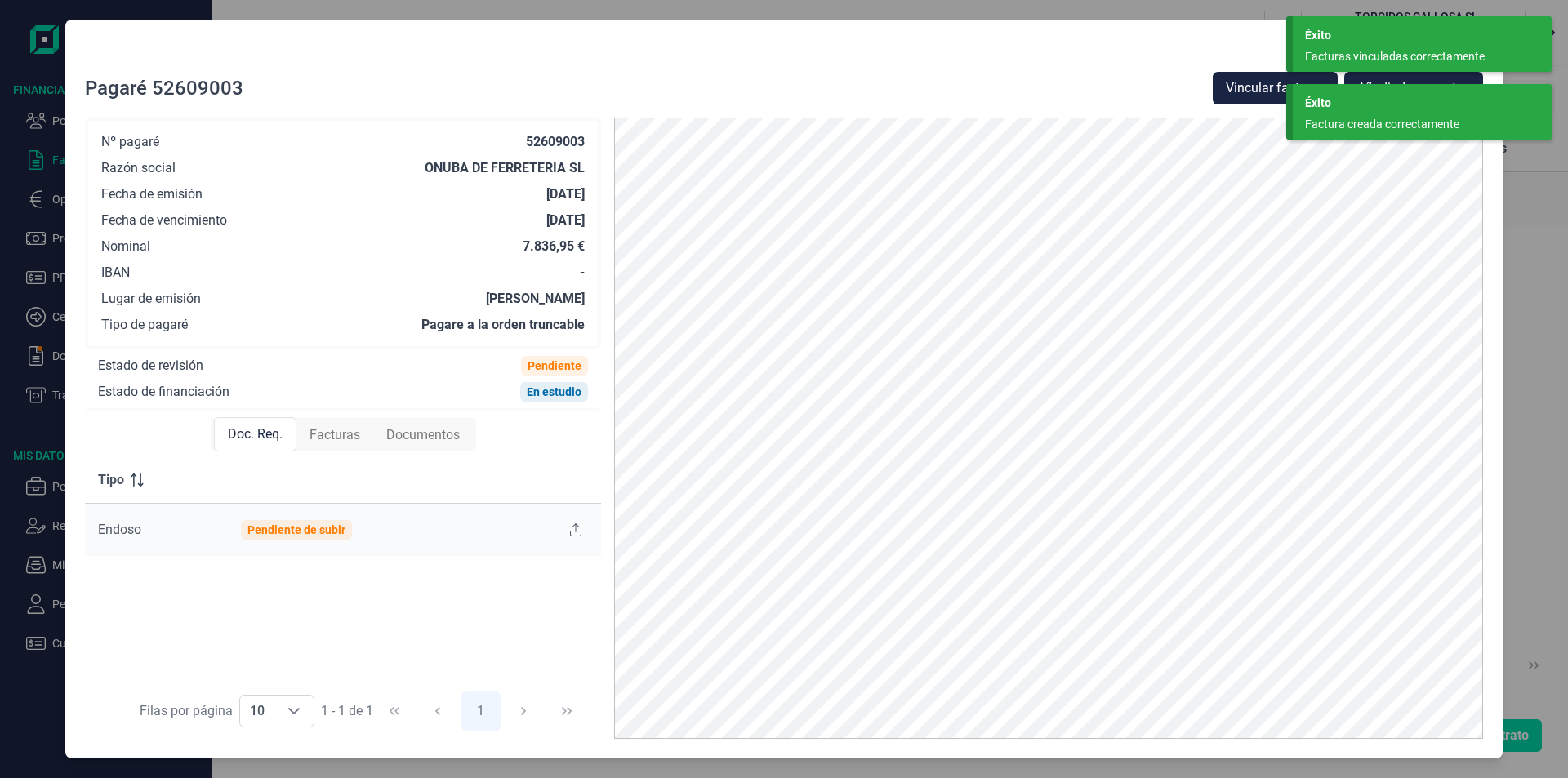
click at [1336, 120] on div "Factura creada correctamente" at bounding box center [1416, 125] width 222 height 17
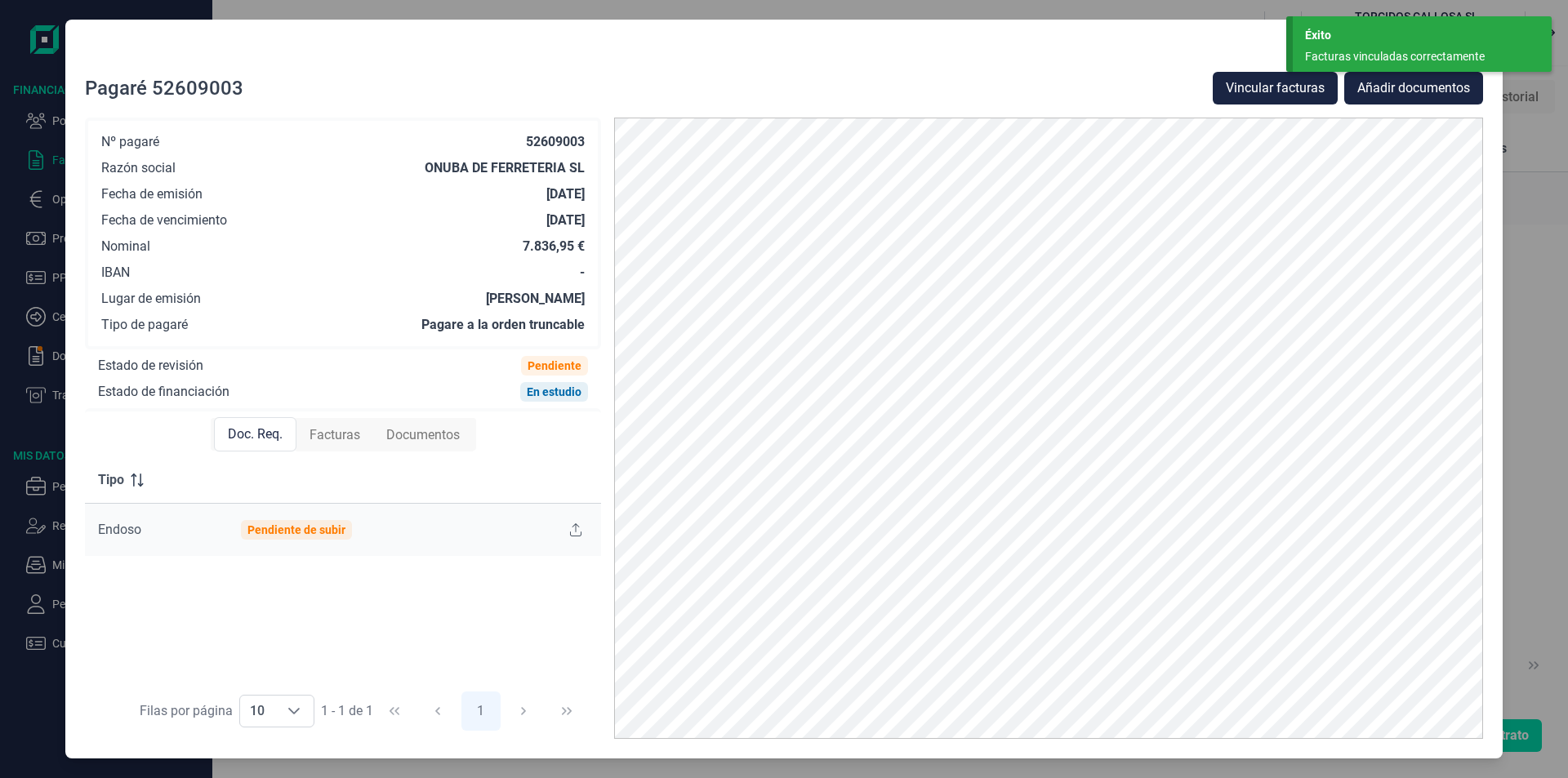
click at [1341, 46] on div "Éxito Facturas vinculadas correctamente" at bounding box center [1422, 44] width 259 height 56
click at [1192, 49] on div at bounding box center [783, 56] width 1398 height 33
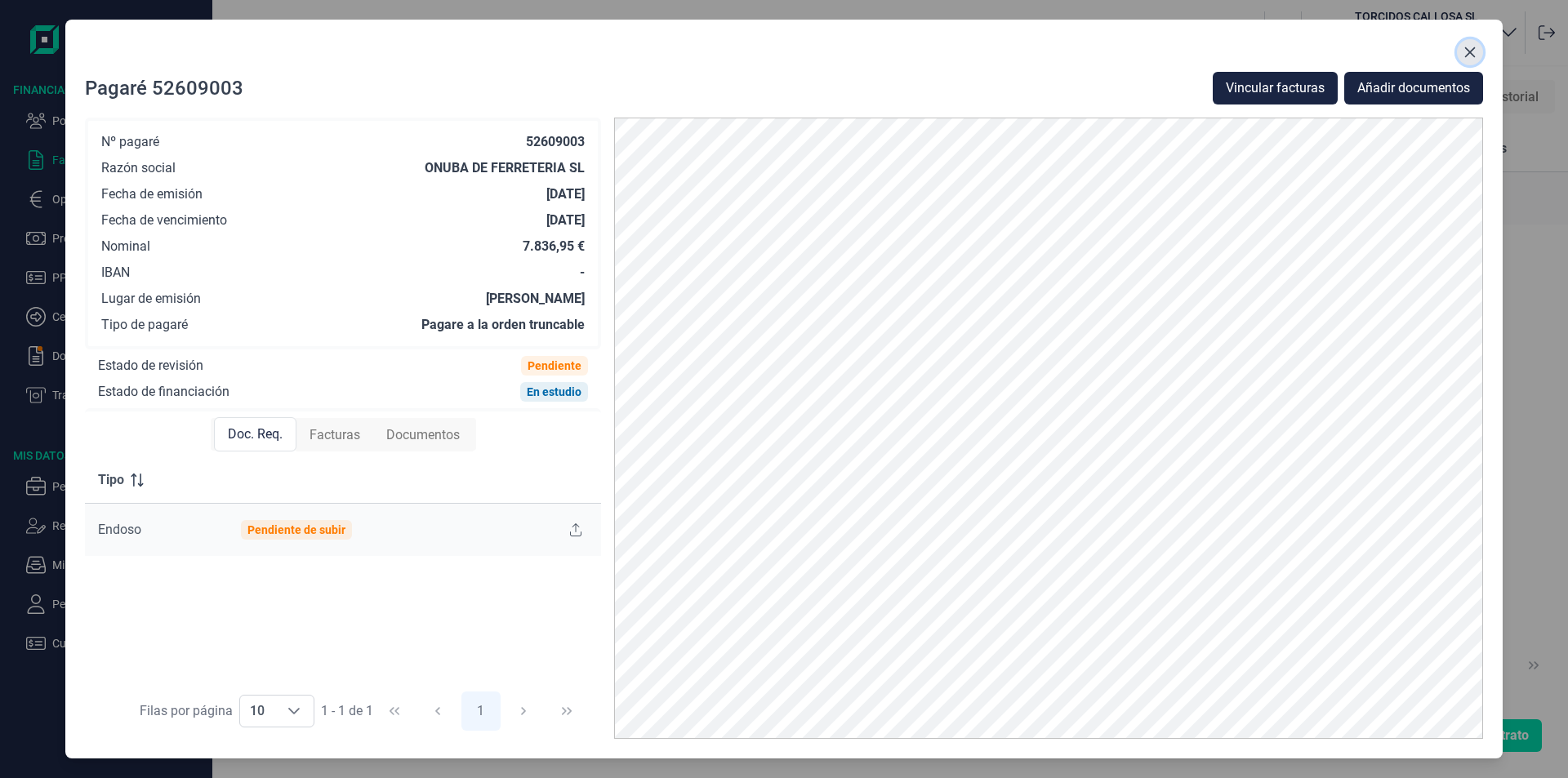
click at [1467, 46] on icon "Close" at bounding box center [1470, 53] width 13 height 13
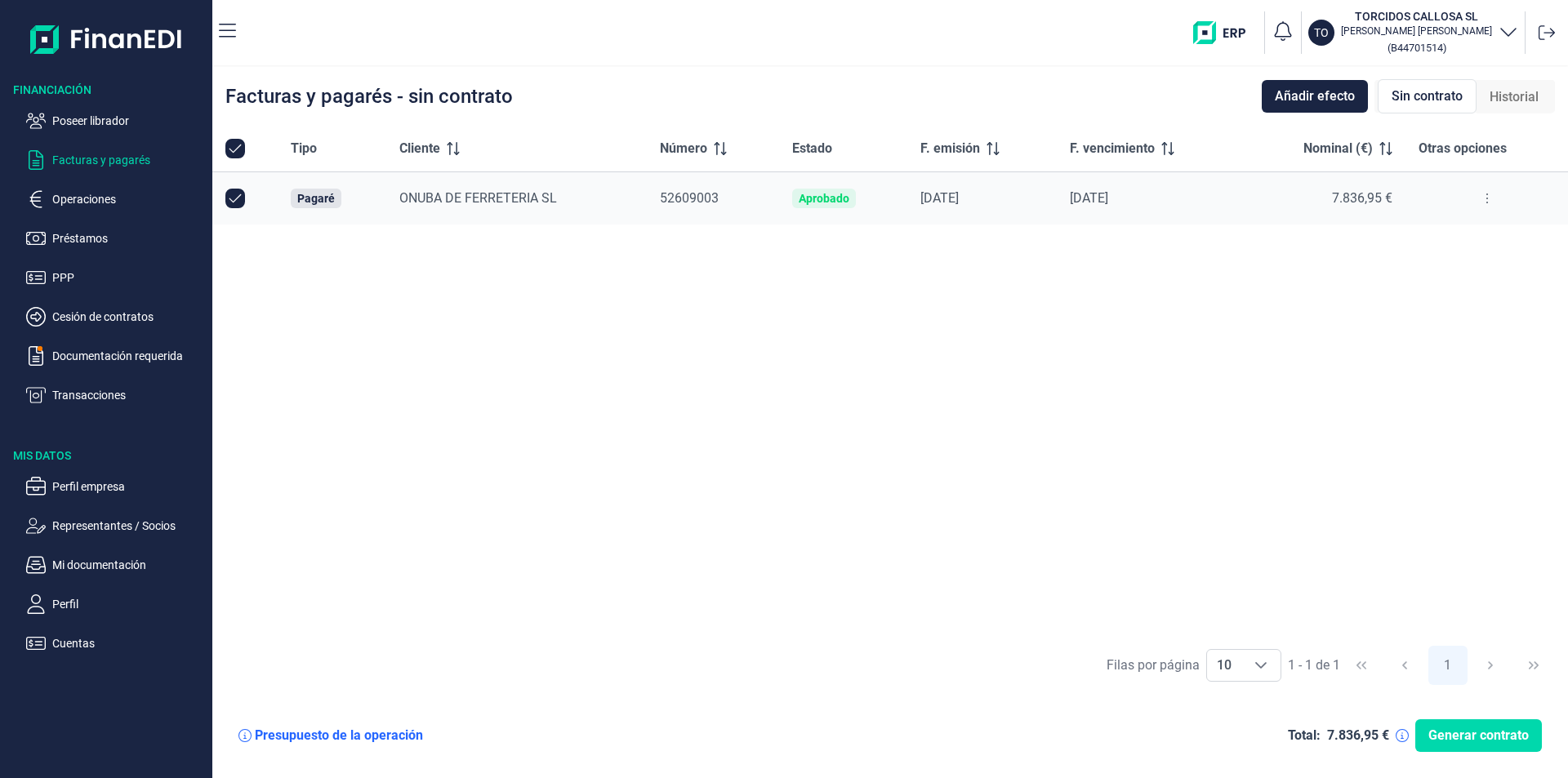
click at [787, 319] on div "Tipo Cliente Número Estado F. emisión F. vencimiento Nominal (€) Otras opciones…" at bounding box center [890, 381] width 1355 height 511
click at [1324, 93] on span "Añadir efecto" at bounding box center [1314, 96] width 80 height 19
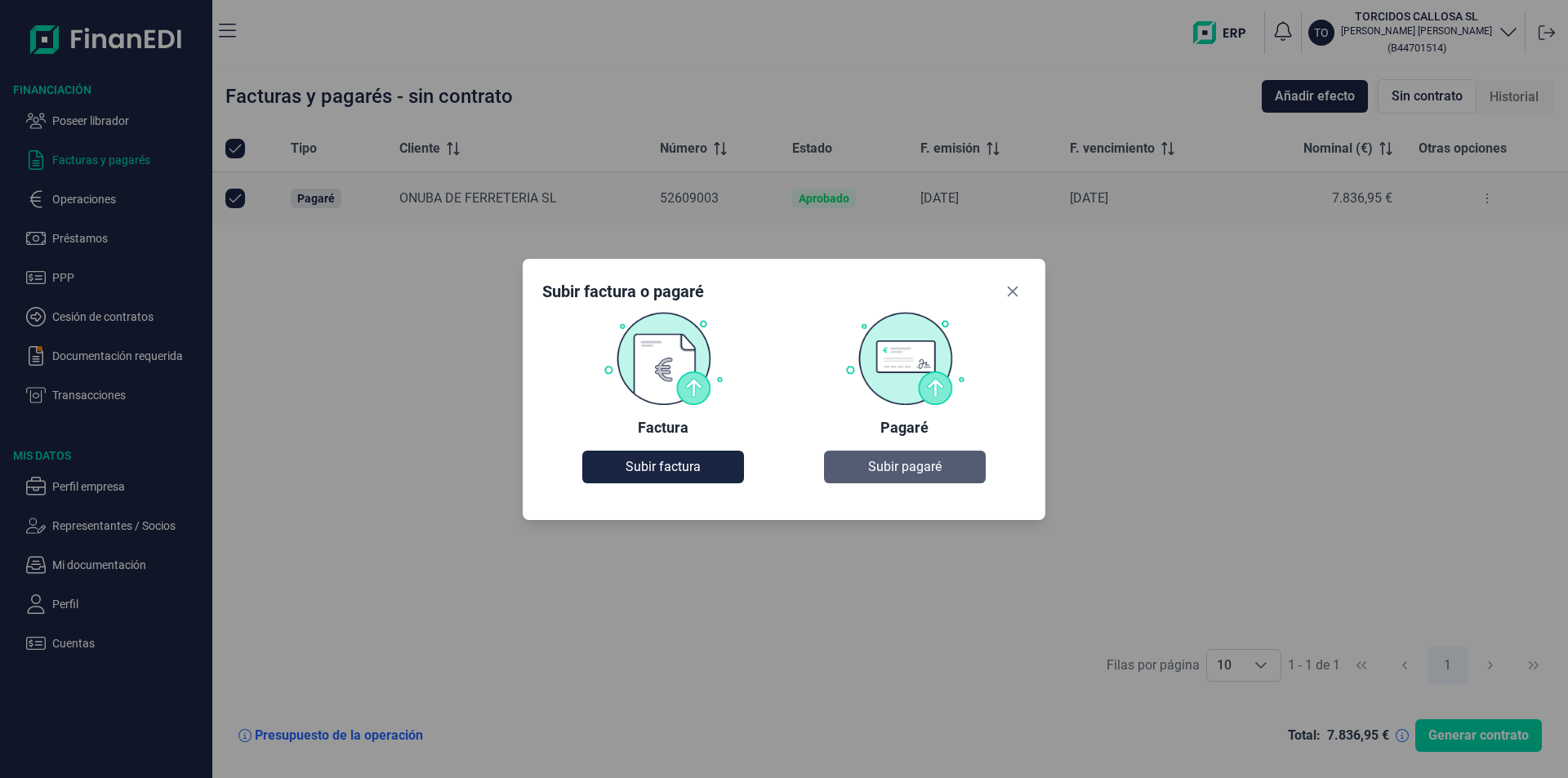
click at [902, 472] on span "Subir pagaré" at bounding box center [904, 466] width 73 height 19
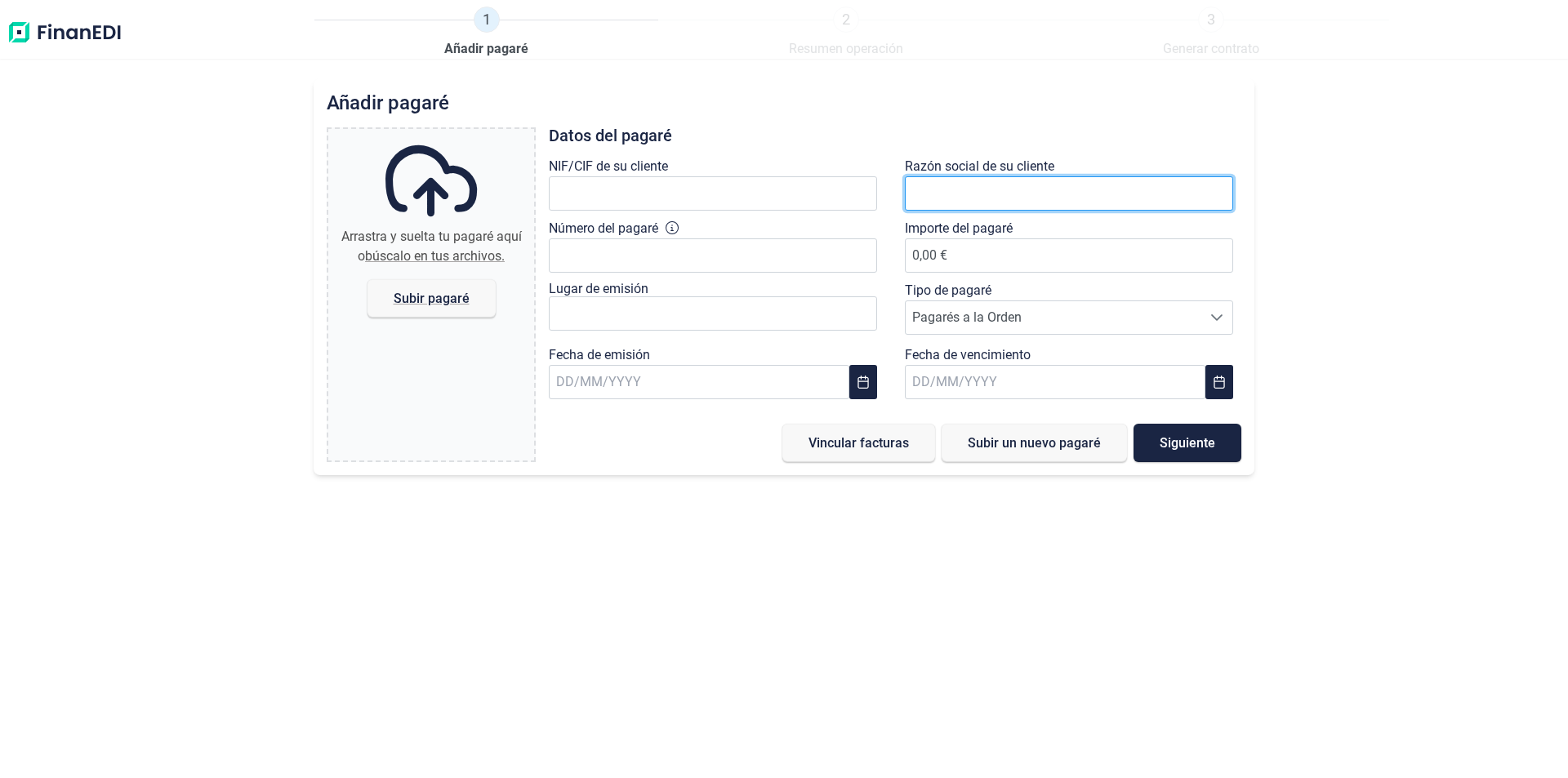
click at [930, 192] on input "text" at bounding box center [1069, 193] width 328 height 35
drag, startPoint x: 994, startPoint y: 192, endPoint x: 962, endPoint y: 190, distance: 32.1
click at [962, 190] on input "B212919650" at bounding box center [1069, 193] width 328 height 35
type input "B21291950"
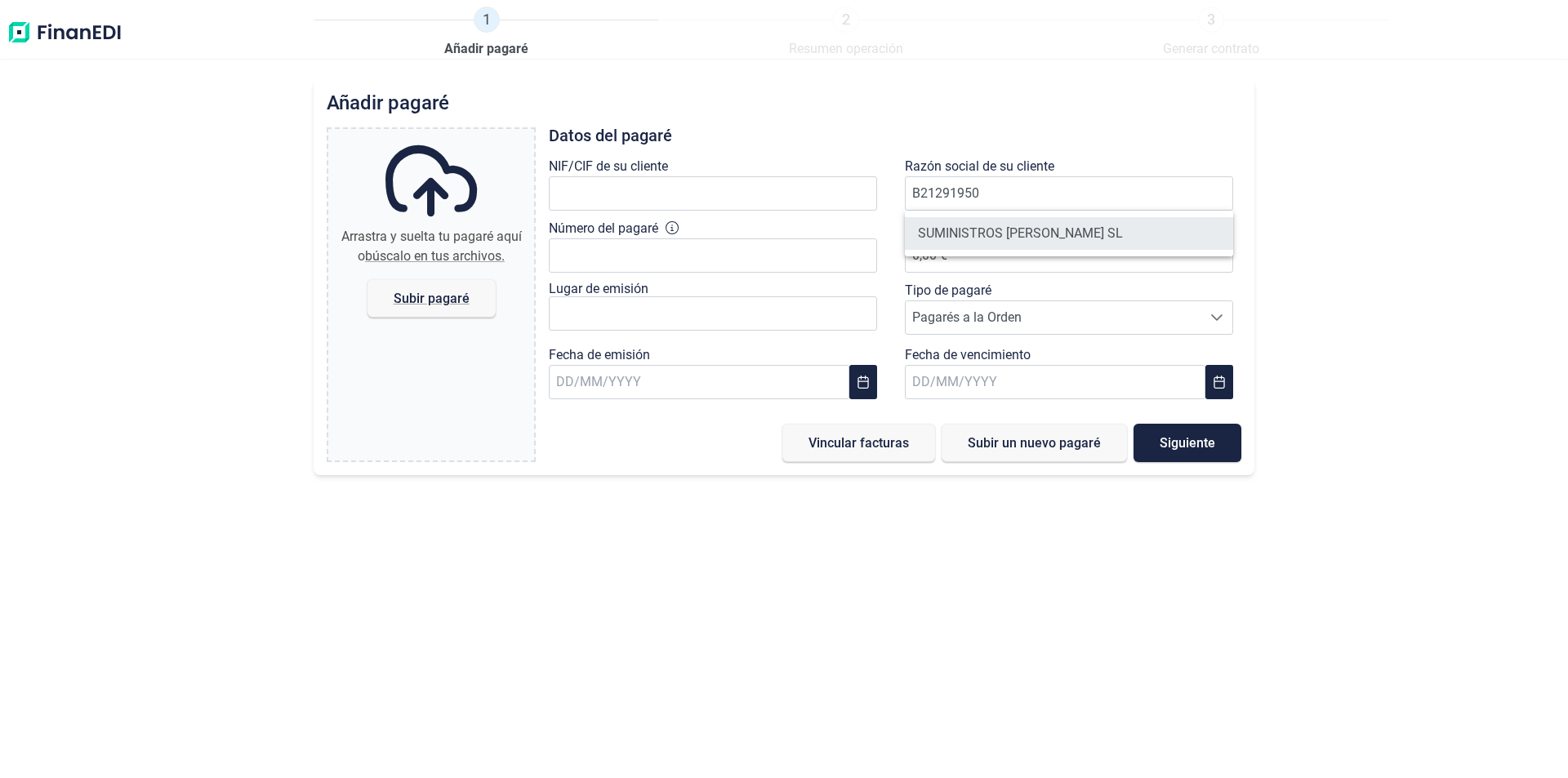
click at [985, 230] on li "SUMINISTROS [PERSON_NAME] SL" at bounding box center [1069, 234] width 328 height 33
type input "B21291950"
type input "SUMINISTROS [PERSON_NAME] SL"
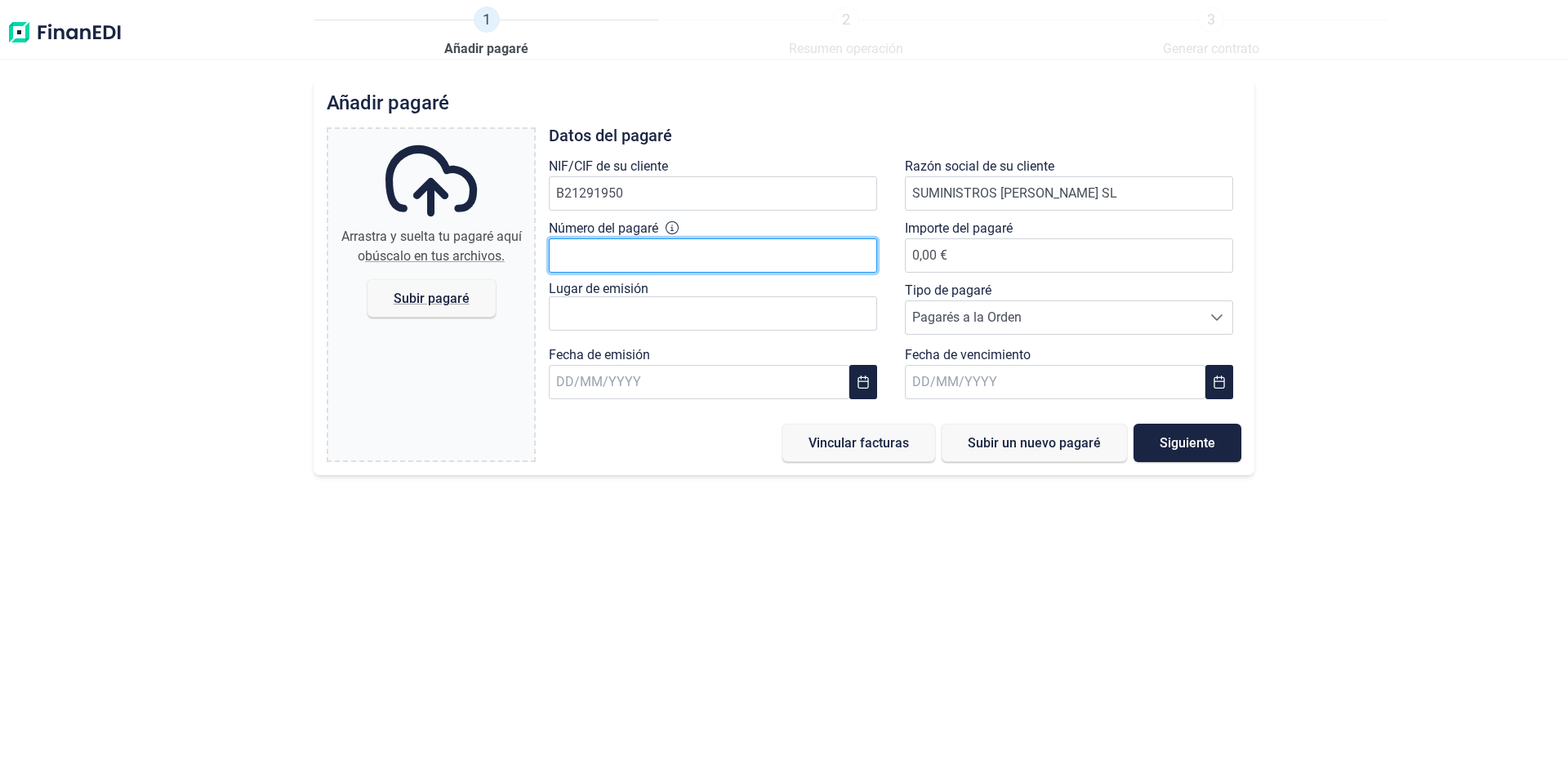
click at [600, 251] on input "Número del pagaré" at bounding box center [713, 256] width 328 height 35
type input "15383812"
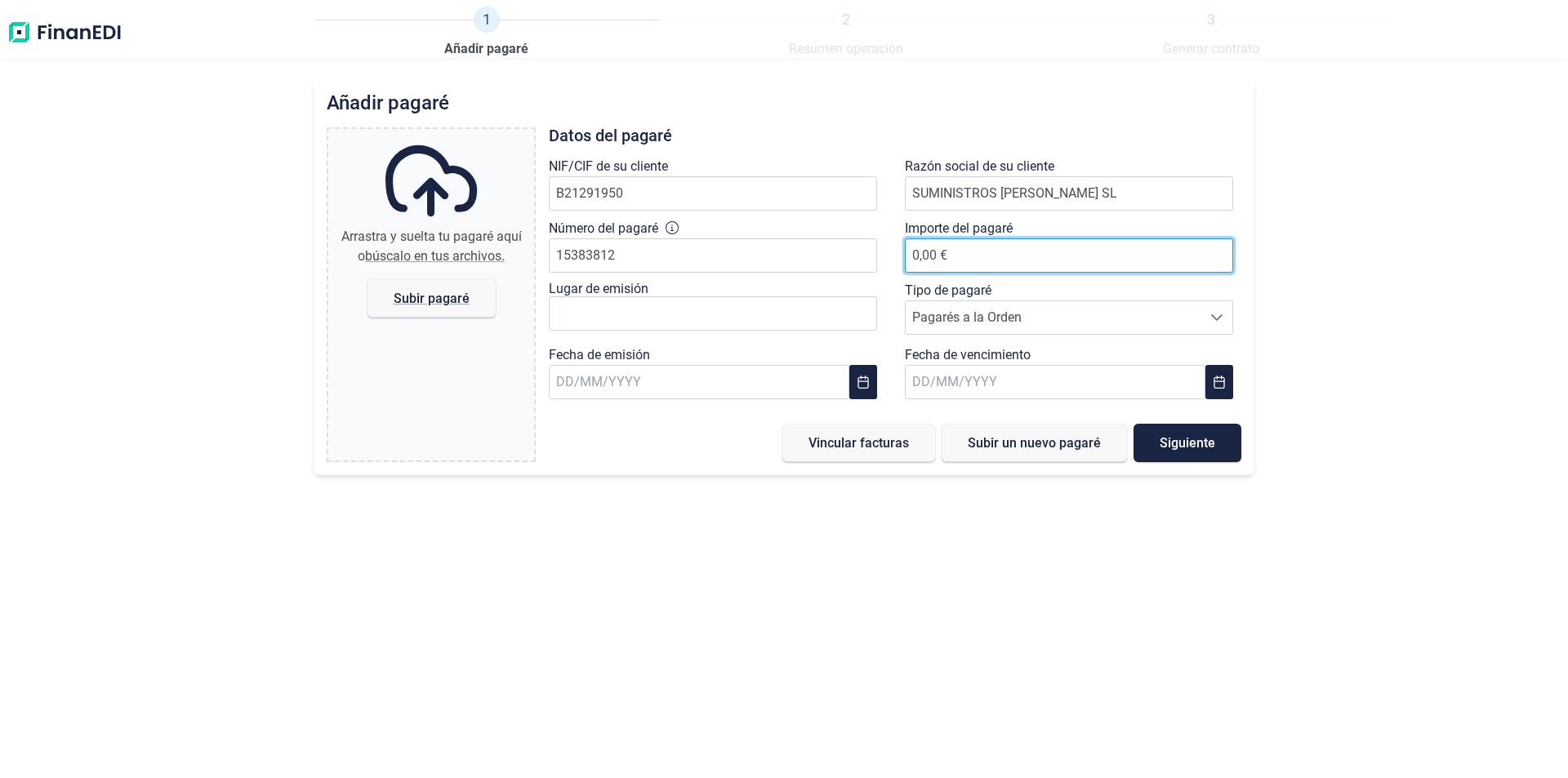
drag, startPoint x: 937, startPoint y: 251, endPoint x: 937, endPoint y: 263, distance: 12.0
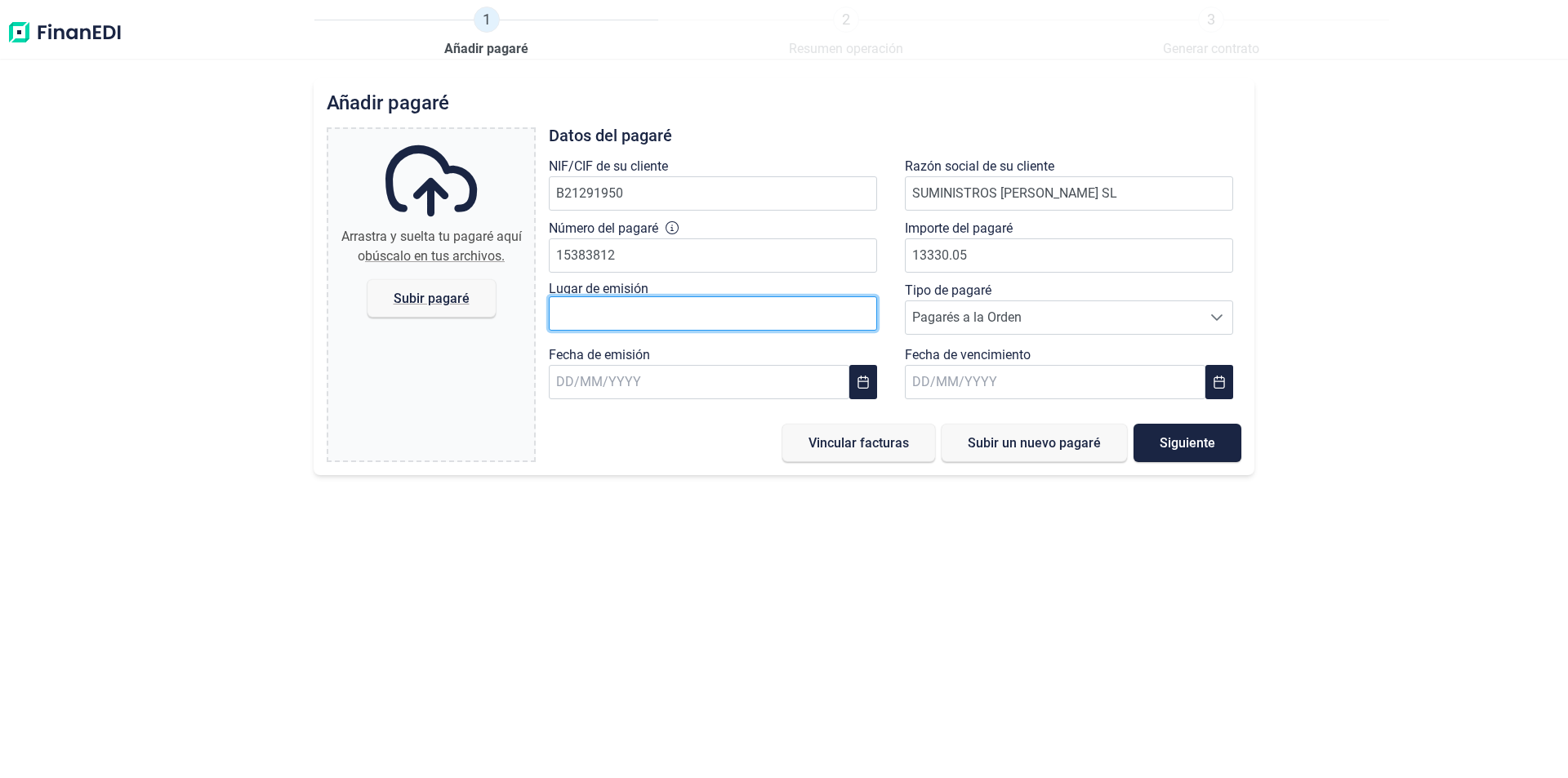
type input "13.330,05 €"
click at [611, 314] on input "text" at bounding box center [713, 314] width 328 height 35
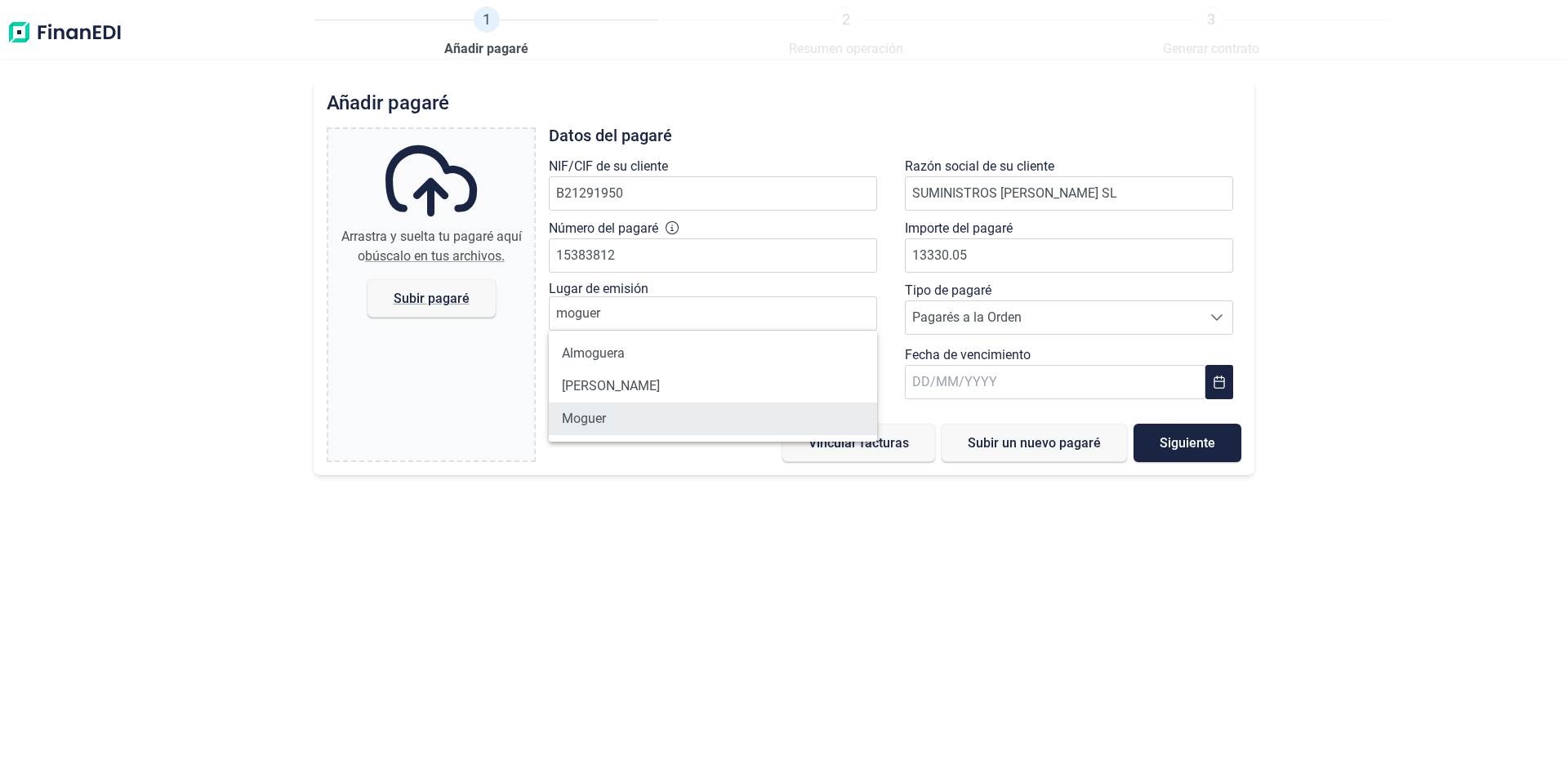
click at [601, 422] on li "Moguer" at bounding box center [713, 419] width 328 height 33
type input "Moguer"
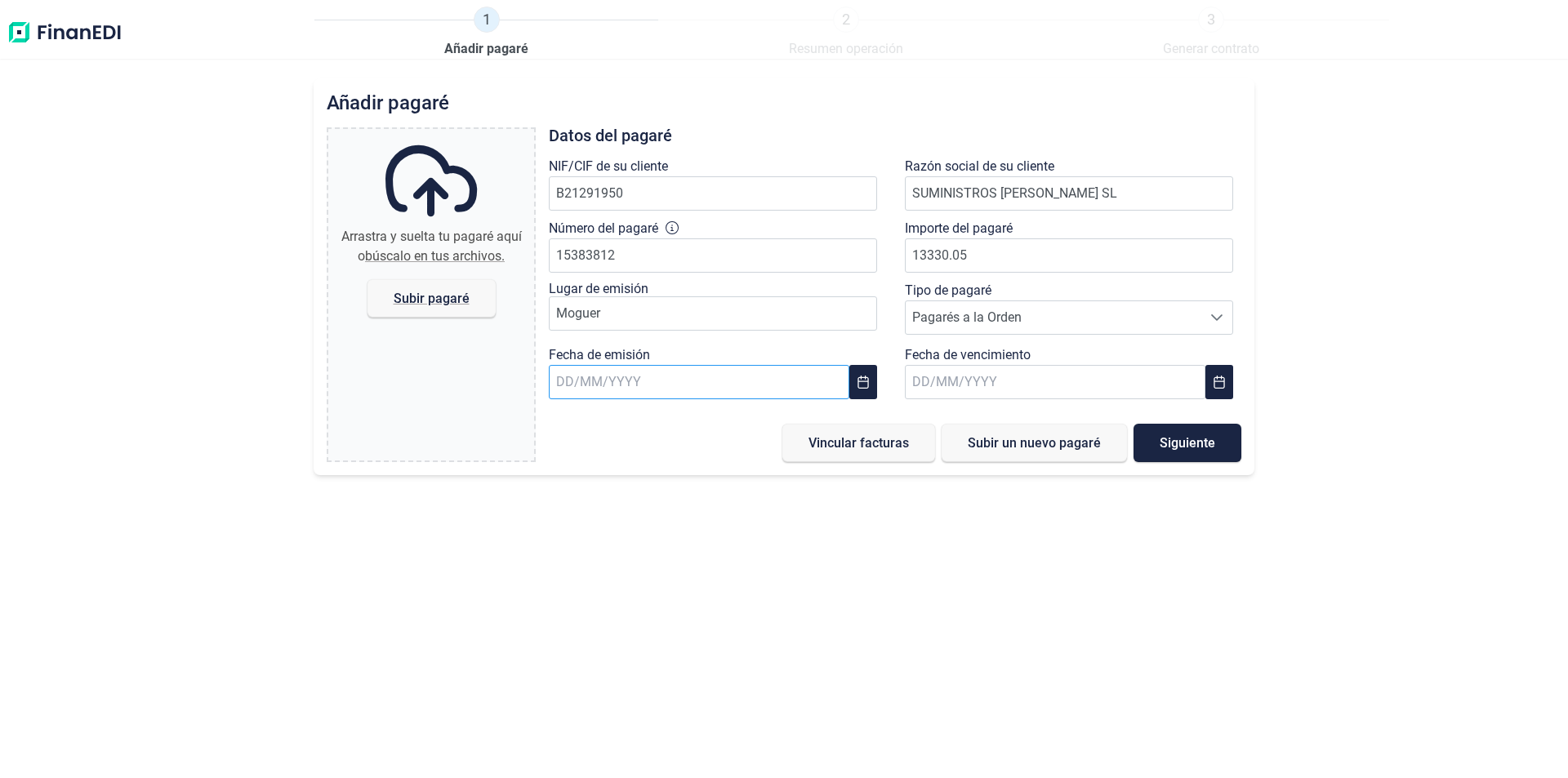
click at [593, 383] on input "text" at bounding box center [699, 382] width 300 height 35
click at [579, 684] on span "29" at bounding box center [578, 690] width 33 height 33
type input "[DATE]"
click at [935, 385] on input "text" at bounding box center [1055, 382] width 300 height 35
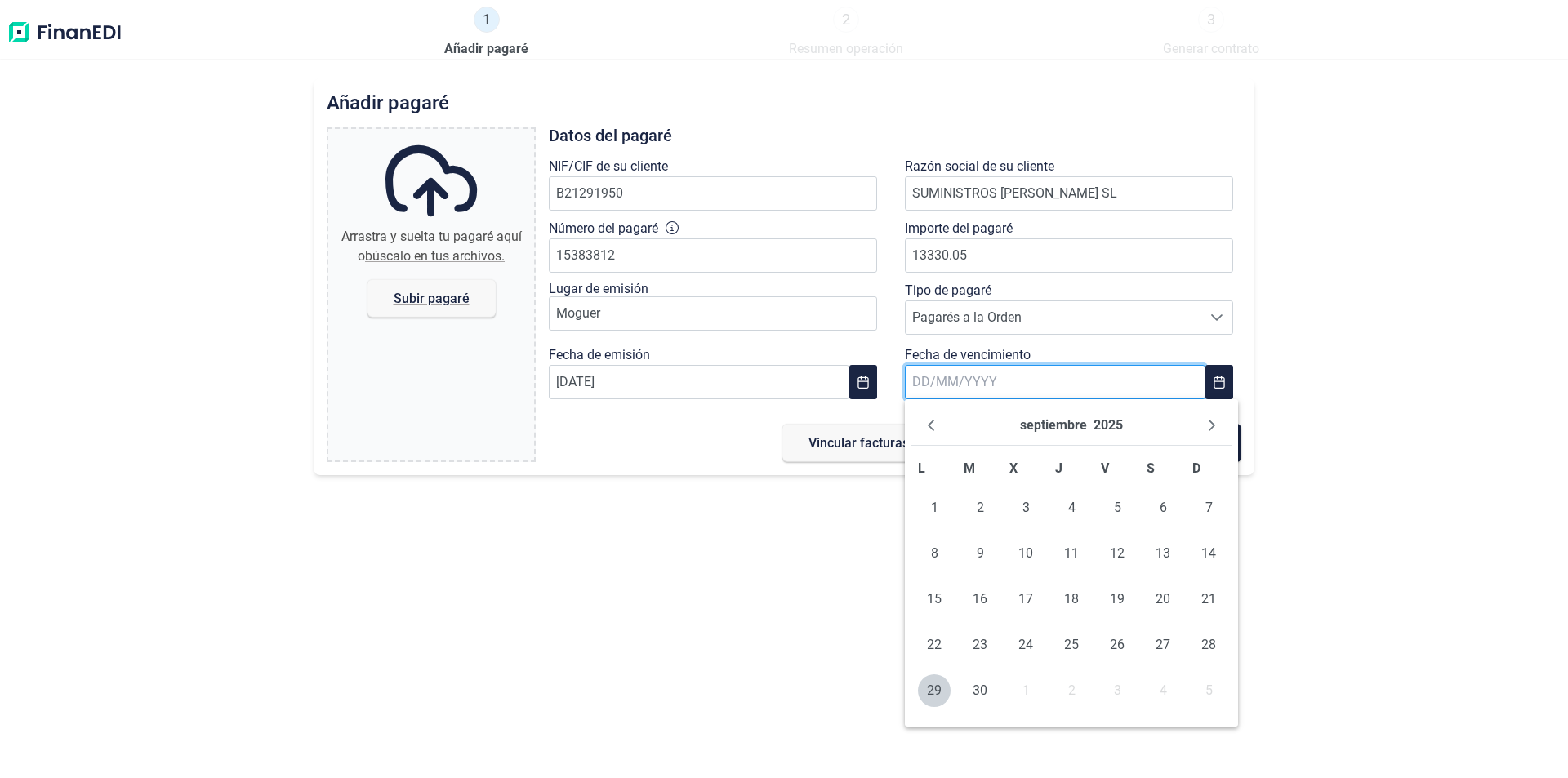
click at [922, 381] on input "text" at bounding box center [1055, 382] width 300 height 35
click at [841, 637] on div "Añadir pagaré Arrastra y suelta tu pagaré aquí o búscalo en tus archivos. Subir…" at bounding box center [784, 429] width 1568 height 700
click at [921, 376] on input "[DATE]" at bounding box center [1055, 382] width 300 height 35
click at [938, 693] on span "29" at bounding box center [934, 690] width 33 height 33
type input "[DATE]"
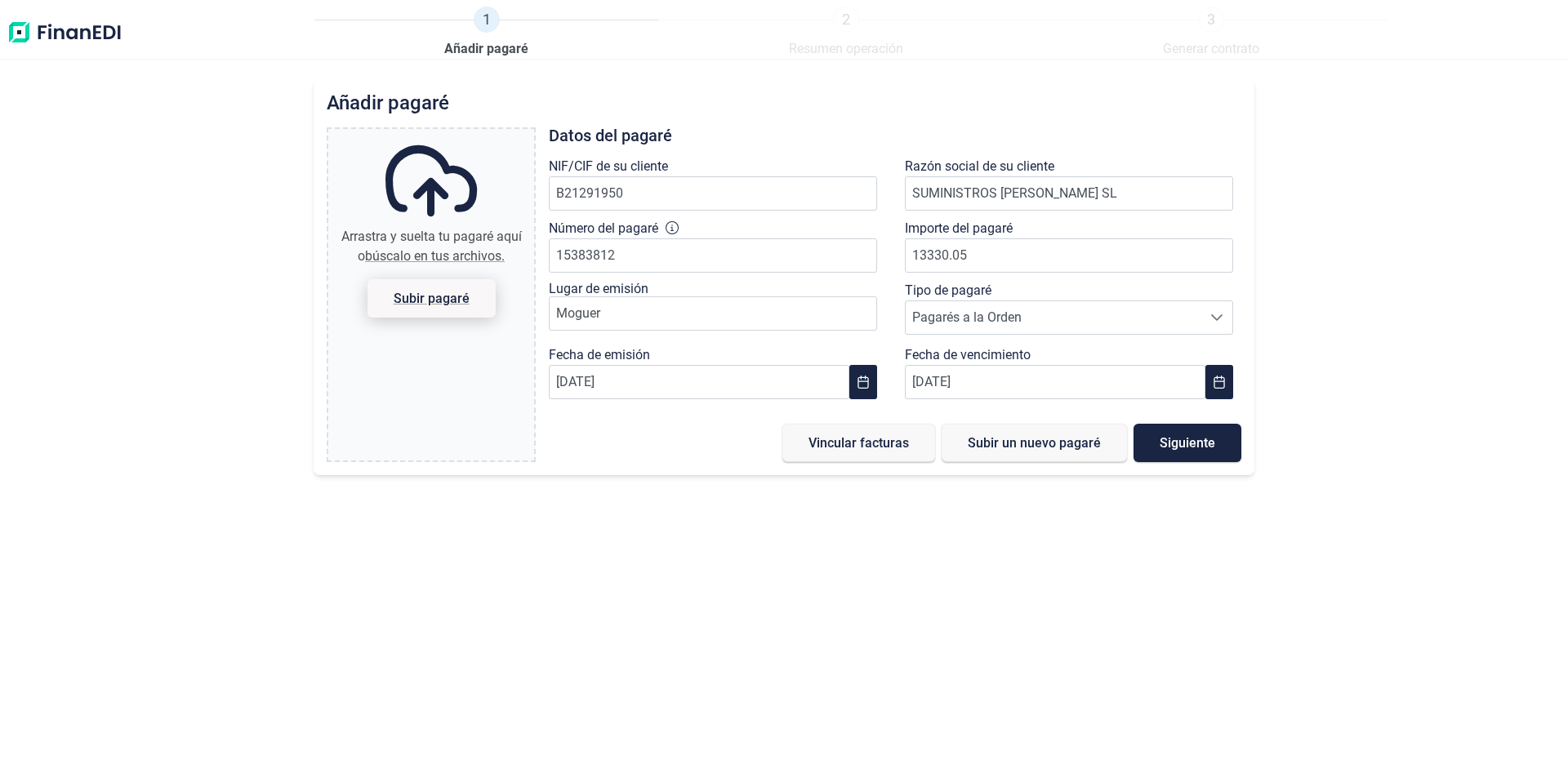
click at [433, 298] on span "Subir pagaré" at bounding box center [431, 298] width 76 height 13
click at [433, 134] on input "Arrastra y suelta tu pagaré aquí o búscalo en tus archivos. Subir pagaré" at bounding box center [431, 131] width 206 height 5
type input "C:\fakepath\pagares sum. [PERSON_NAME].pdf"
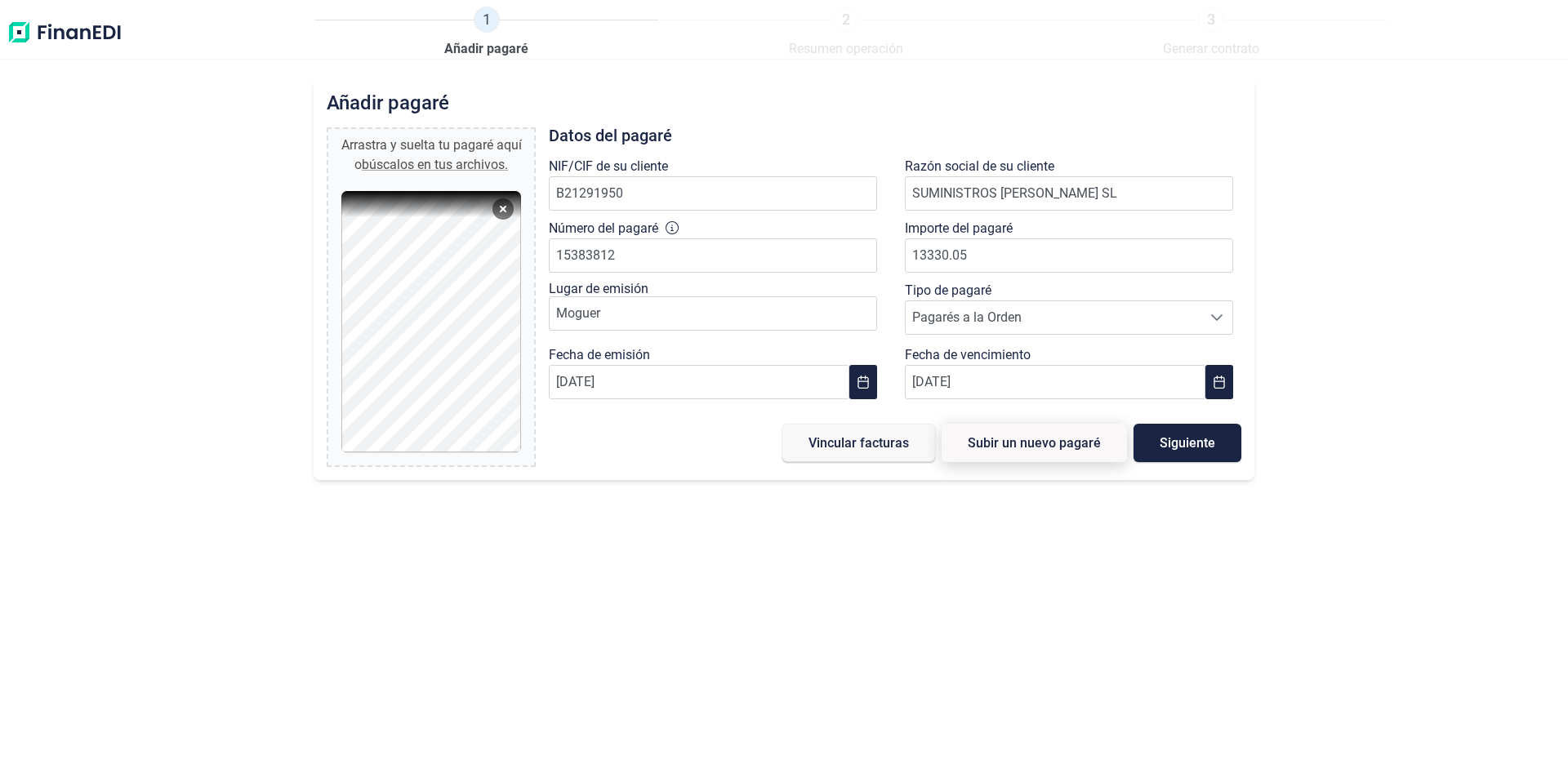
click at [1064, 446] on span "Subir un nuevo pagaré" at bounding box center [1034, 442] width 133 height 13
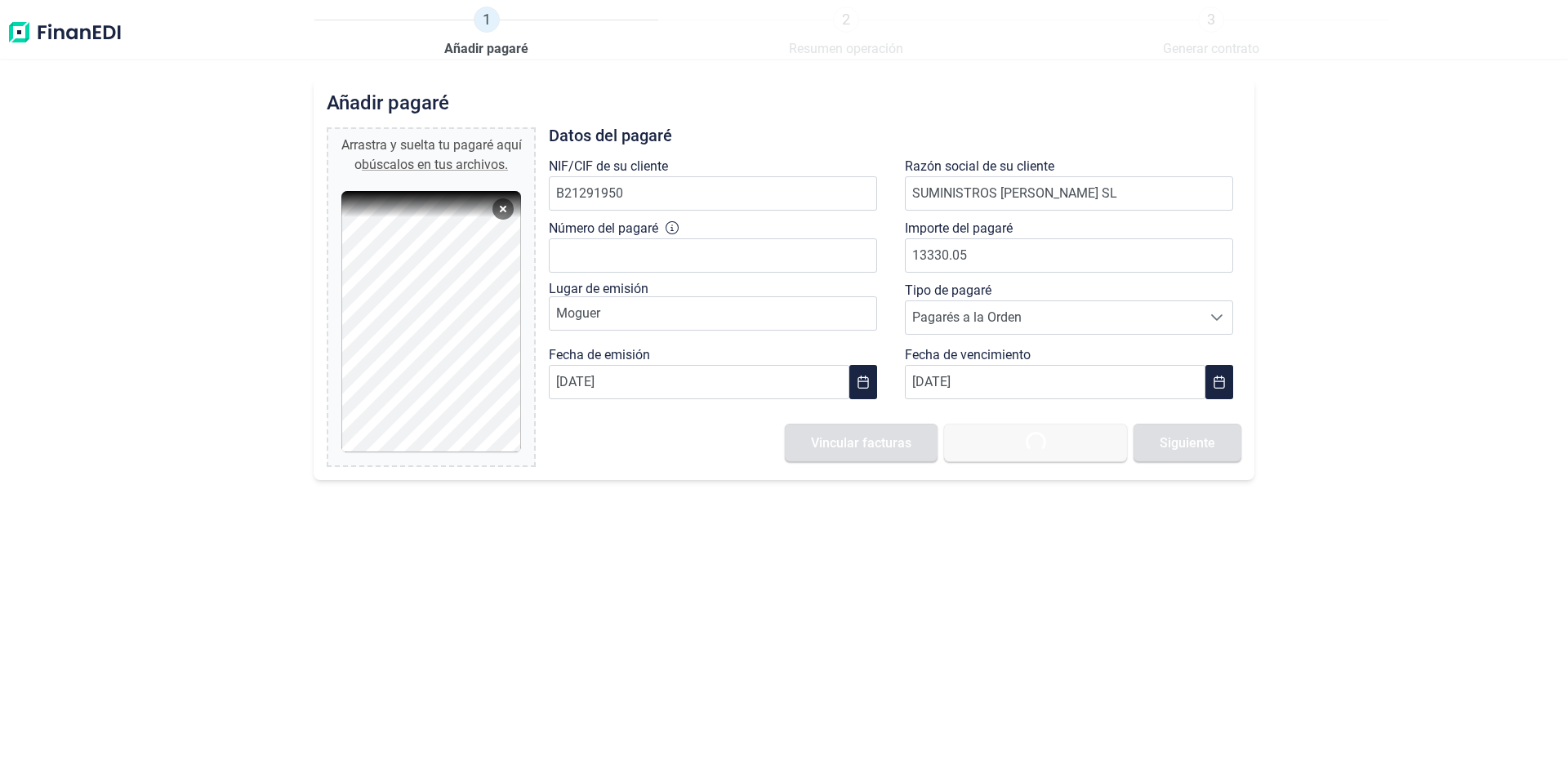
type input "0,00 €"
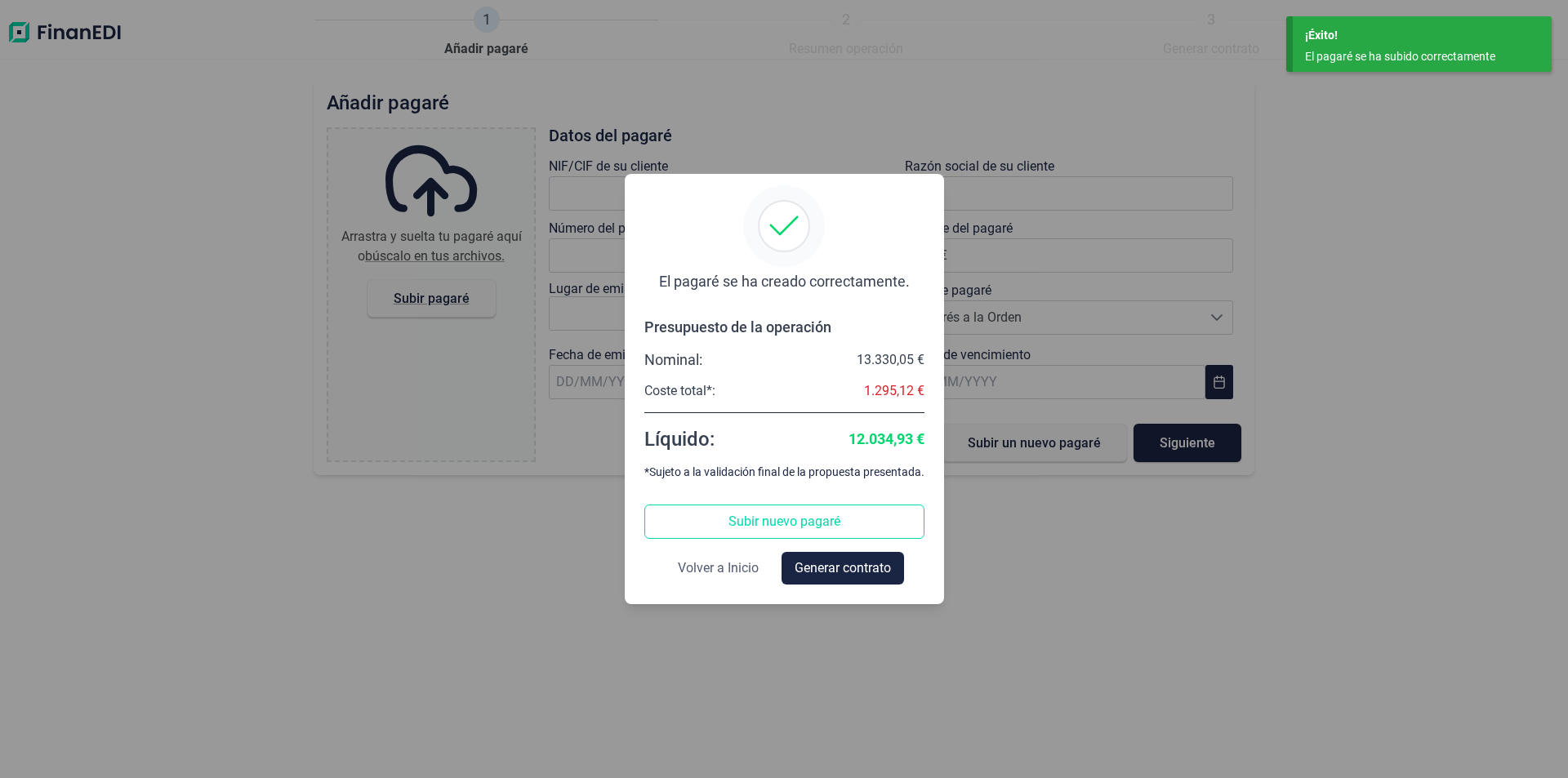
click at [740, 570] on span "Volver a Inicio" at bounding box center [719, 568] width 81 height 19
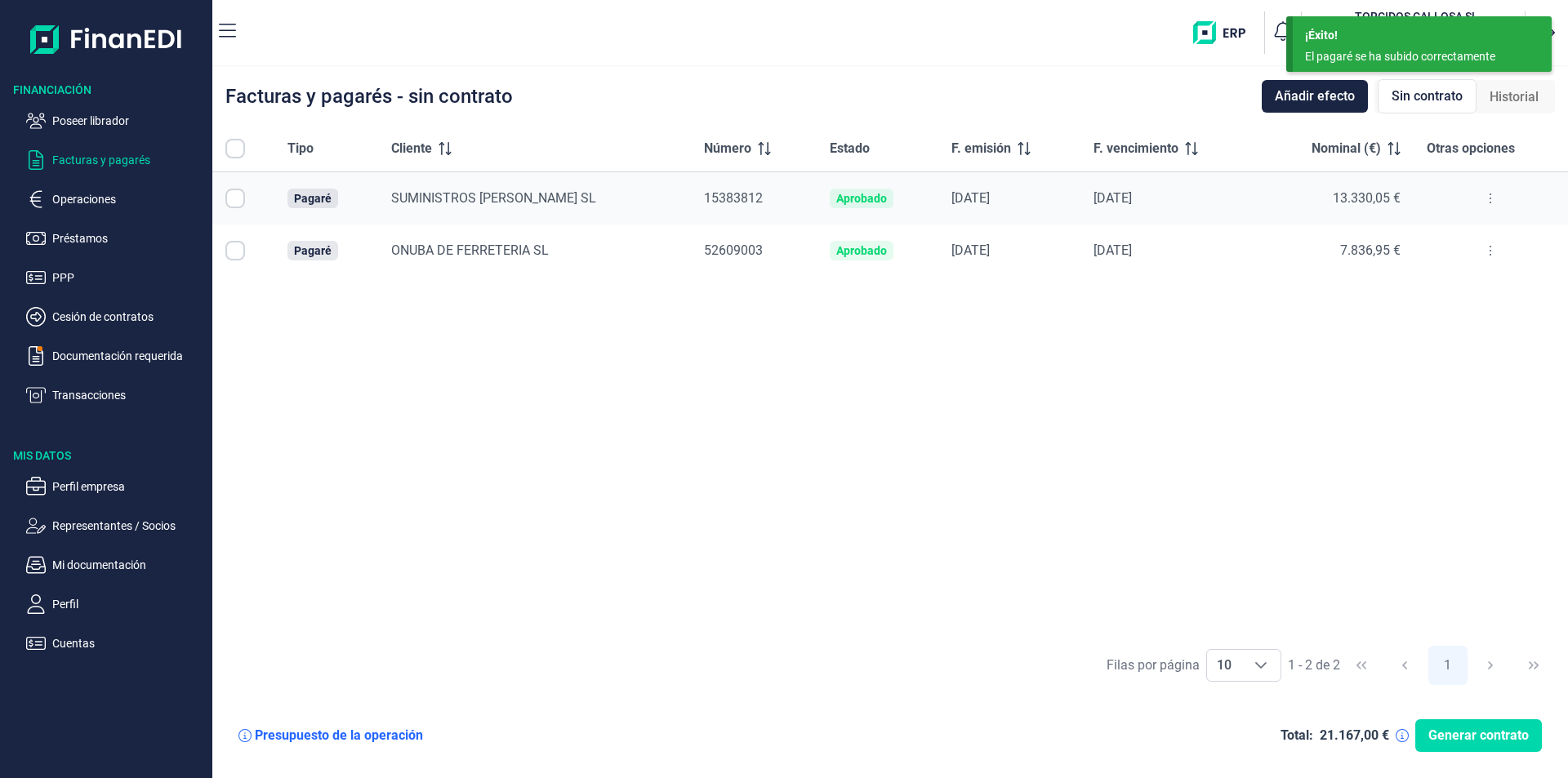
checkbox input "true"
click at [1309, 98] on span "Añadir efecto" at bounding box center [1314, 96] width 80 height 19
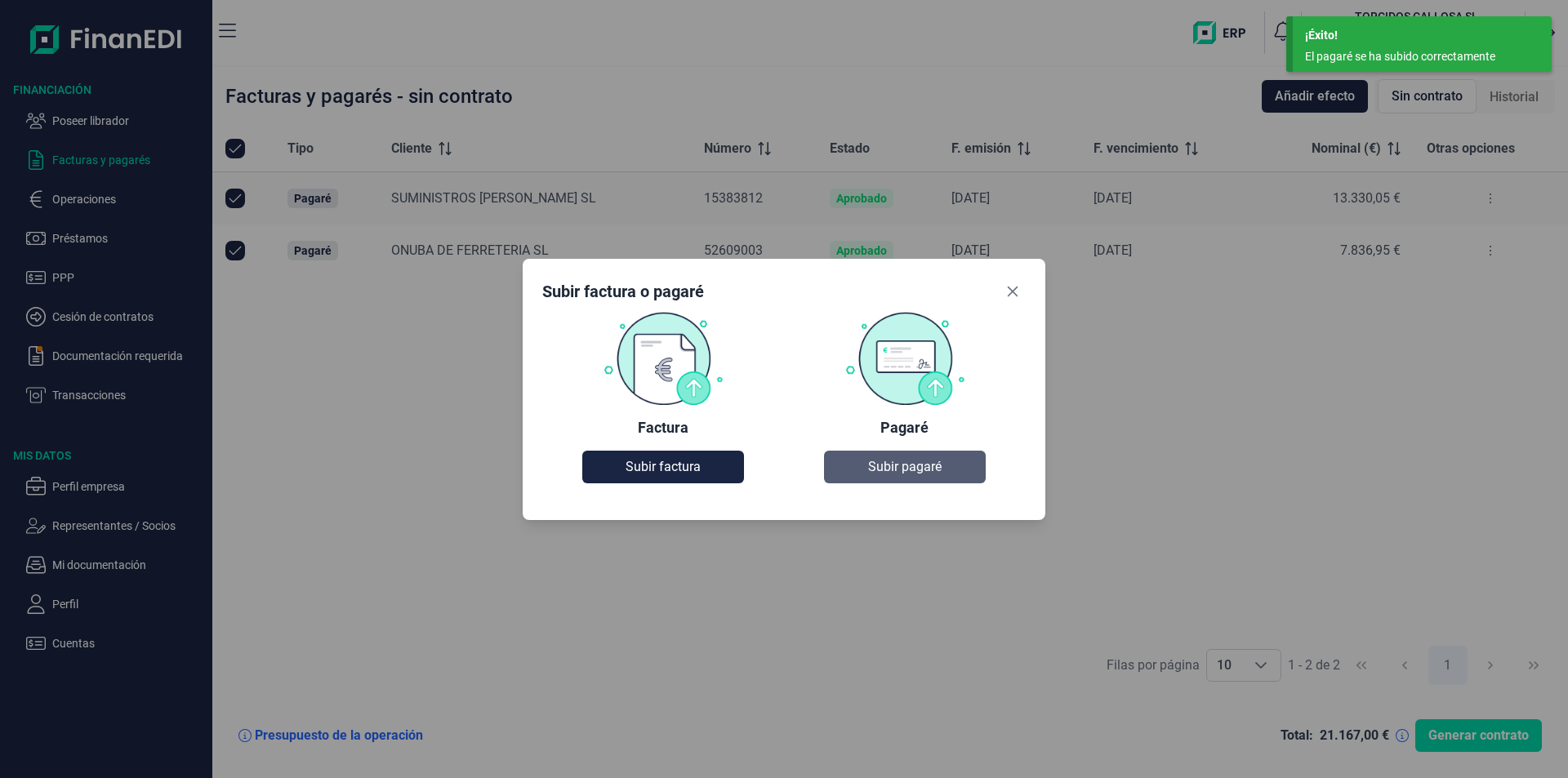
click at [892, 467] on span "Subir pagaré" at bounding box center [904, 466] width 73 height 19
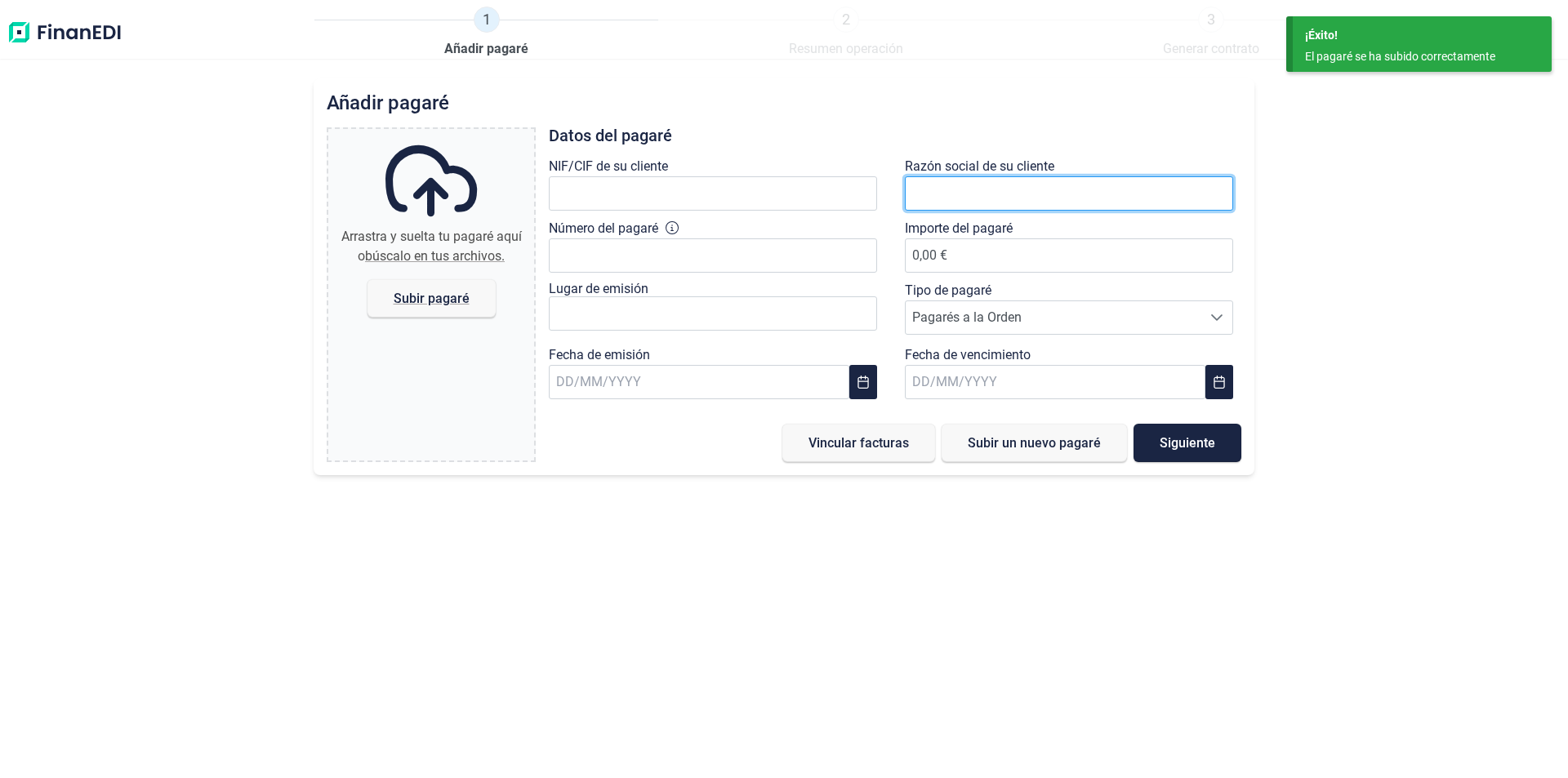
click at [935, 195] on input "text" at bounding box center [1069, 193] width 328 height 35
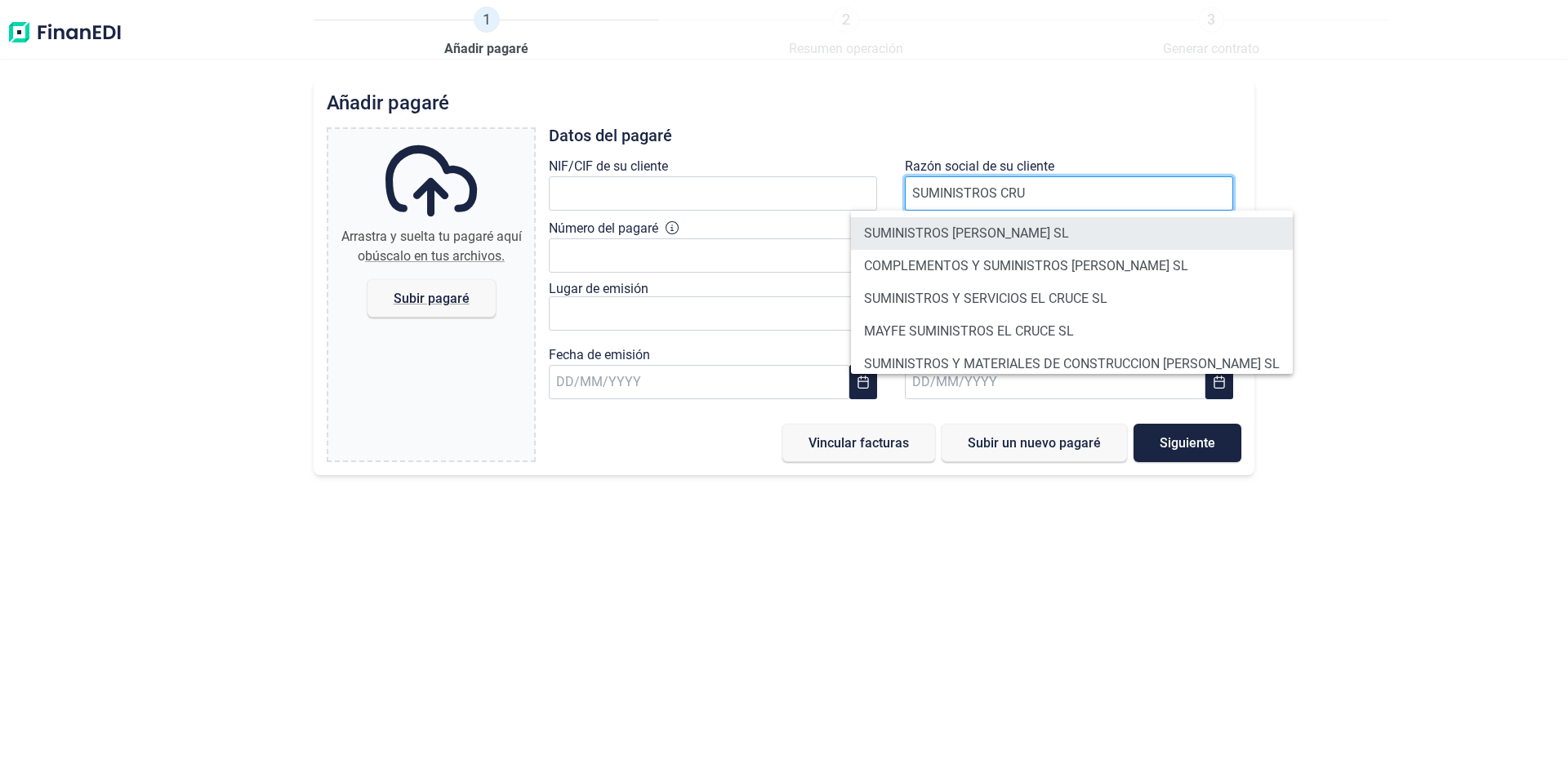
type input "SUMINISTROS CRU"
click at [977, 230] on li "SUMINISTROS [PERSON_NAME] SL" at bounding box center [1072, 234] width 442 height 33
type input "B21291950"
type input "SUMINISTROS [PERSON_NAME] SL"
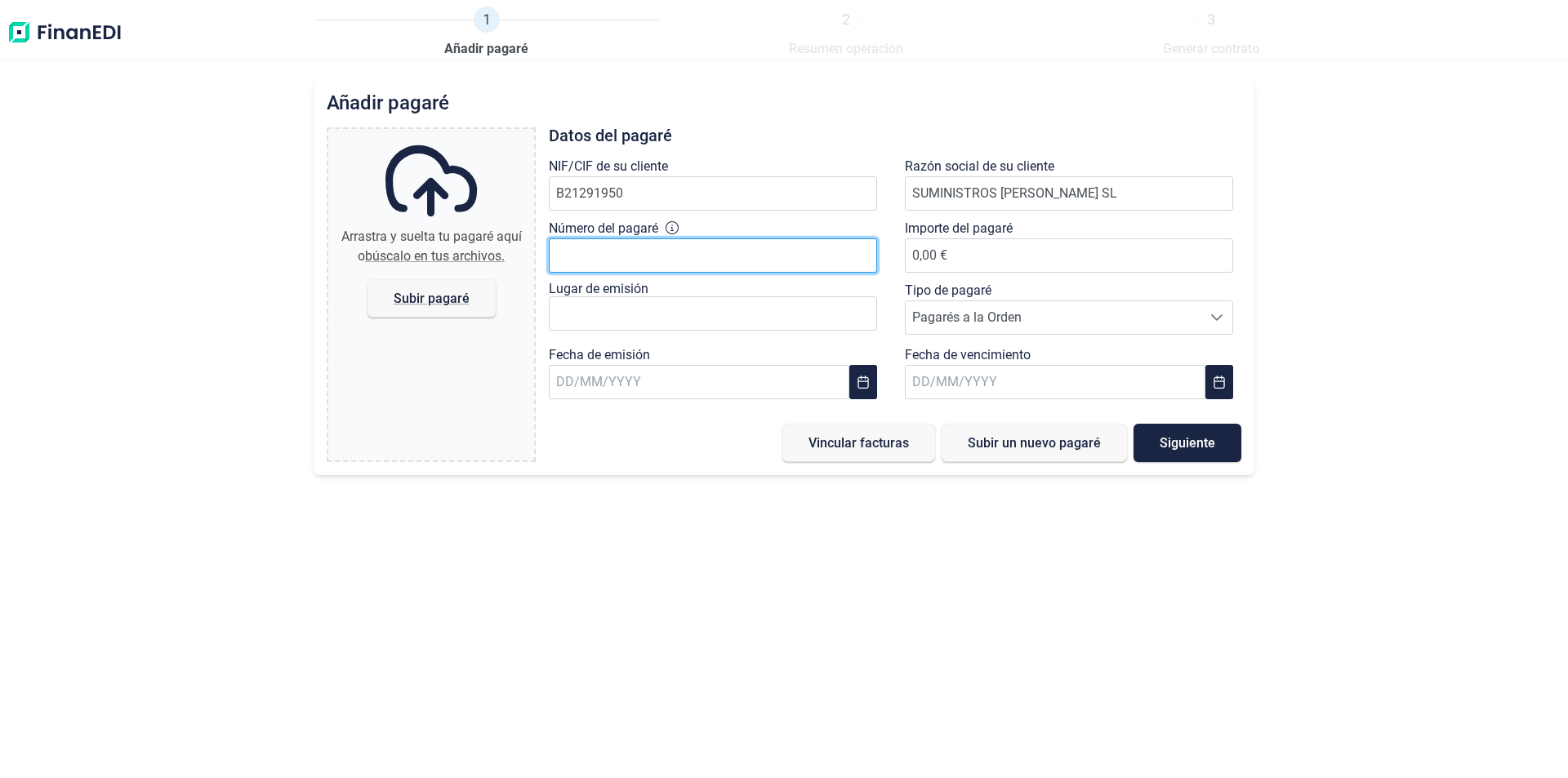
click at [592, 257] on input "Número del pagaré" at bounding box center [713, 256] width 328 height 35
type input "15382790"
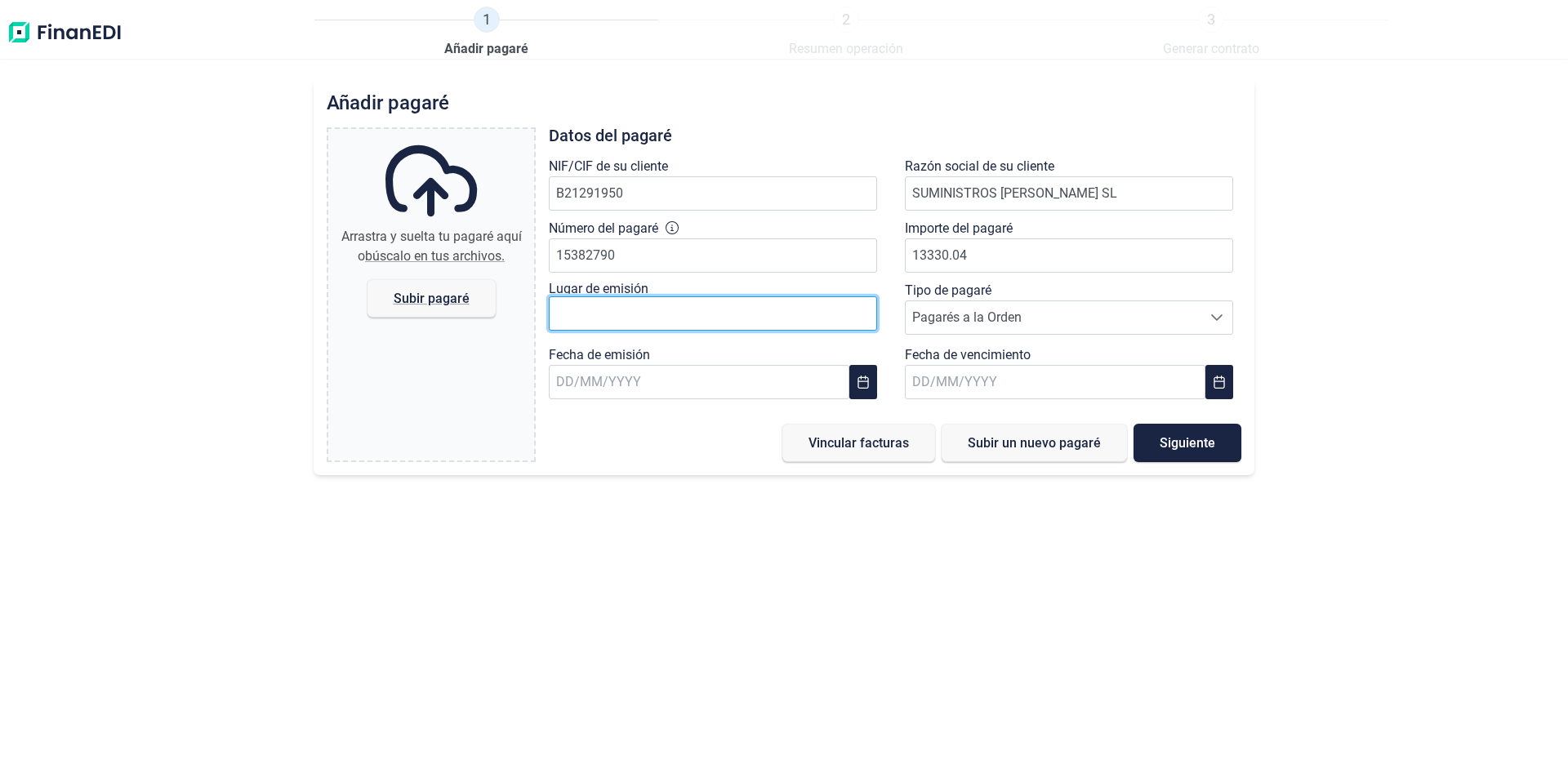
type input "13.330,04 €"
click at [569, 314] on input "text" at bounding box center [713, 314] width 328 height 35
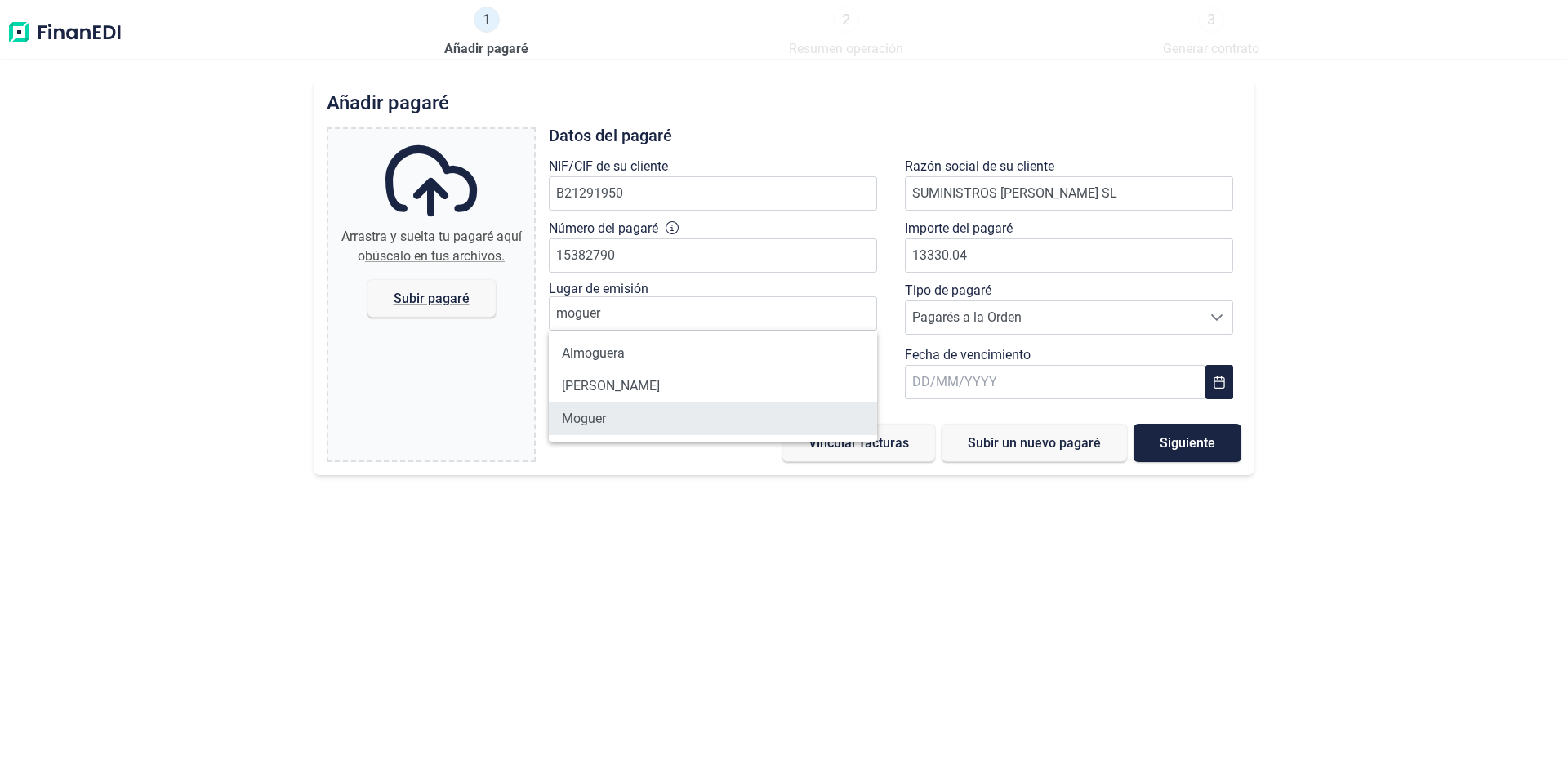
click at [597, 415] on li "Moguer" at bounding box center [713, 419] width 328 height 33
type input "Moguer"
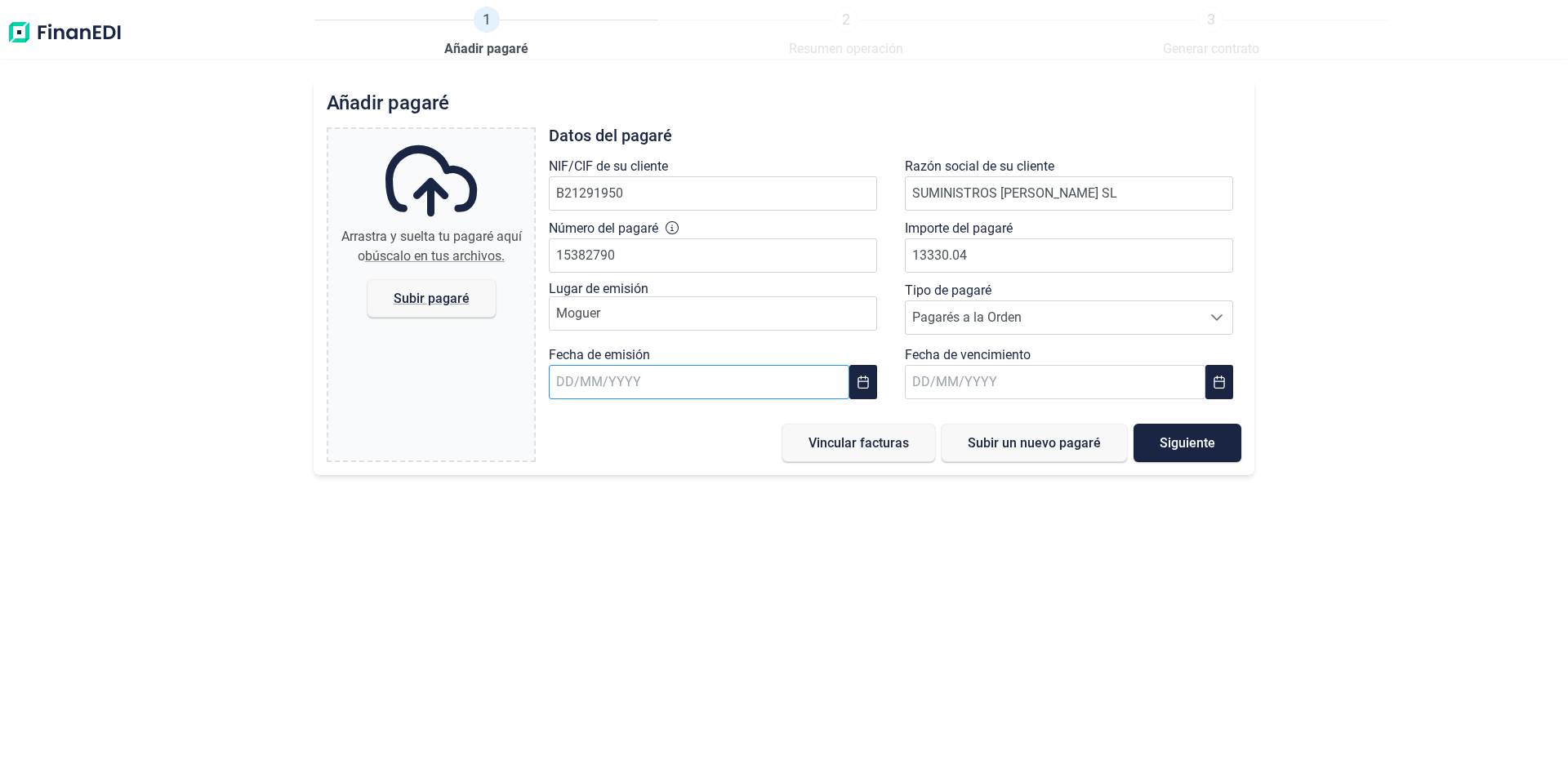
click at [575, 385] on input "text" at bounding box center [699, 382] width 300 height 35
click at [573, 694] on span "29" at bounding box center [578, 690] width 33 height 33
type input "[DATE]"
click at [955, 380] on input "text" at bounding box center [1055, 382] width 300 height 35
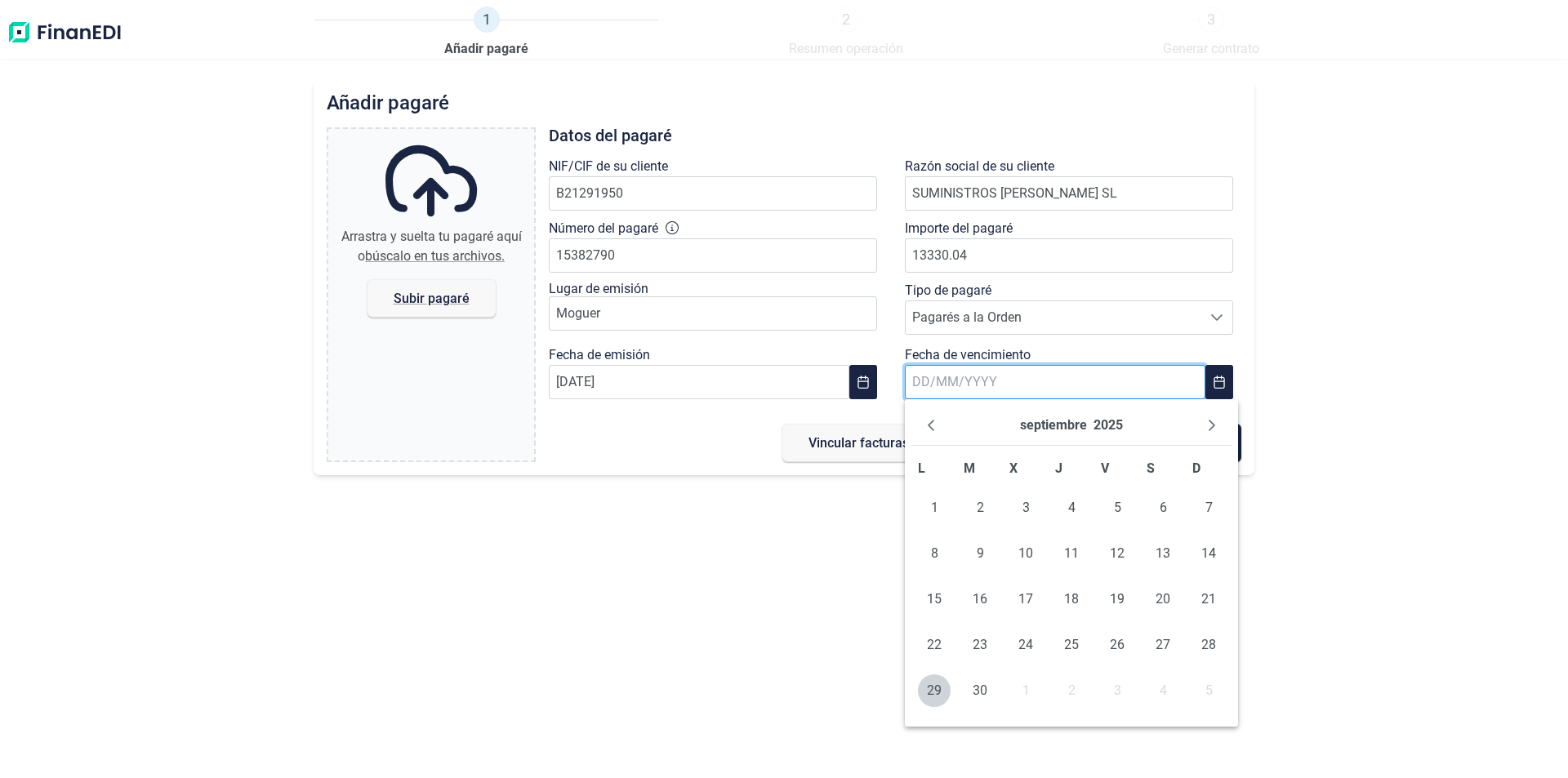
click at [926, 381] on input "text" at bounding box center [1055, 382] width 300 height 35
type input "[DATE]"
click at [934, 690] on span "29" at bounding box center [934, 690] width 33 height 33
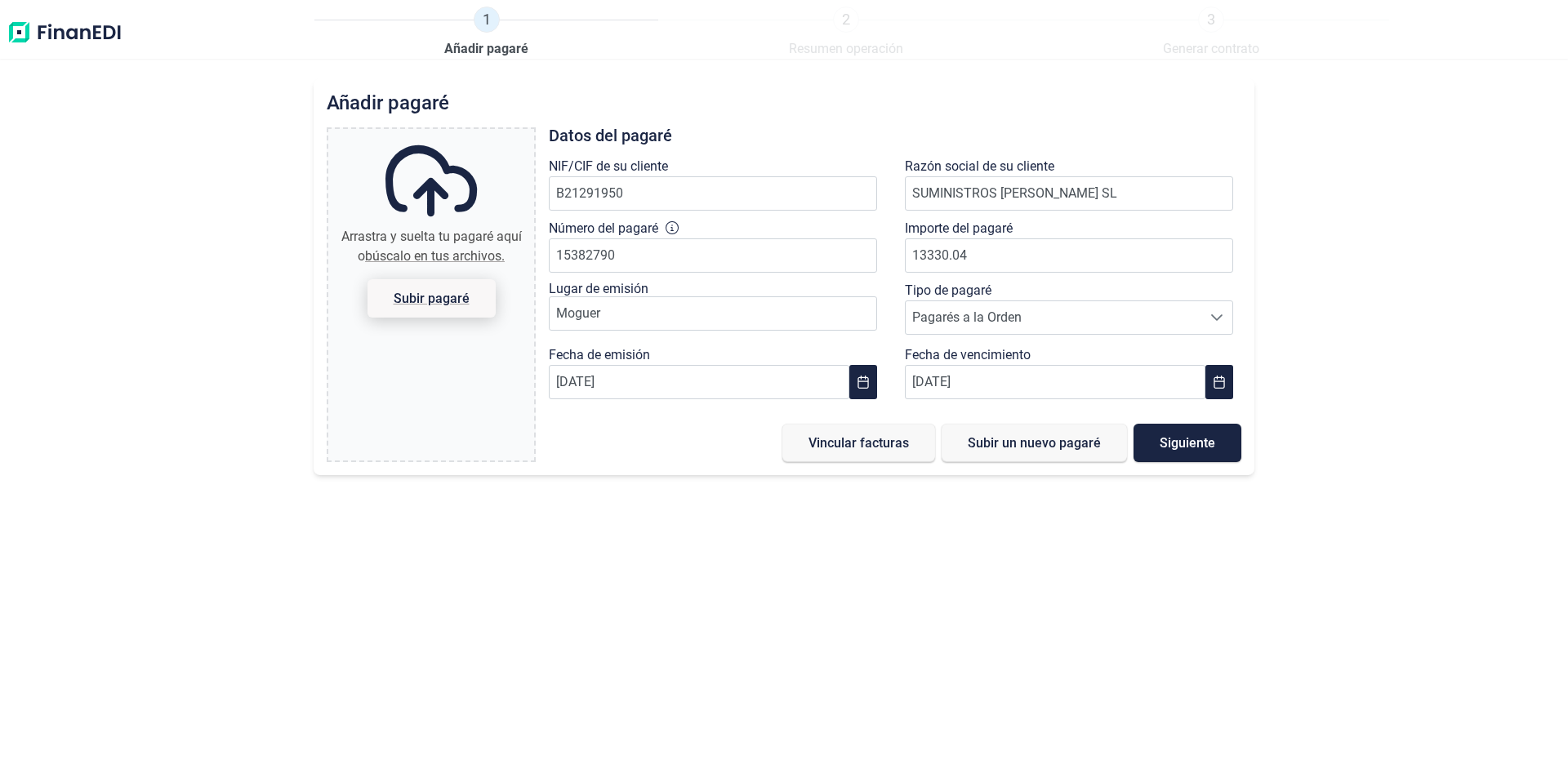
click at [451, 297] on span "Subir pagaré" at bounding box center [431, 298] width 76 height 13
click at [451, 134] on input "Arrastra y suelta tu pagaré aquí o búscalo en tus archivos. Subir pagaré" at bounding box center [431, 131] width 206 height 5
type input "C:\fakepath\pagares sum. [PERSON_NAME].pdf"
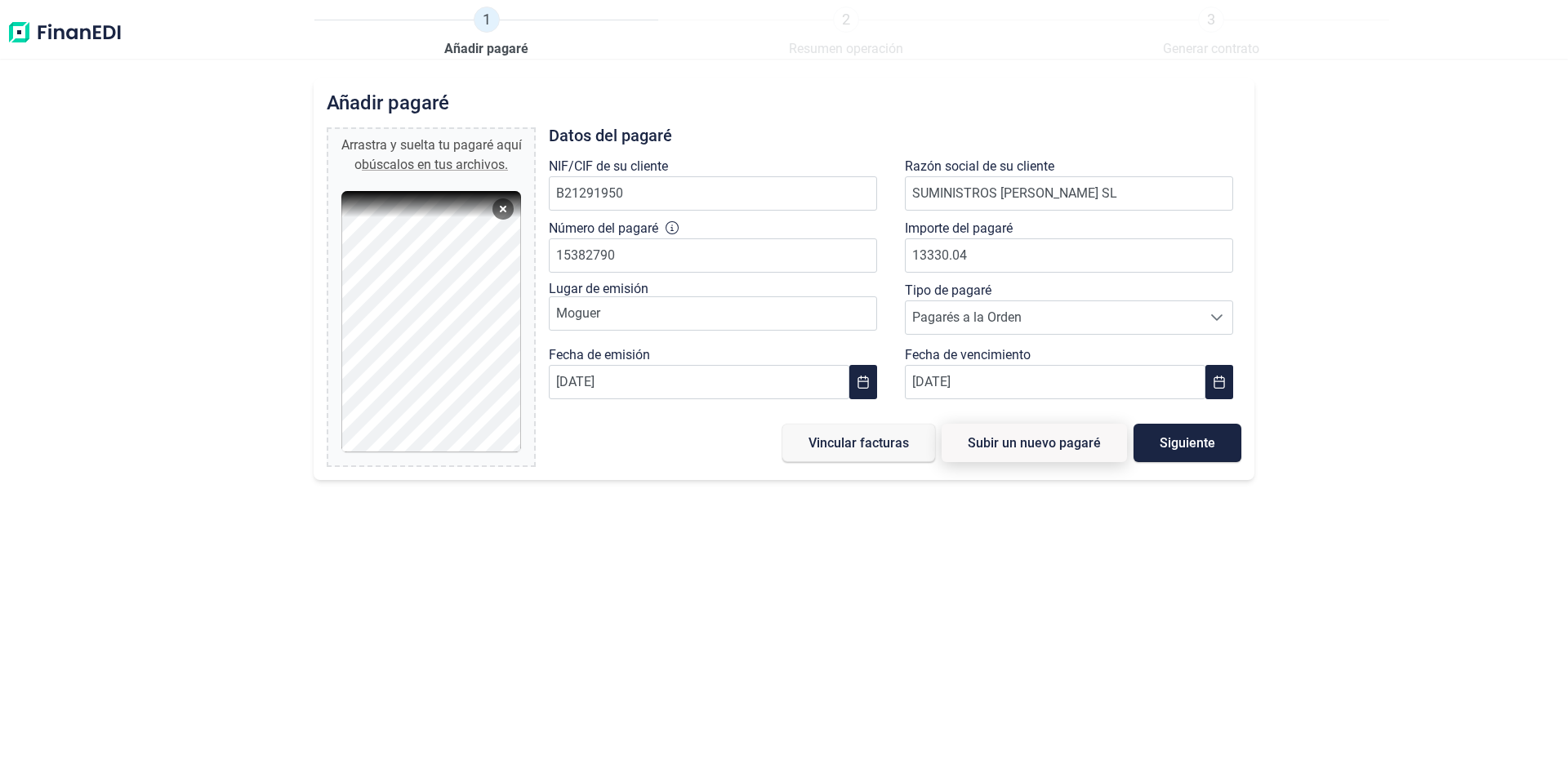
click at [1083, 446] on span "Subir un nuevo pagaré" at bounding box center [1034, 442] width 133 height 13
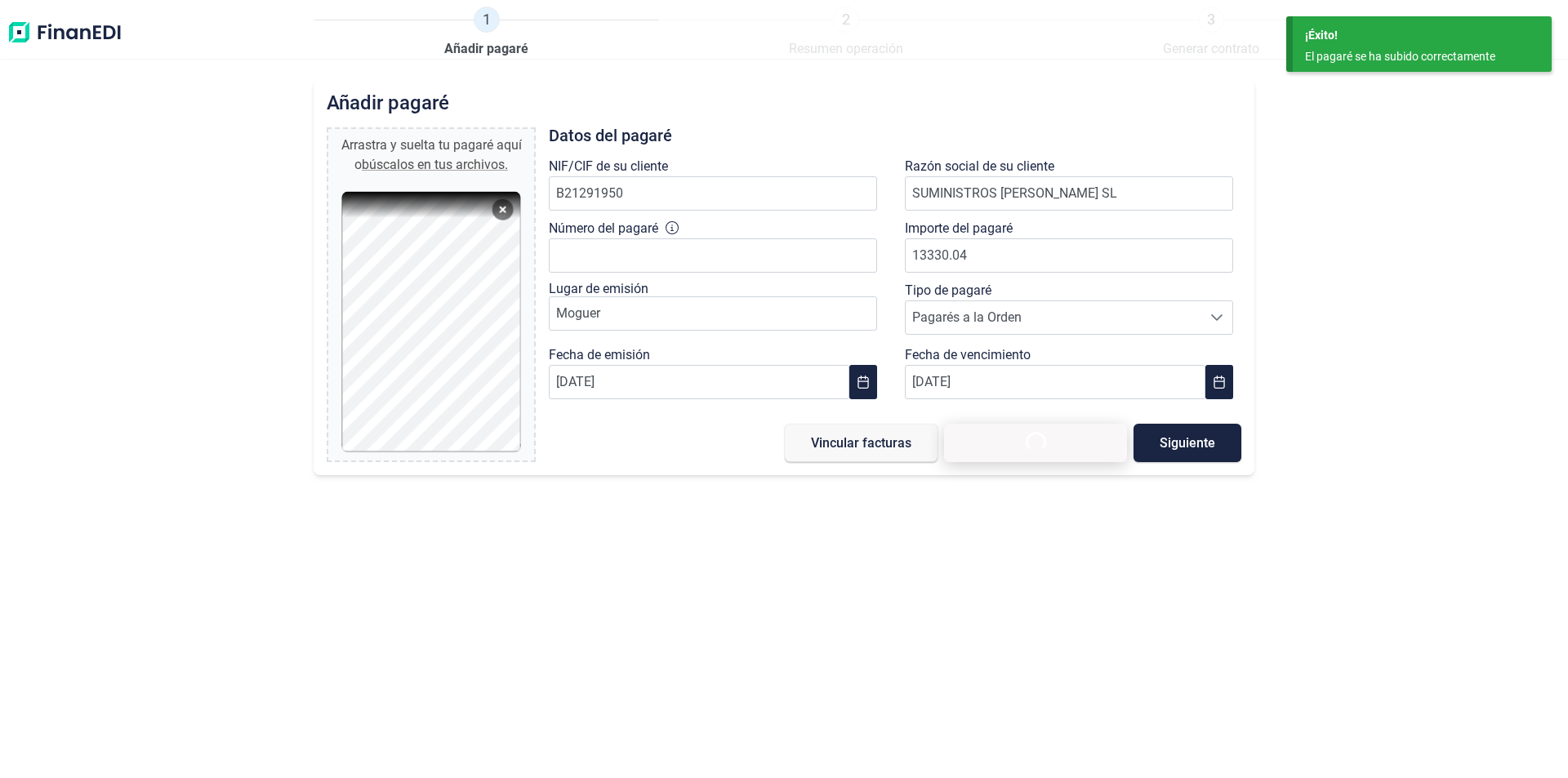
type input "0,00 €"
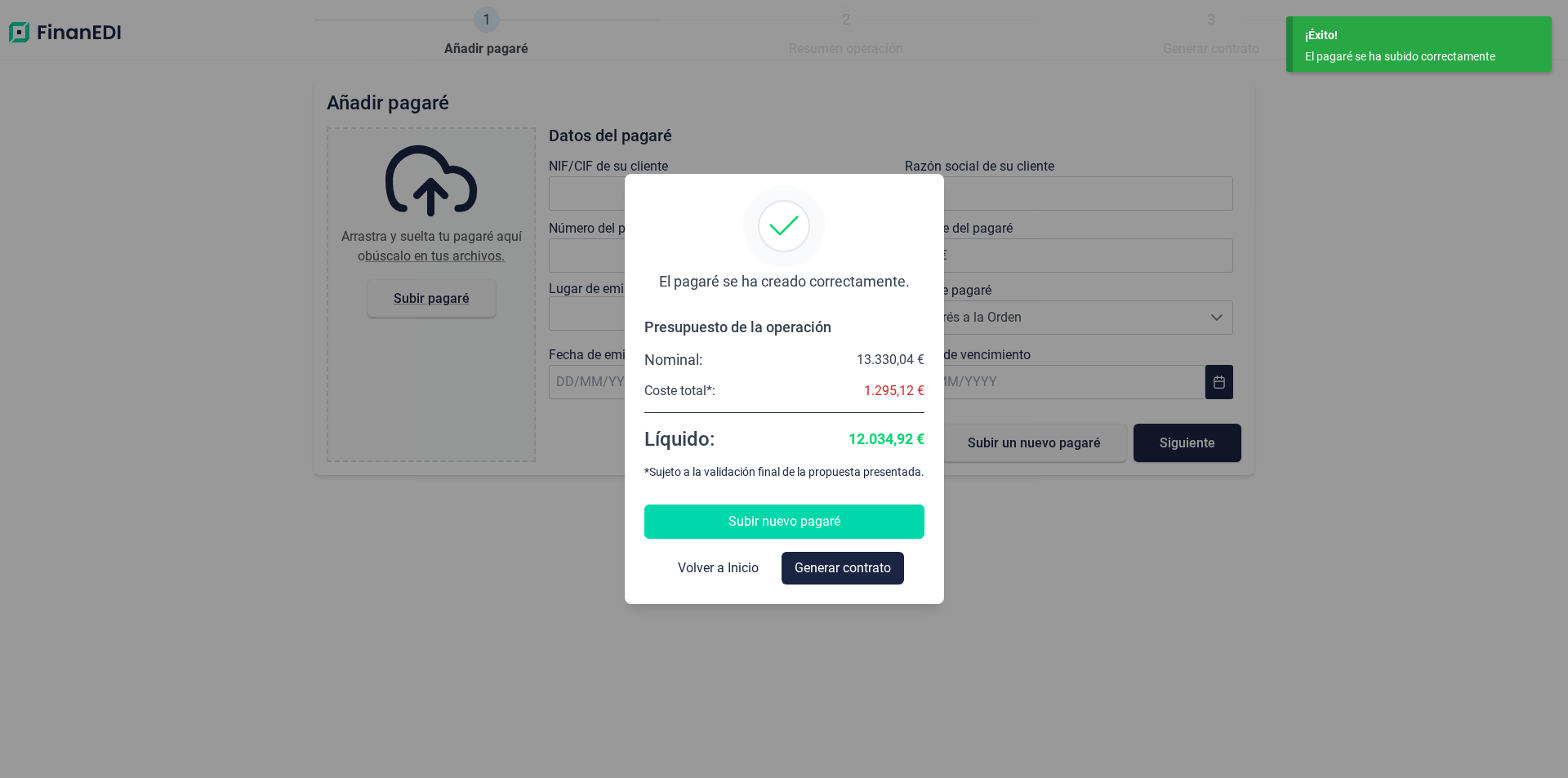
click at [772, 515] on span "Subir nuevo pagaré" at bounding box center [784, 521] width 112 height 19
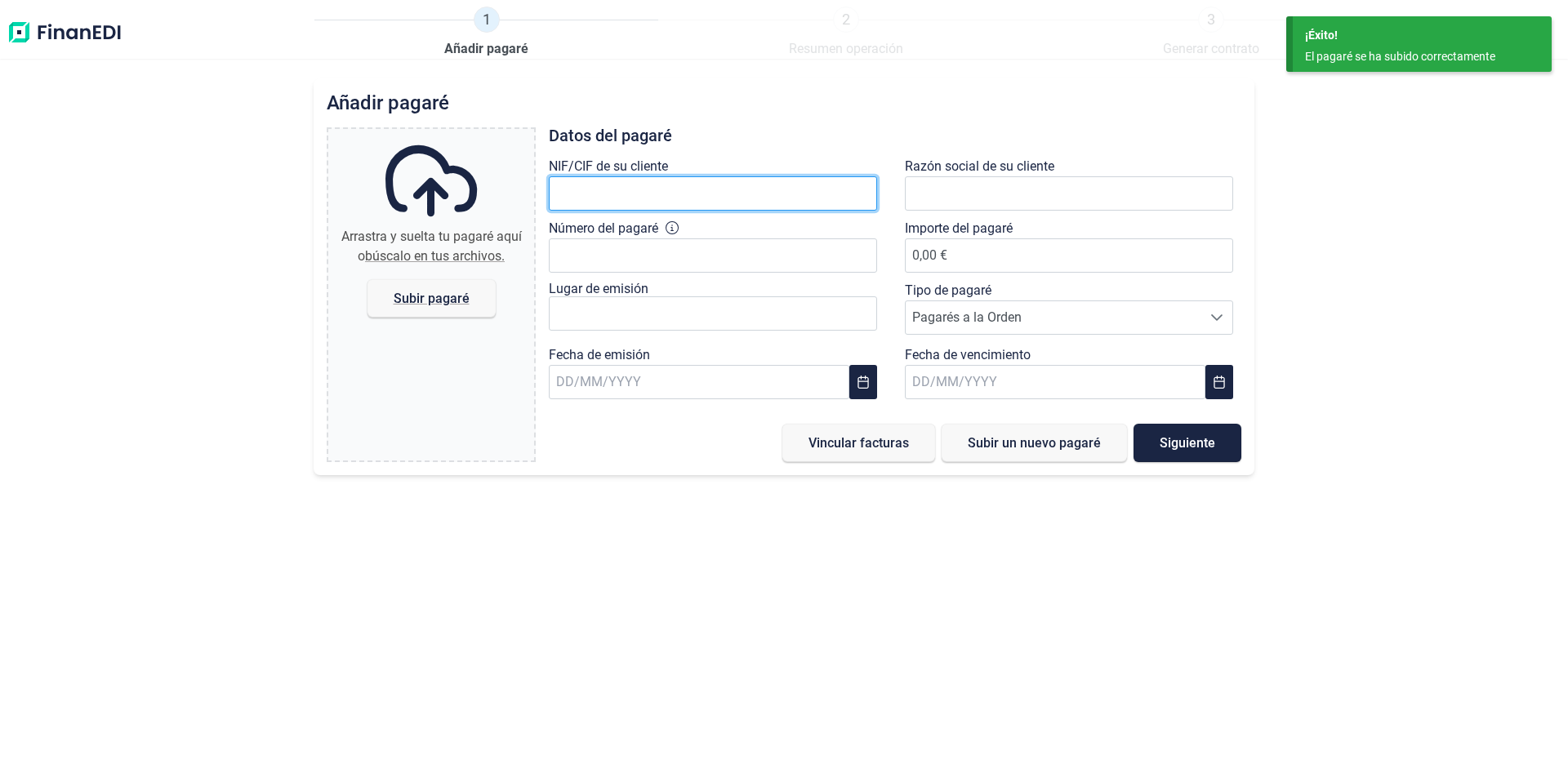
click at [588, 196] on input "text" at bounding box center [713, 193] width 328 height 35
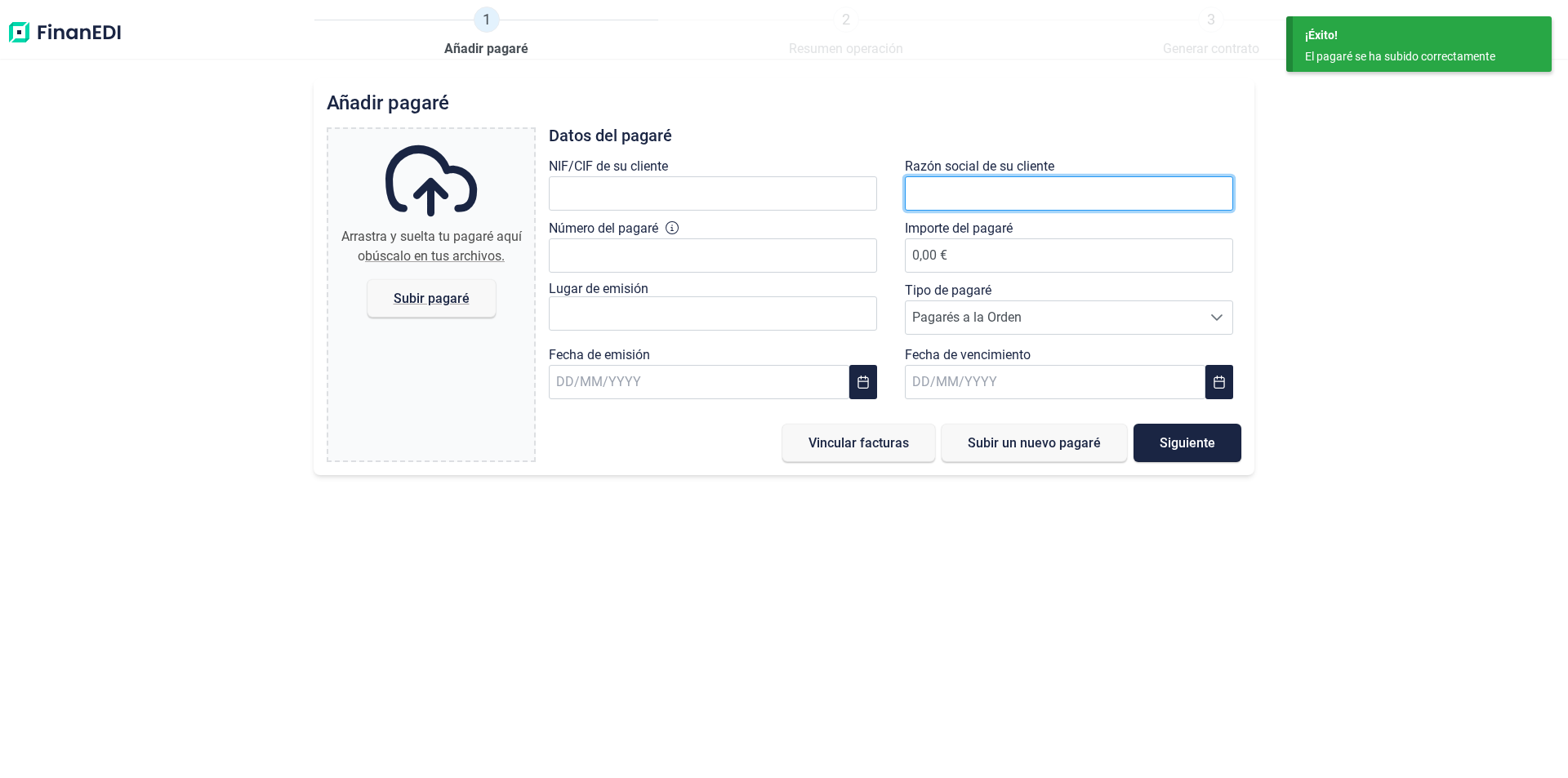
click at [952, 189] on input "text" at bounding box center [1069, 193] width 328 height 35
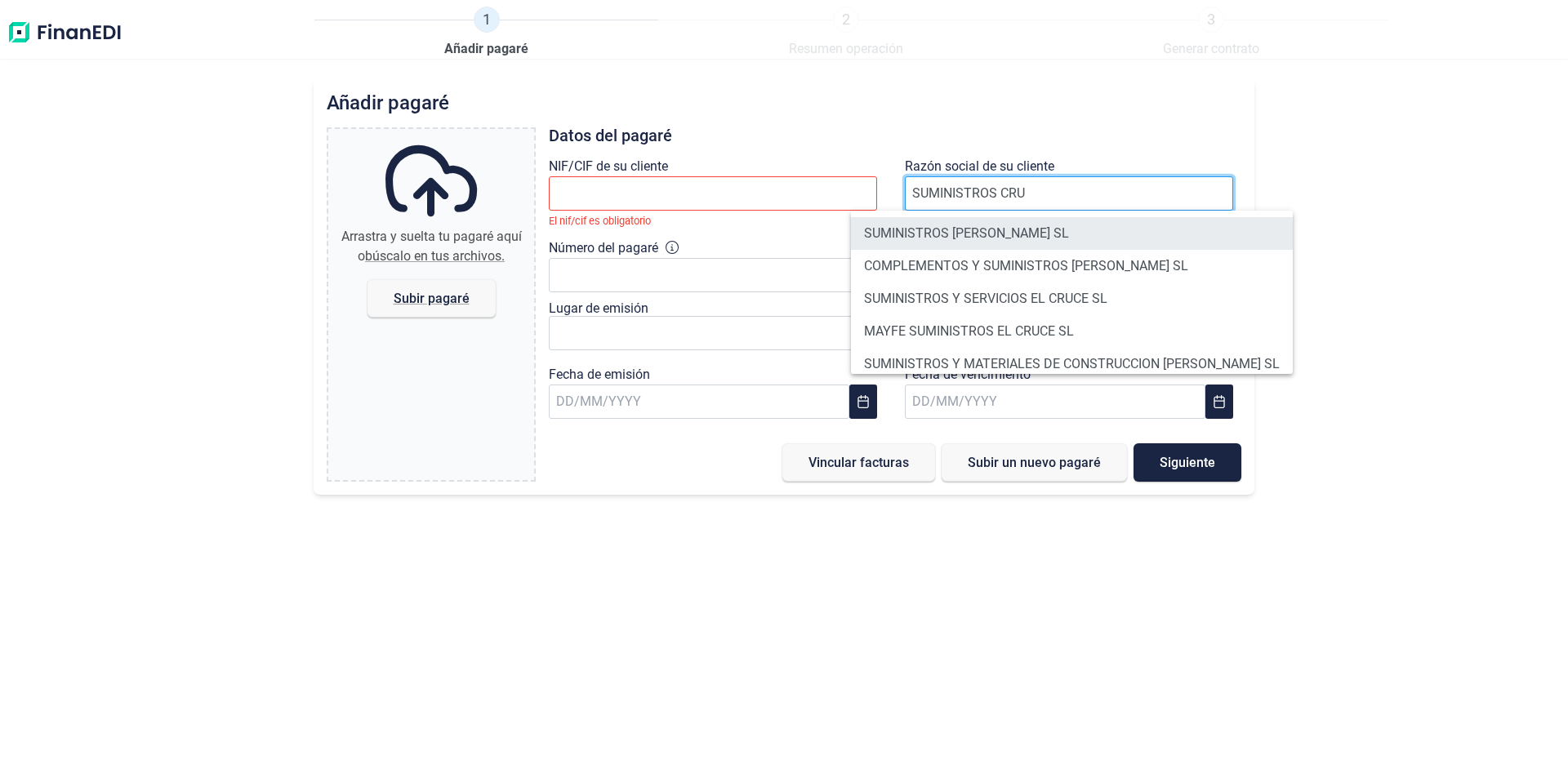
type input "SUMINISTROS CRU"
click at [991, 234] on li "SUMINISTROS [PERSON_NAME] SL" at bounding box center [1072, 234] width 442 height 33
type input "B21291950"
type input "SUMINISTROS [PERSON_NAME] SL"
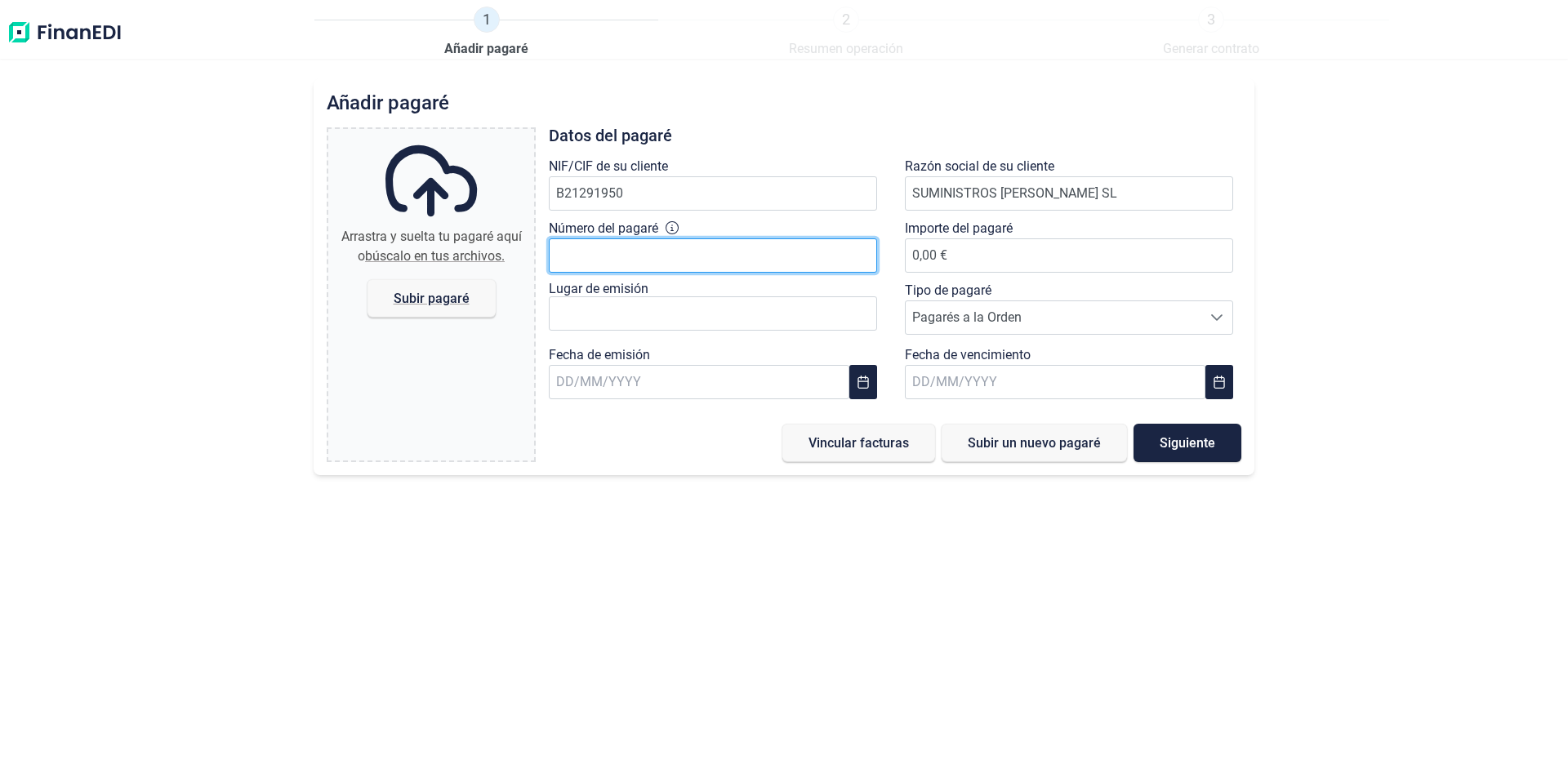
click at [603, 254] on input "Número del pagaré" at bounding box center [713, 256] width 328 height 35
type input "15382801"
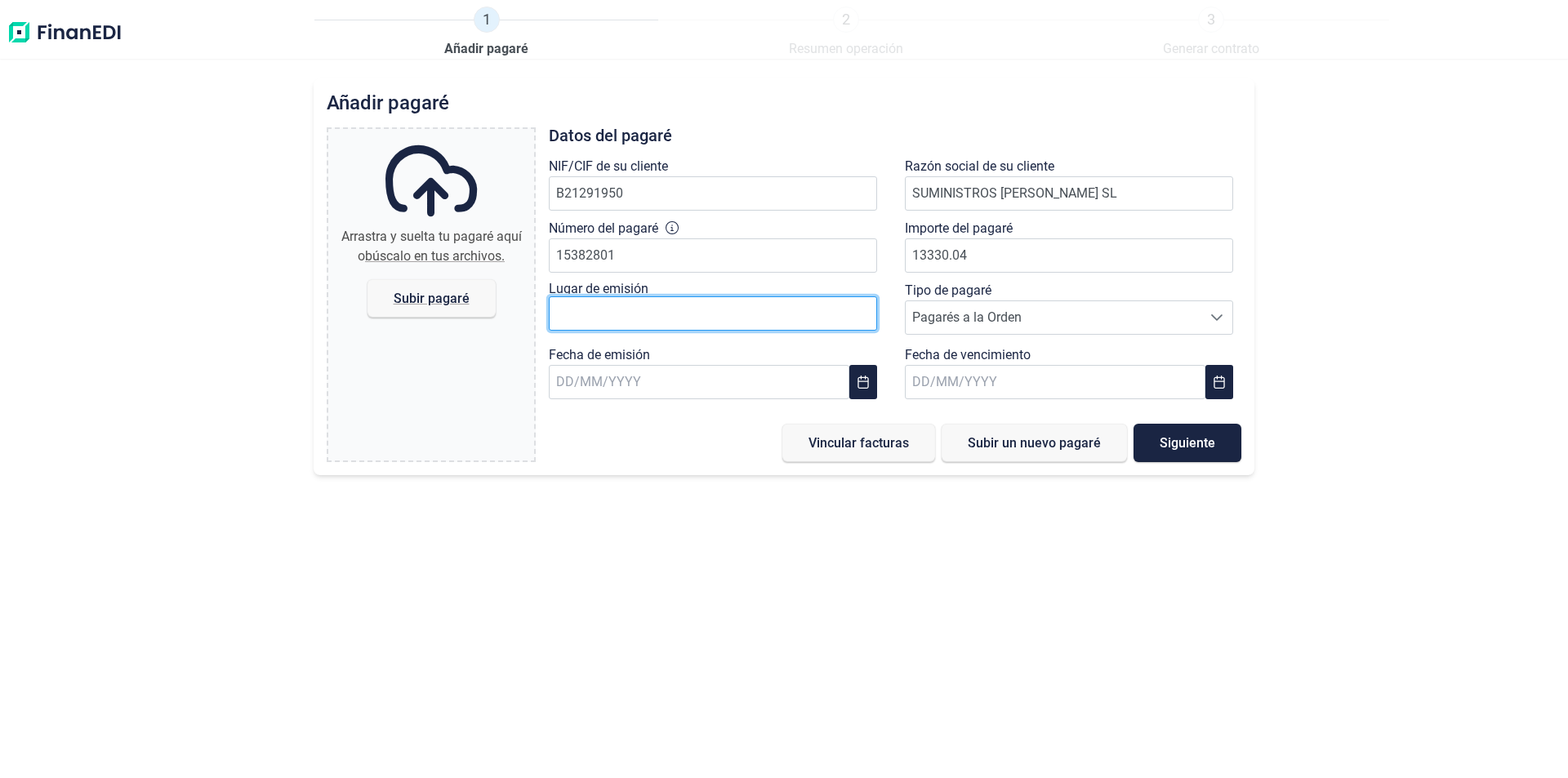
type input "13.330,04 €"
click at [608, 315] on input "text" at bounding box center [713, 314] width 328 height 35
type input "moguer"
click at [568, 380] on input "text" at bounding box center [699, 382] width 300 height 35
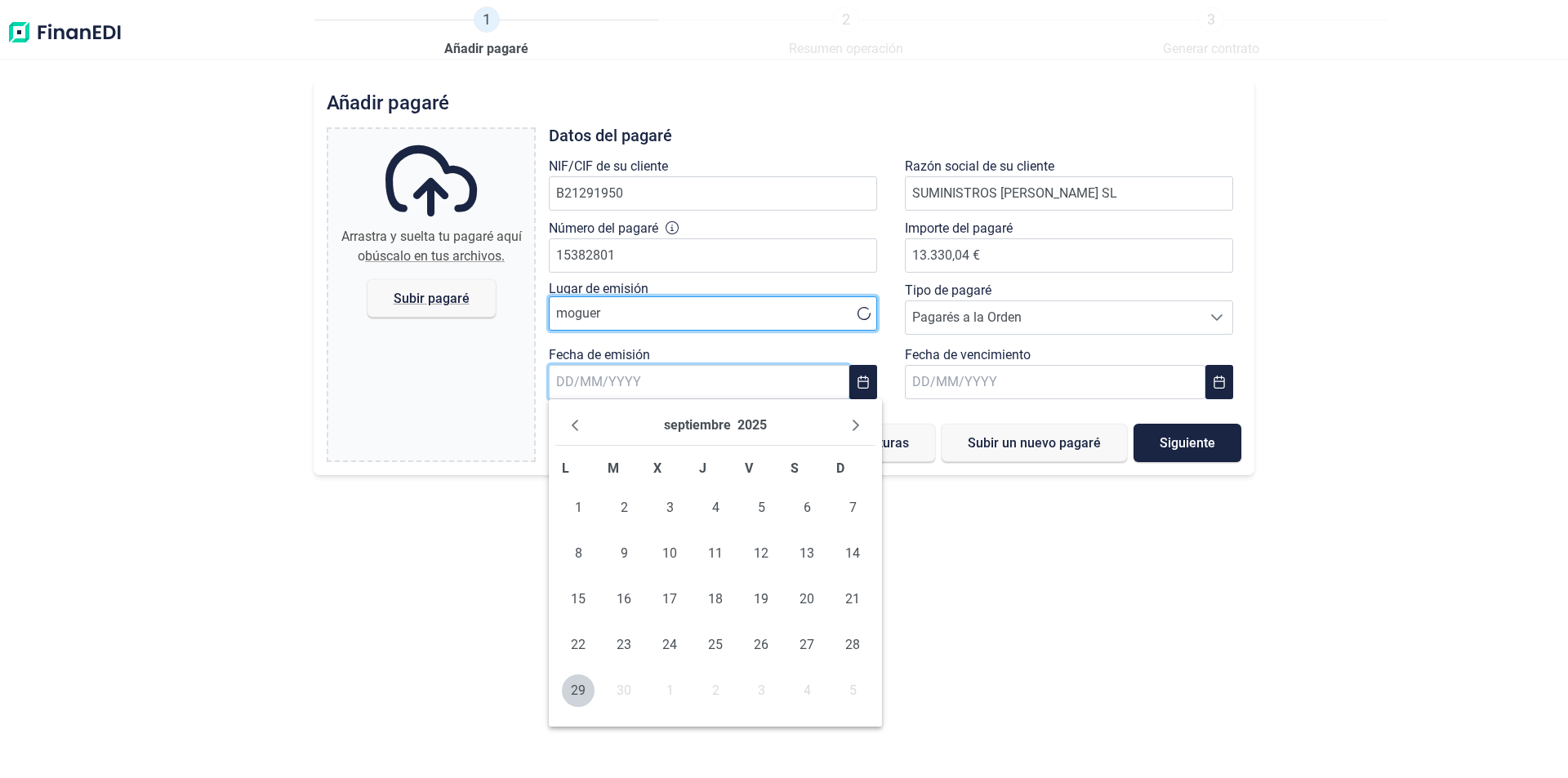
click at [620, 311] on input "moguer" at bounding box center [713, 314] width 328 height 35
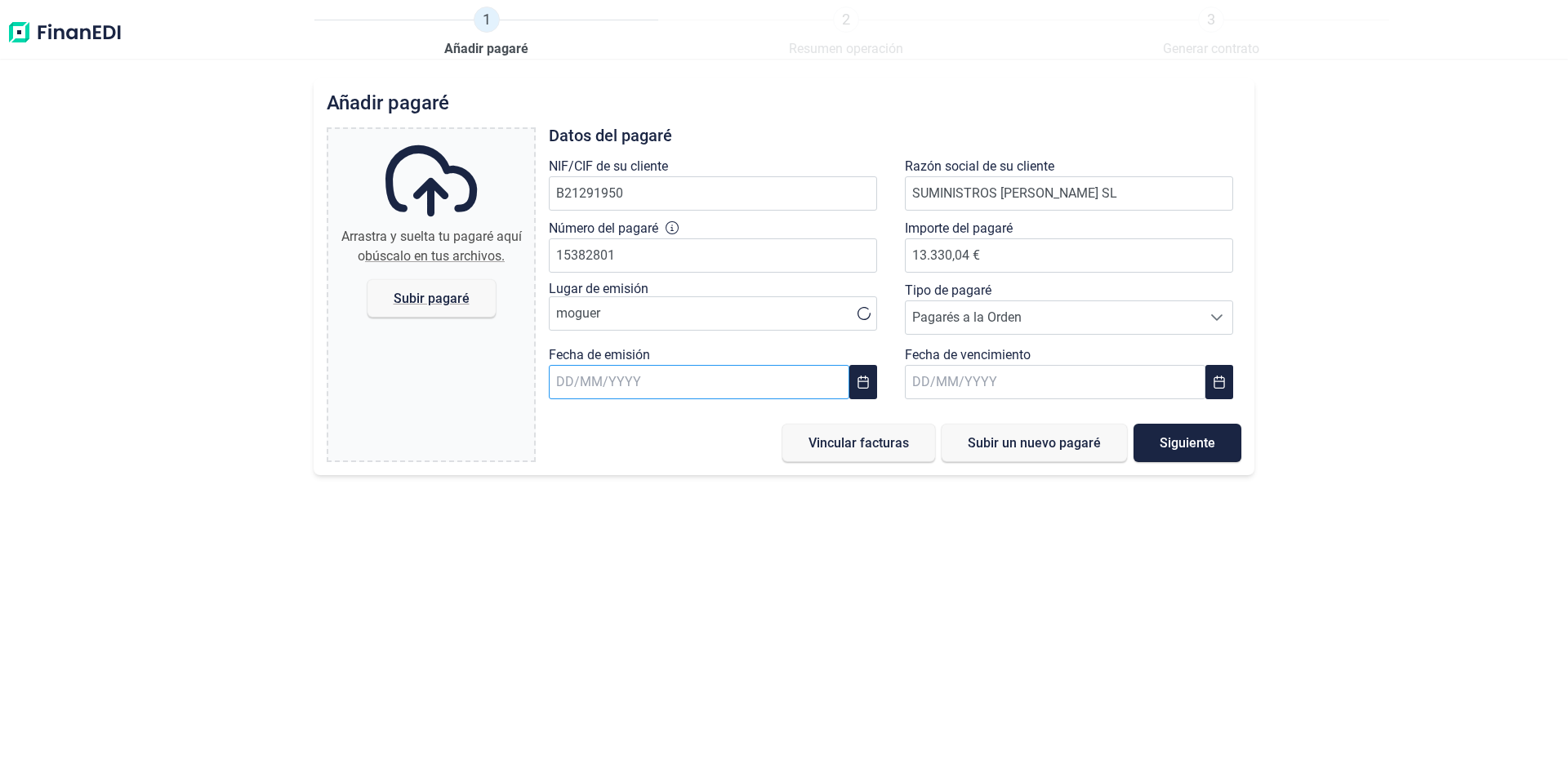
click at [560, 378] on input "text" at bounding box center [699, 382] width 300 height 35
click at [579, 692] on span "29" at bounding box center [578, 690] width 33 height 33
type input "[DATE]"
click at [938, 383] on input "text" at bounding box center [1055, 382] width 300 height 35
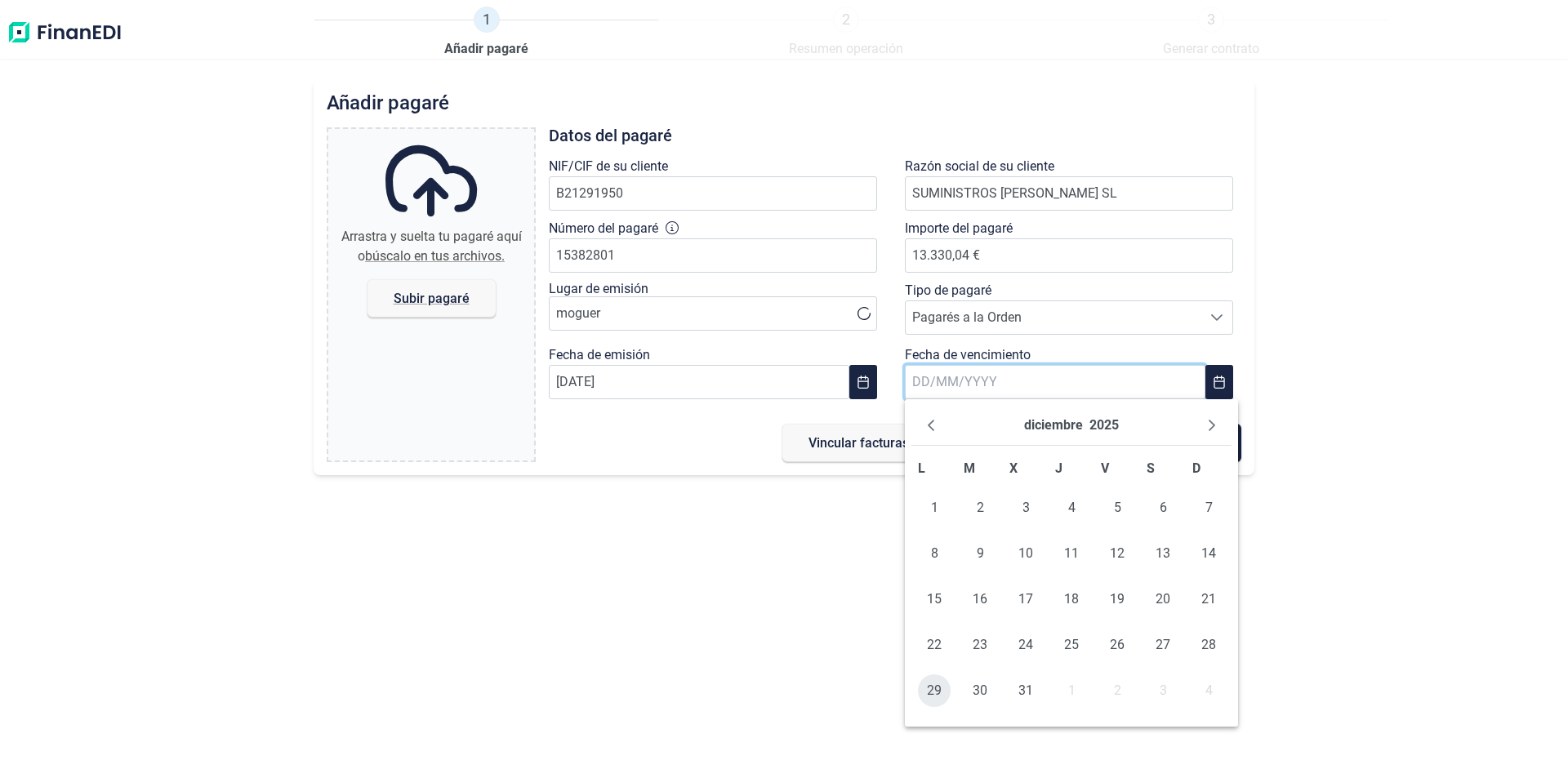
click at [931, 690] on span "29" at bounding box center [934, 690] width 33 height 33
type input "[DATE]"
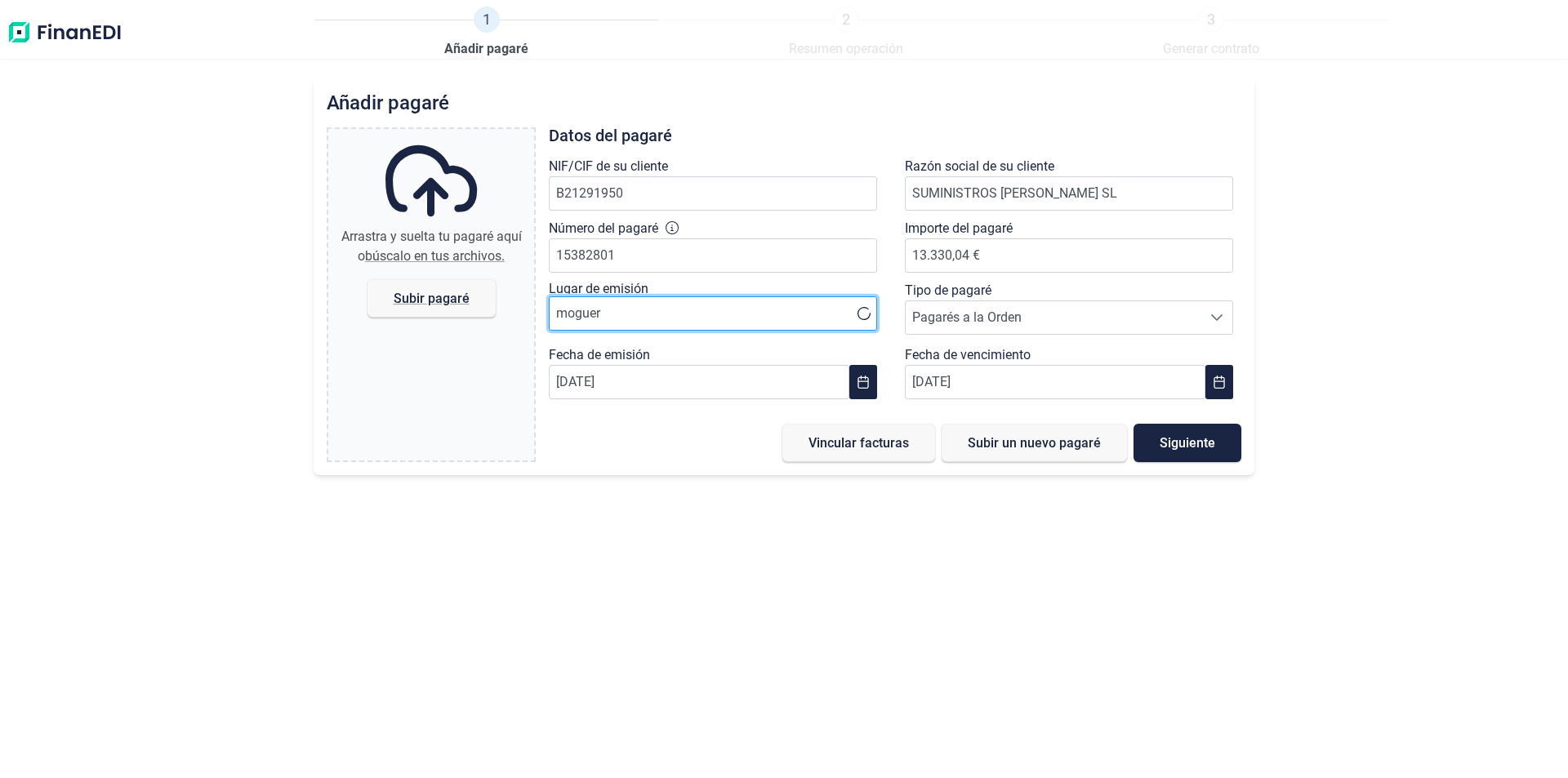
click at [638, 318] on input "moguer" at bounding box center [713, 314] width 328 height 35
drag, startPoint x: 620, startPoint y: 314, endPoint x: 551, endPoint y: 310, distance: 69.1
click at [551, 310] on input "moguer" at bounding box center [713, 314] width 328 height 35
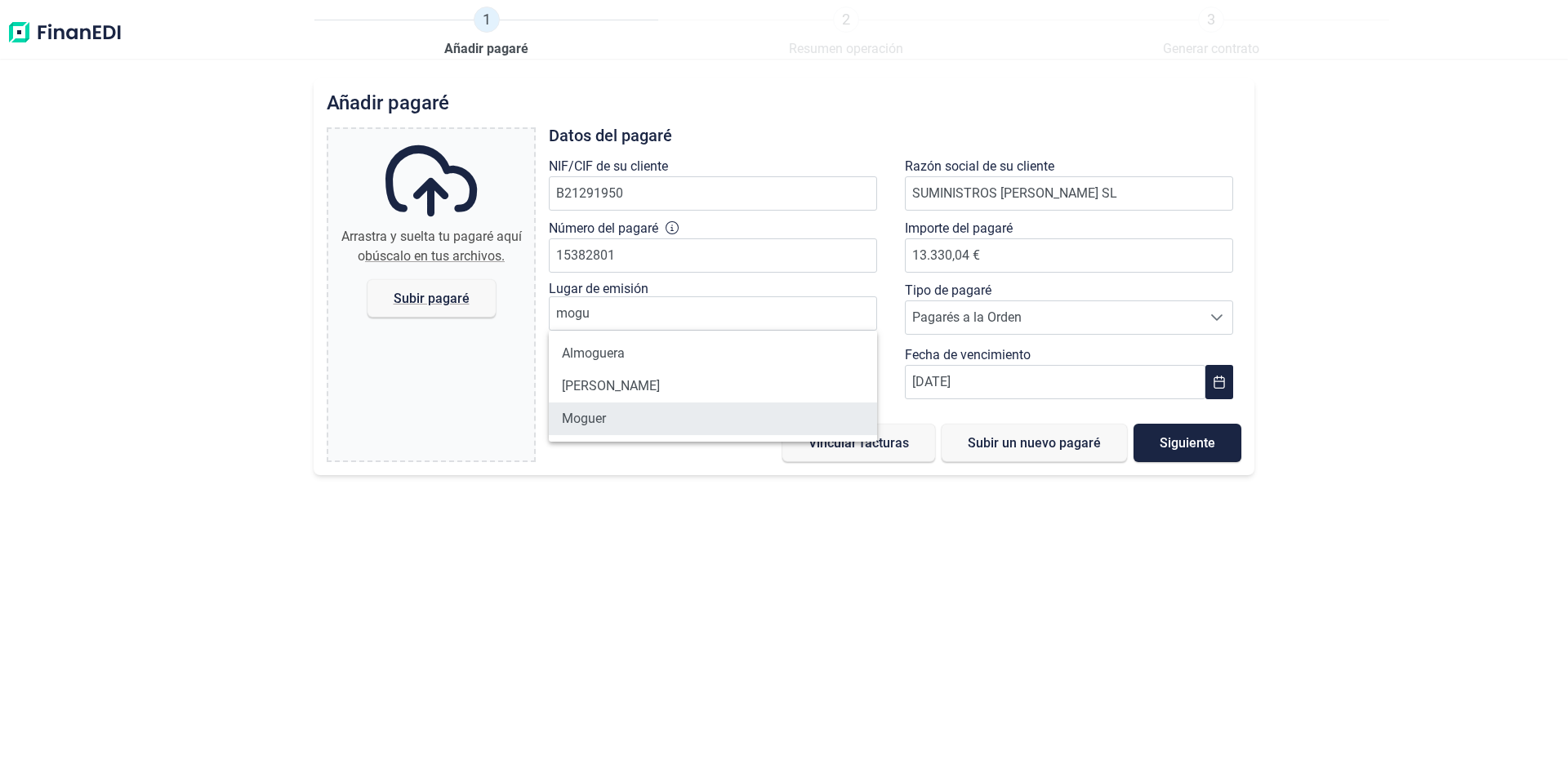
click at [580, 415] on li "Moguer" at bounding box center [713, 419] width 328 height 33
type input "Moguer"
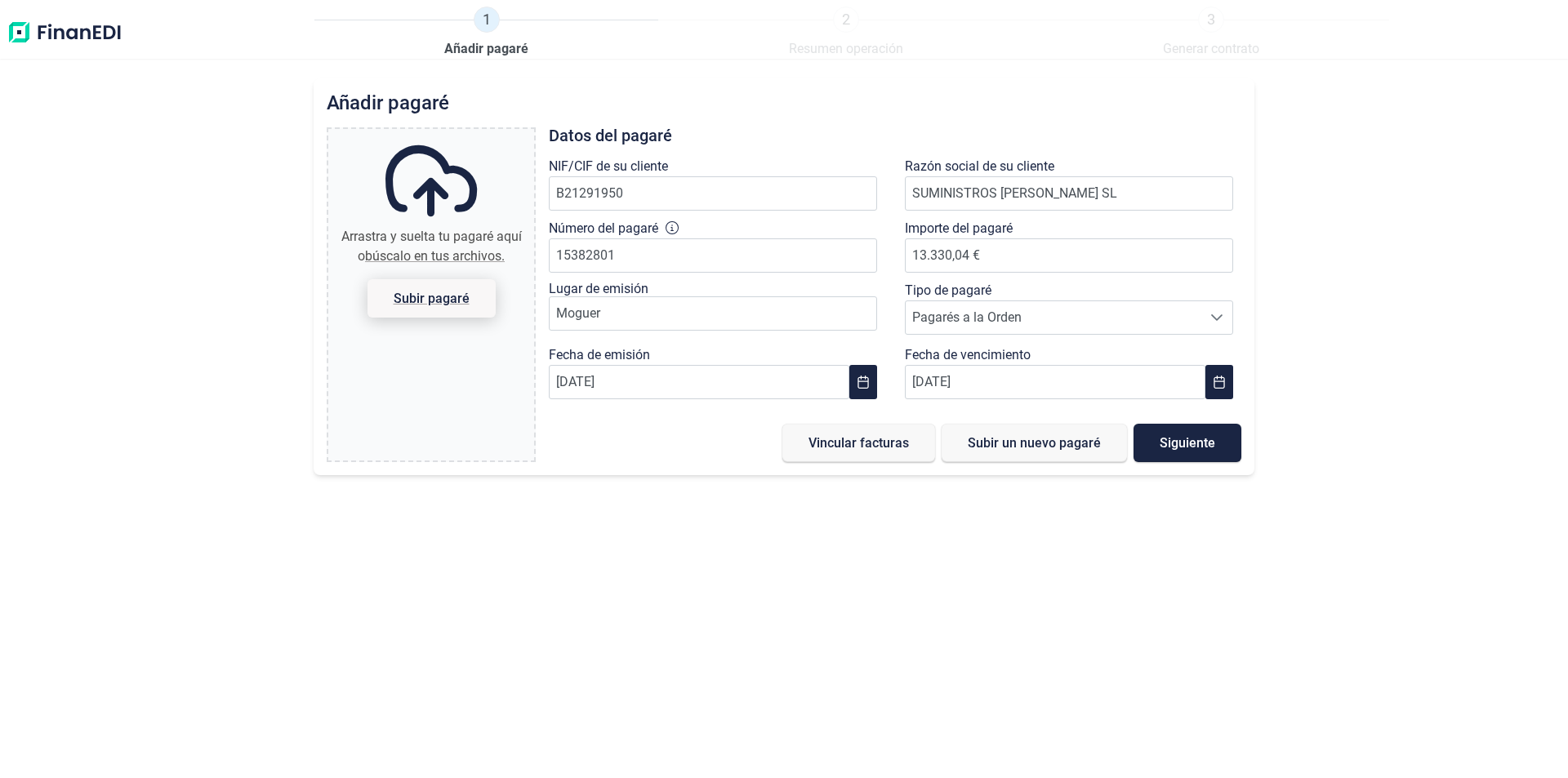
click at [444, 305] on span "Subir pagaré" at bounding box center [431, 298] width 76 height 13
click at [444, 134] on input "Arrastra y suelta tu pagaré aquí o búscalo en tus archivos. Subir pagaré" at bounding box center [431, 131] width 206 height 5
type input "C:\fakepath\pagares sum. [PERSON_NAME].pdf"
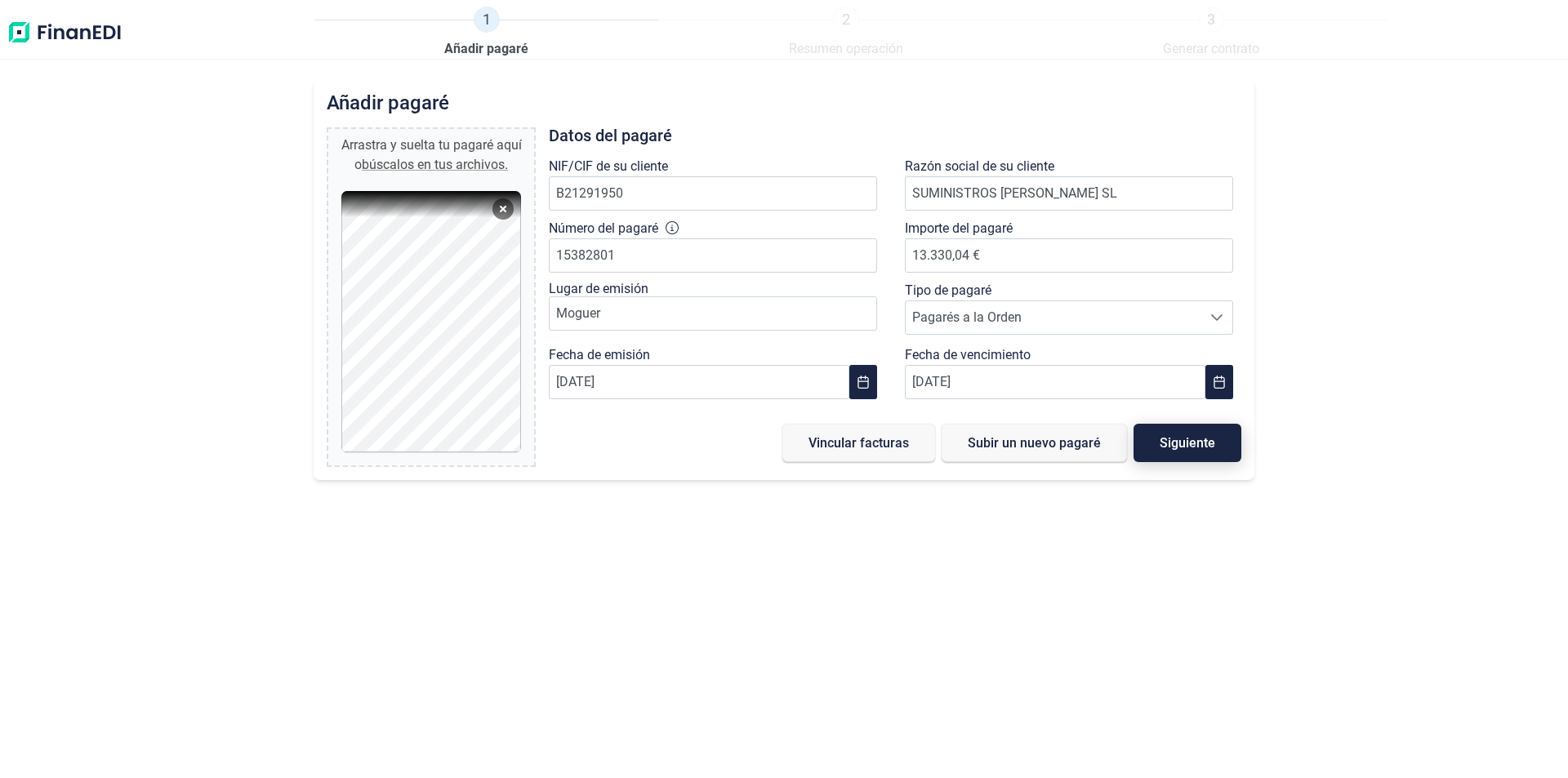
click at [1203, 444] on span "Siguiente" at bounding box center [1188, 442] width 56 height 13
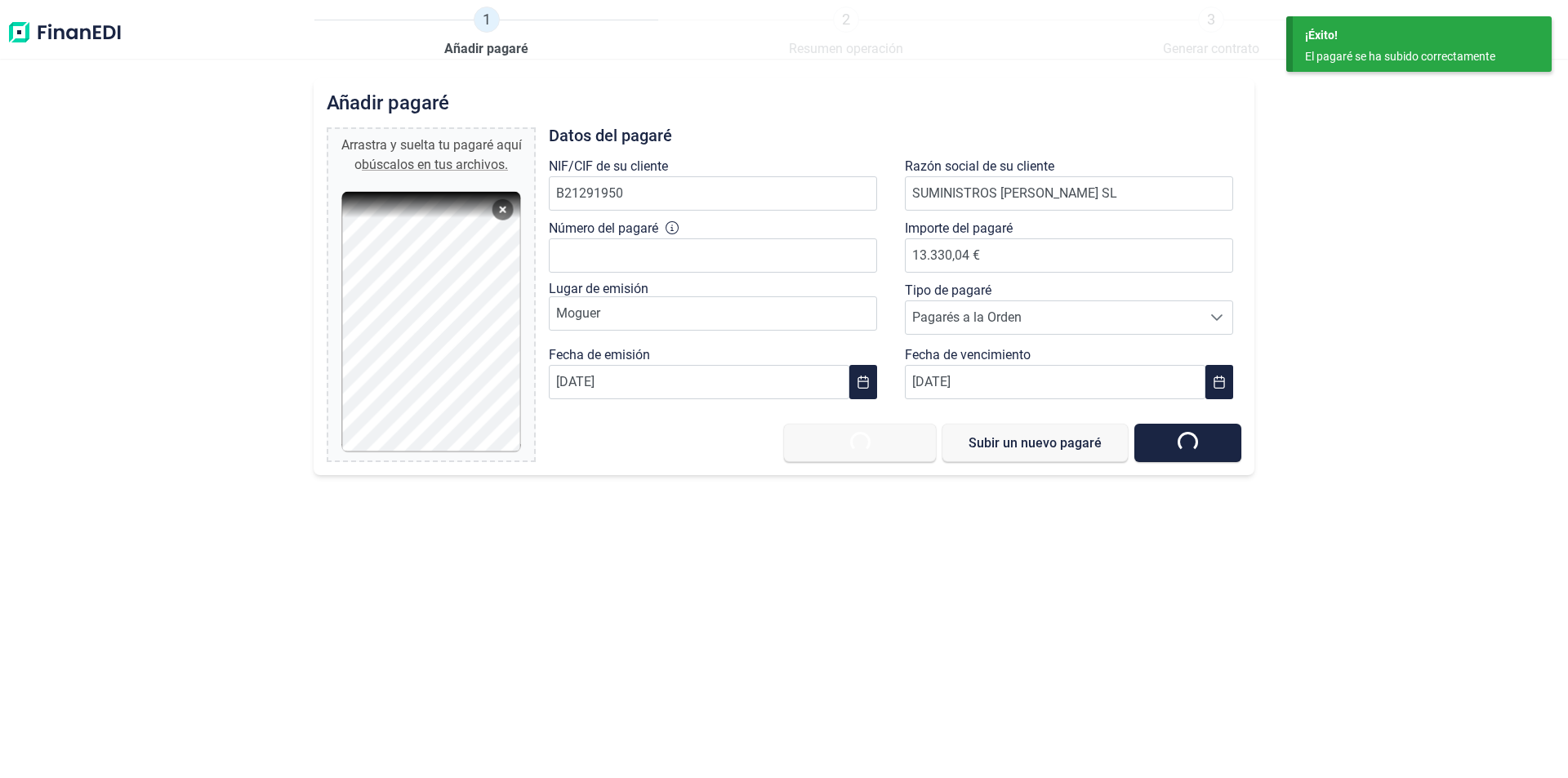
type input "0,00 €"
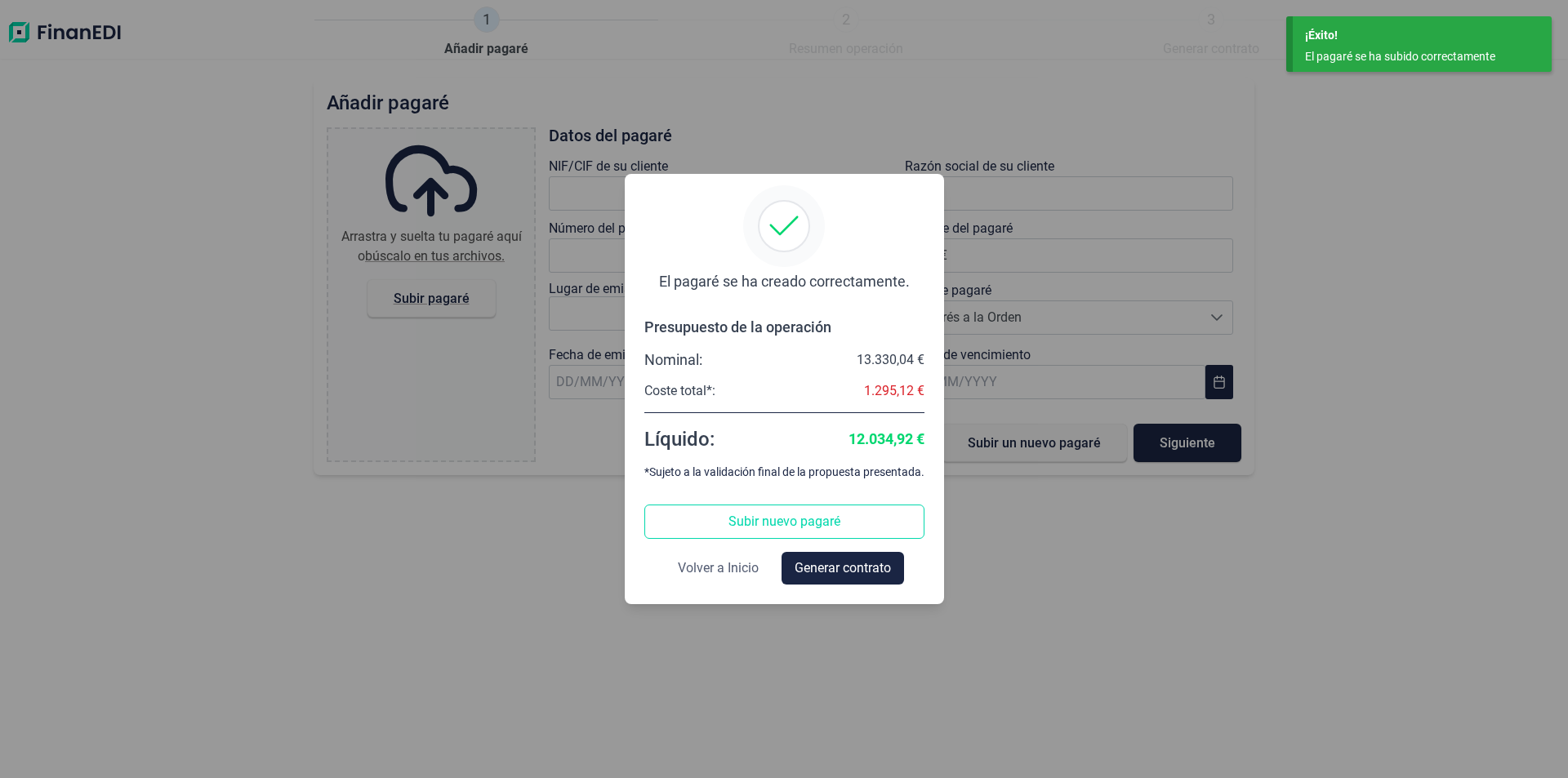
click at [736, 567] on span "Volver a Inicio" at bounding box center [719, 568] width 81 height 19
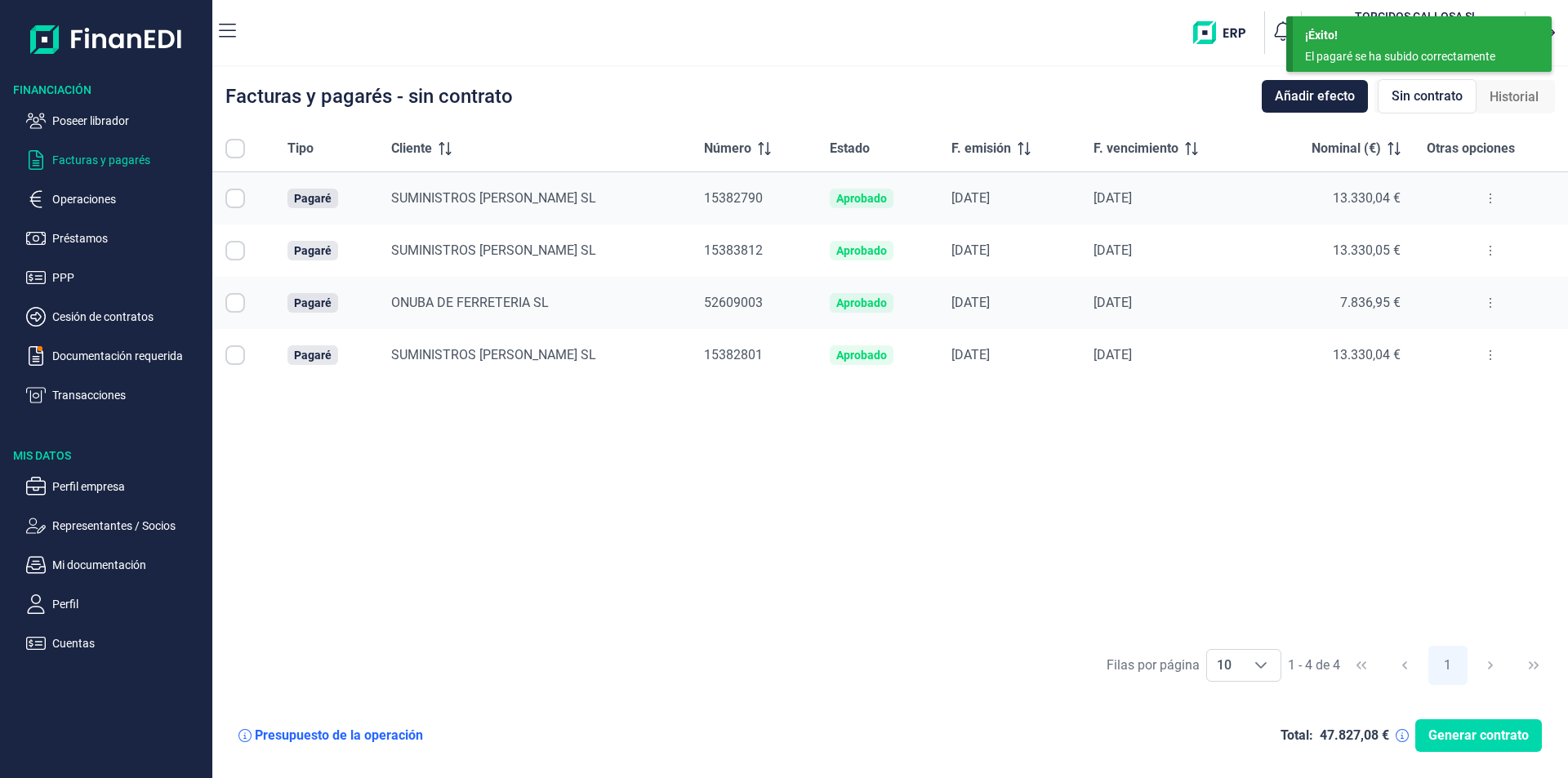
checkbox input "true"
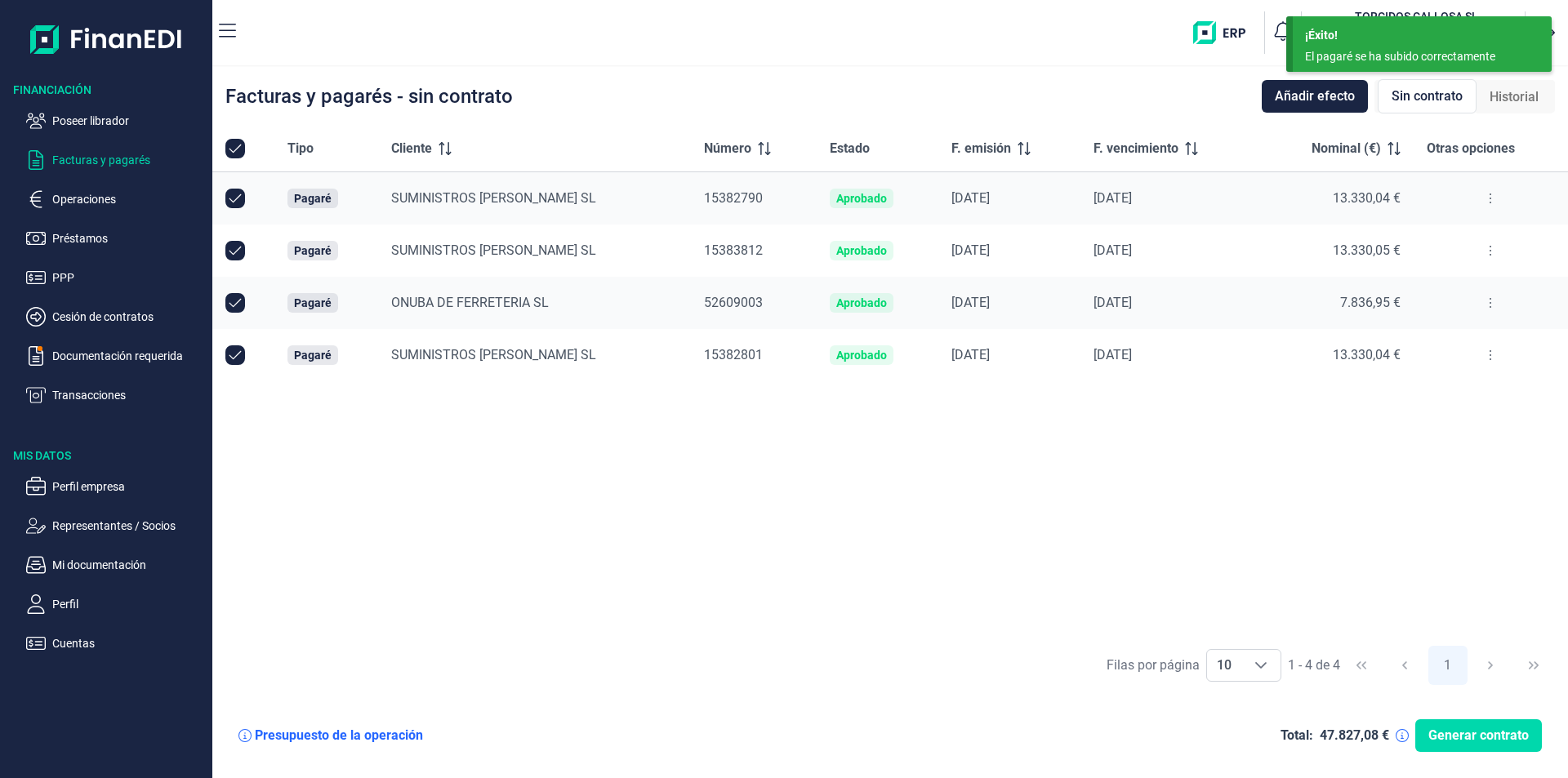
click at [678, 527] on div "Tipo Cliente Número Estado F. emisión F. vencimiento Nominal (€) Otras opciones…" at bounding box center [890, 381] width 1355 height 511
click at [572, 419] on div "Tipo Cliente Número Estado F. emisión F. vencimiento Nominal (€) Otras opciones…" at bounding box center [890, 381] width 1355 height 511
click at [1490, 194] on button at bounding box center [1490, 198] width 30 height 26
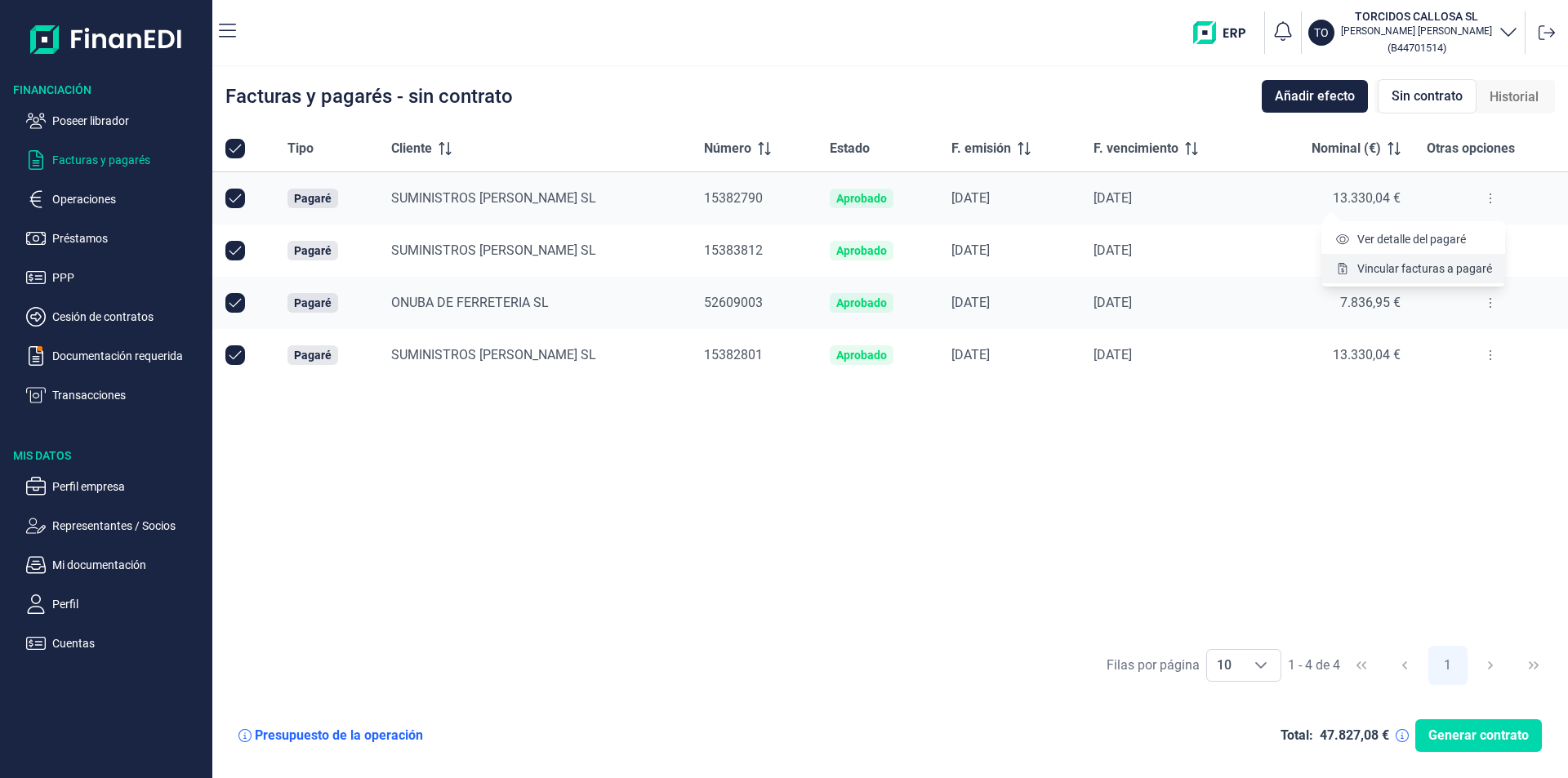
click at [1429, 267] on span "Vincular facturas a pagaré" at bounding box center [1425, 268] width 135 height 16
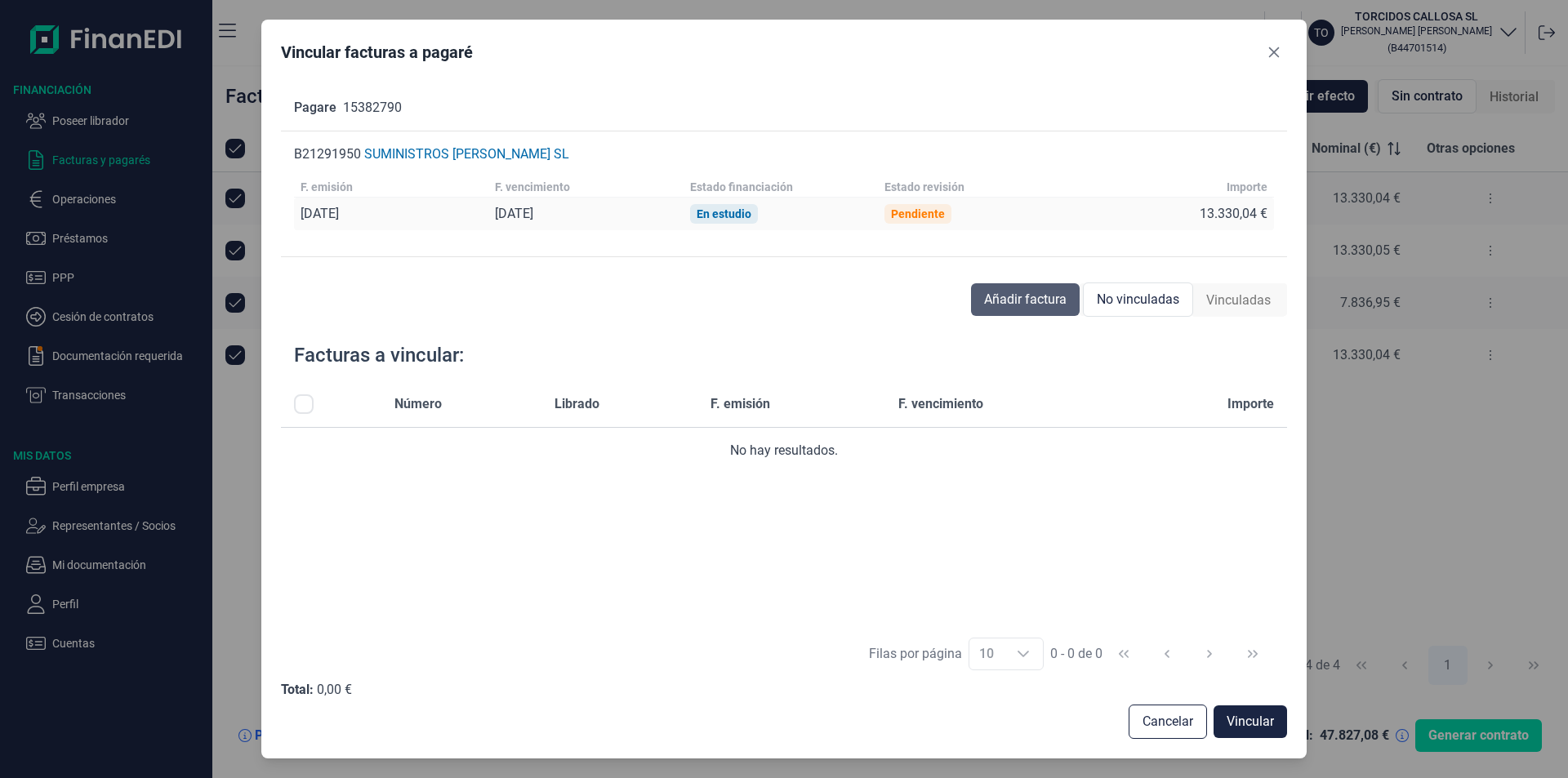
click at [1013, 299] on span "Añadir factura" at bounding box center [1025, 299] width 83 height 19
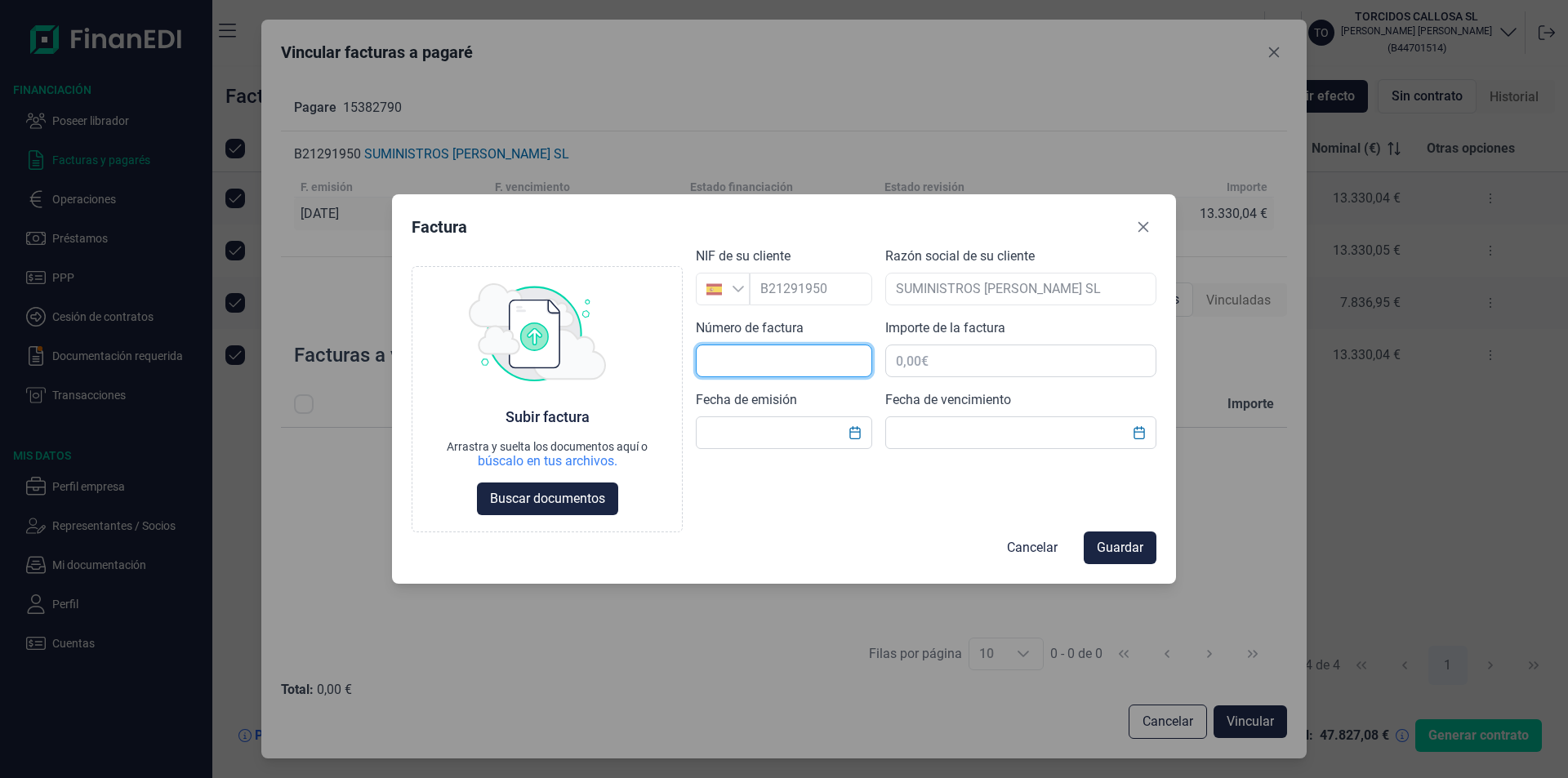
click at [741, 364] on input "text" at bounding box center [783, 361] width 176 height 33
type input "24/2025"
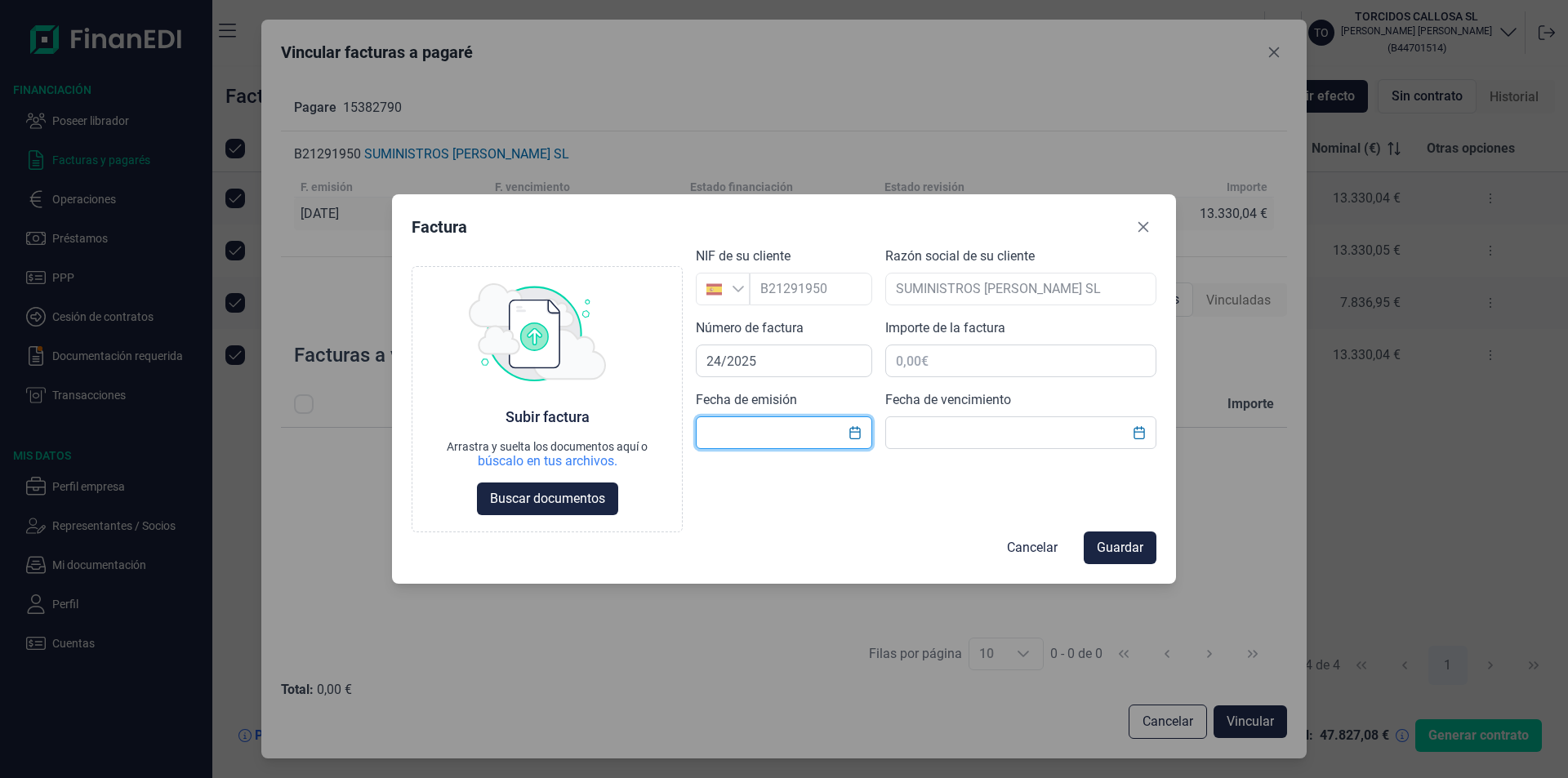
click at [721, 431] on input "text" at bounding box center [783, 433] width 176 height 33
type input "[DATE]"
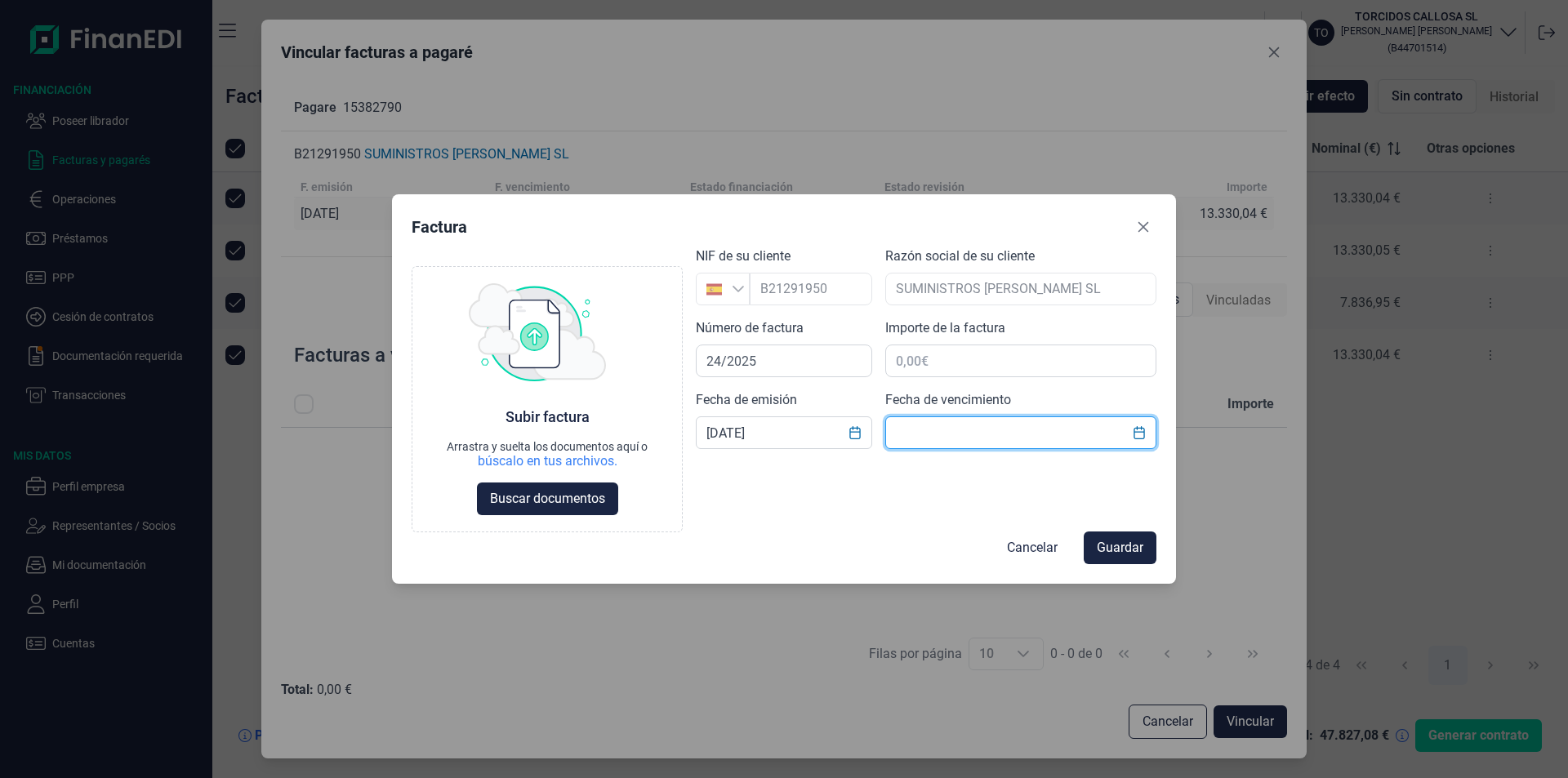
click at [904, 428] on input "text" at bounding box center [1021, 433] width 271 height 33
type input "[DATE]"
click at [543, 499] on span "Buscar documentos" at bounding box center [547, 499] width 115 height 19
click at [1111, 541] on span "Guardar" at bounding box center [1120, 547] width 46 height 19
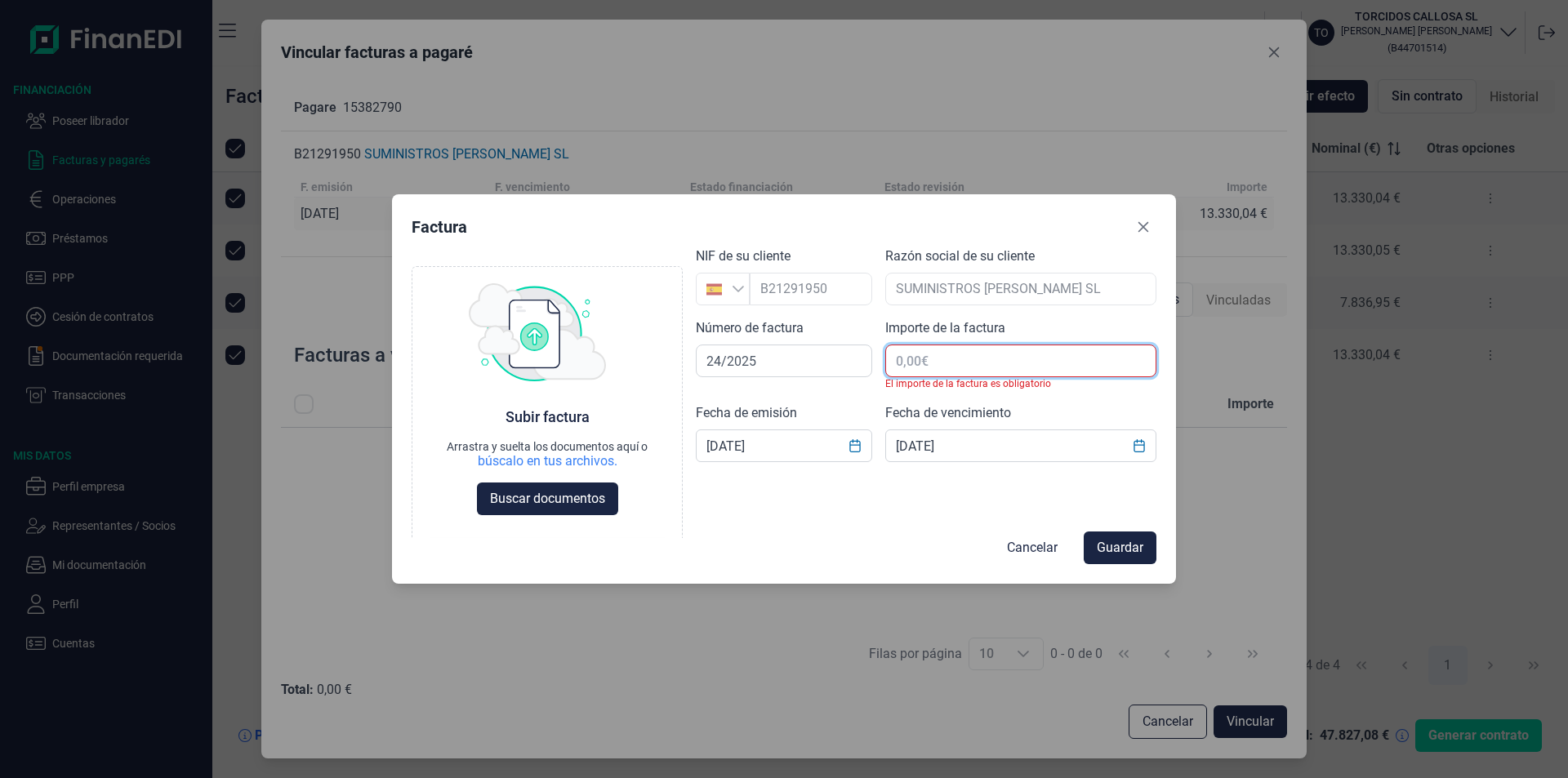
click at [926, 361] on input "text" at bounding box center [1021, 361] width 271 height 33
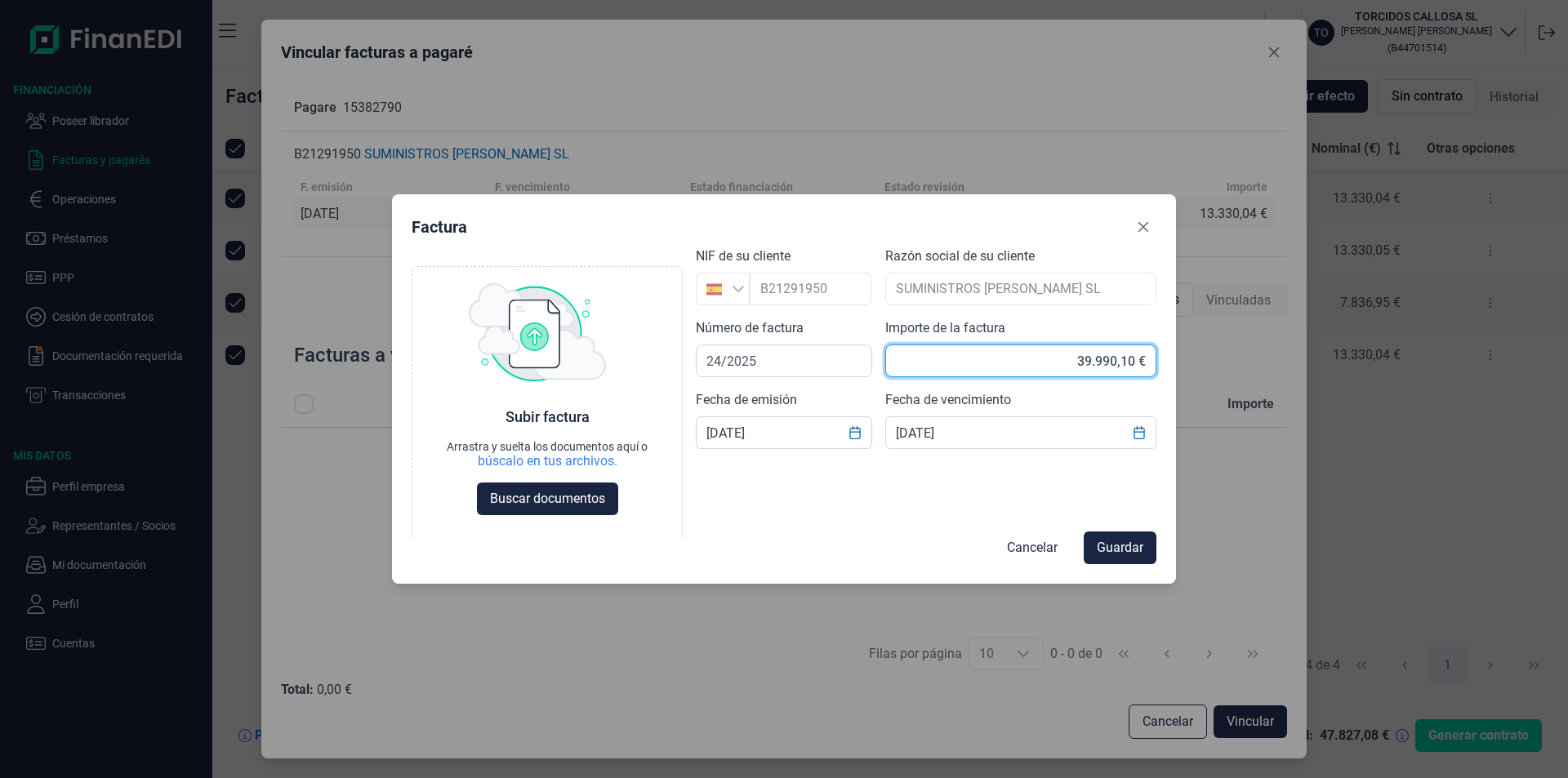
type input "39.990,13 €"
click at [1118, 546] on span "Guardar" at bounding box center [1120, 547] width 46 height 19
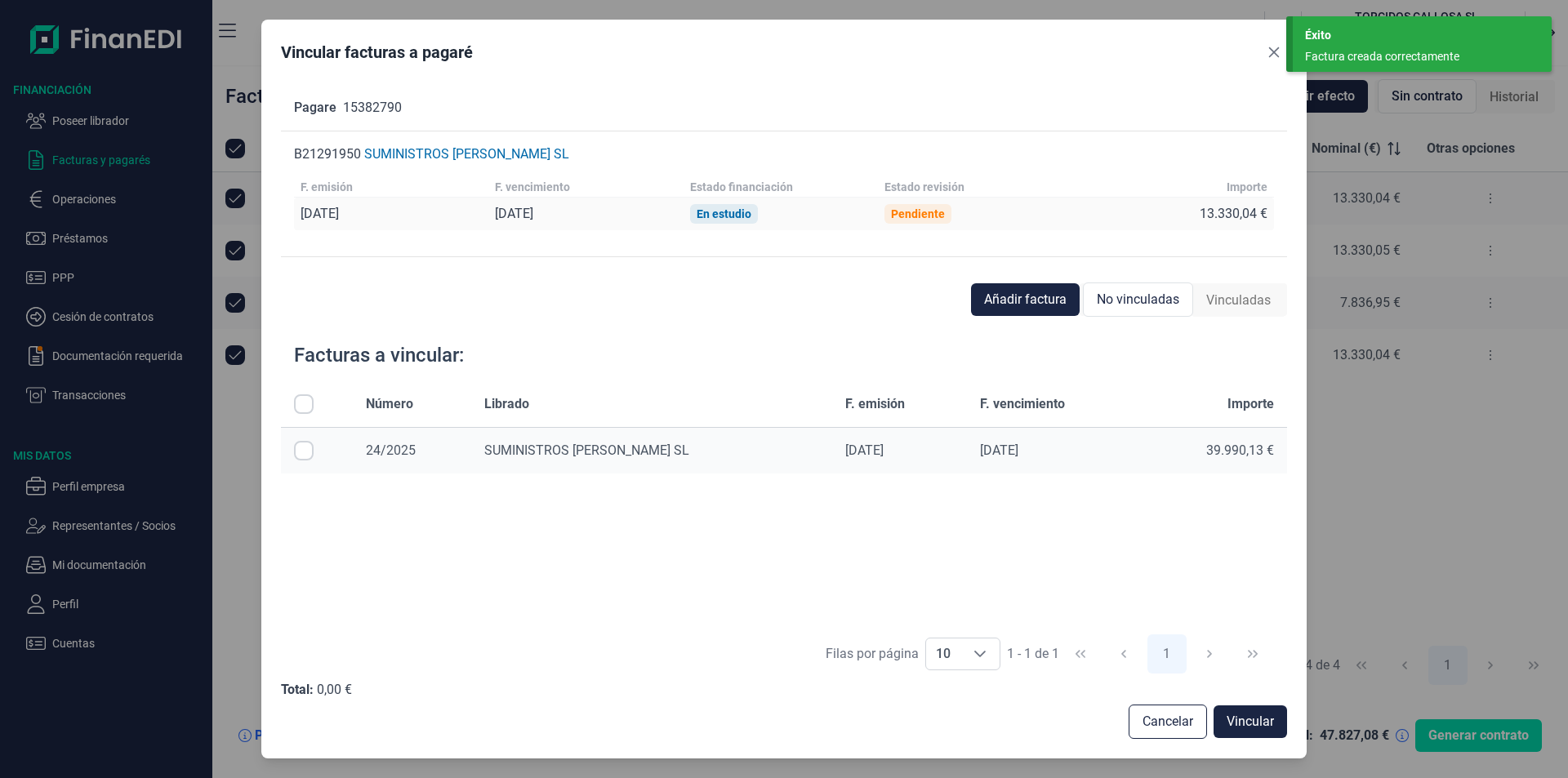
click at [304, 451] on input "Row Selected null" at bounding box center [304, 450] width 19 height 19
checkbox input "true"
click at [1252, 723] on span "Vincular" at bounding box center [1250, 721] width 47 height 19
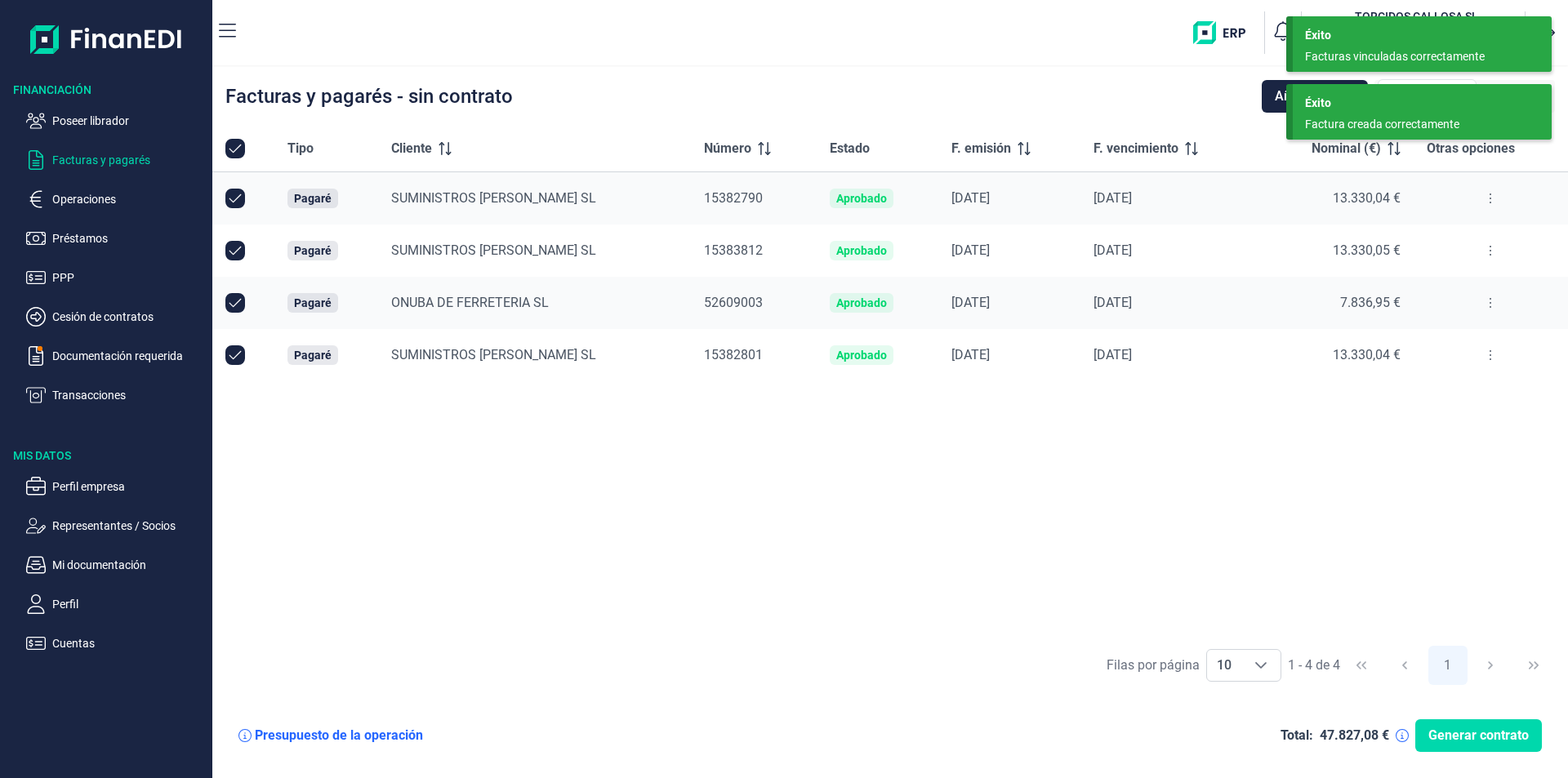
click at [1490, 248] on button at bounding box center [1490, 250] width 30 height 26
click at [1425, 318] on span "Vincular facturas a pagaré" at bounding box center [1425, 320] width 135 height 16
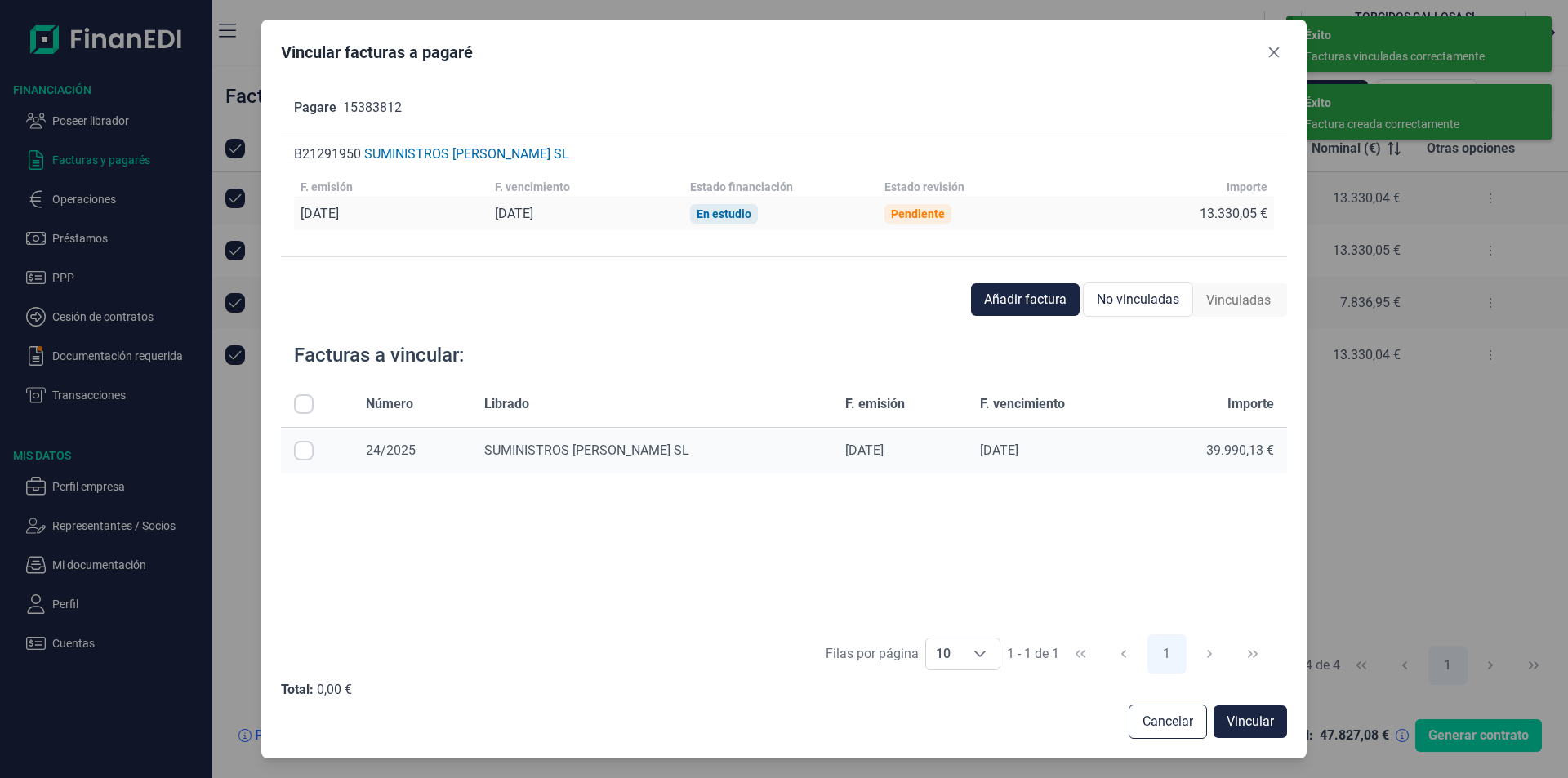
click at [307, 451] on input "Row Selected null" at bounding box center [304, 450] width 19 height 19
checkbox input "true"
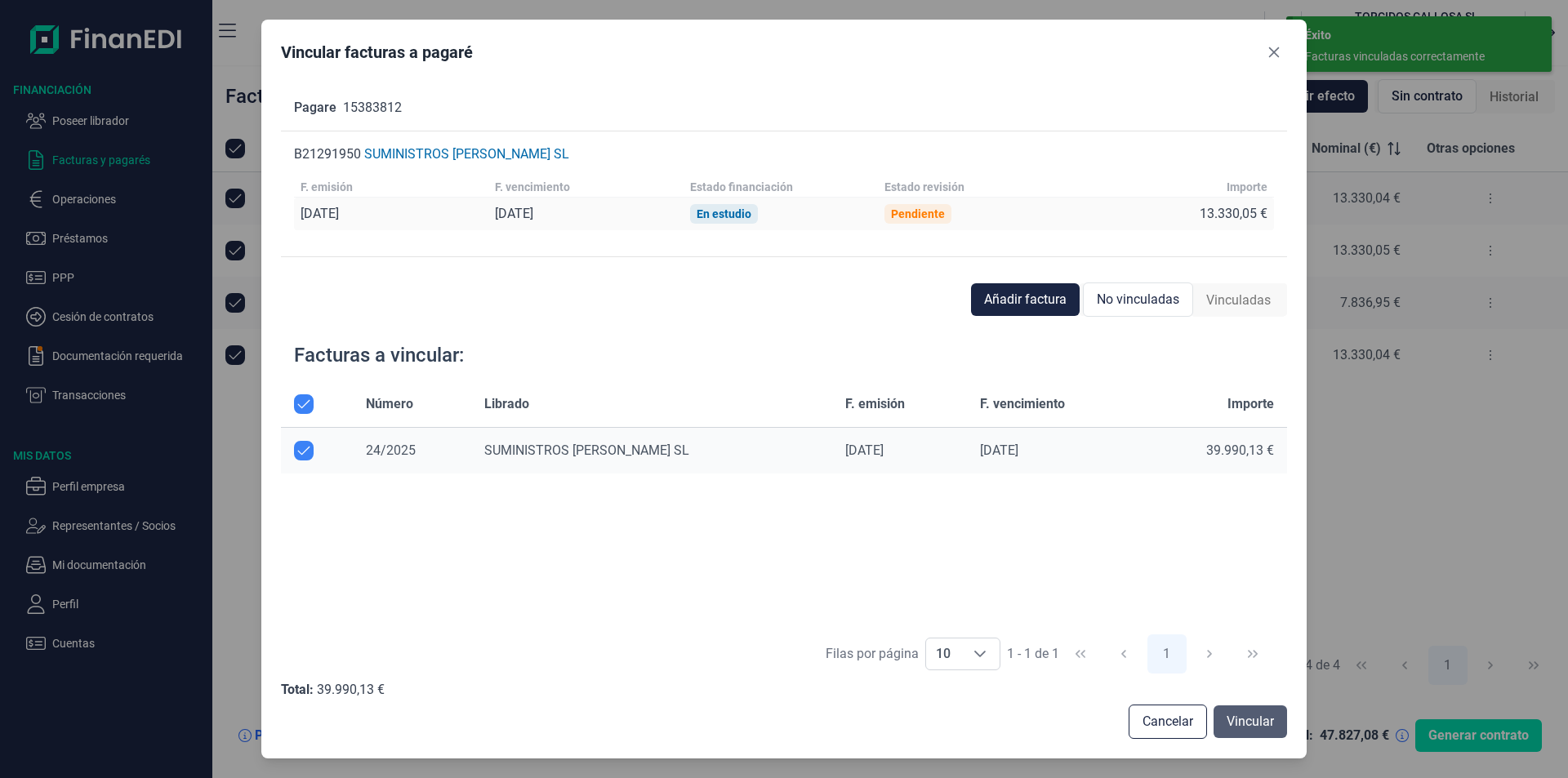
click at [1231, 719] on span "Vincular" at bounding box center [1250, 721] width 47 height 19
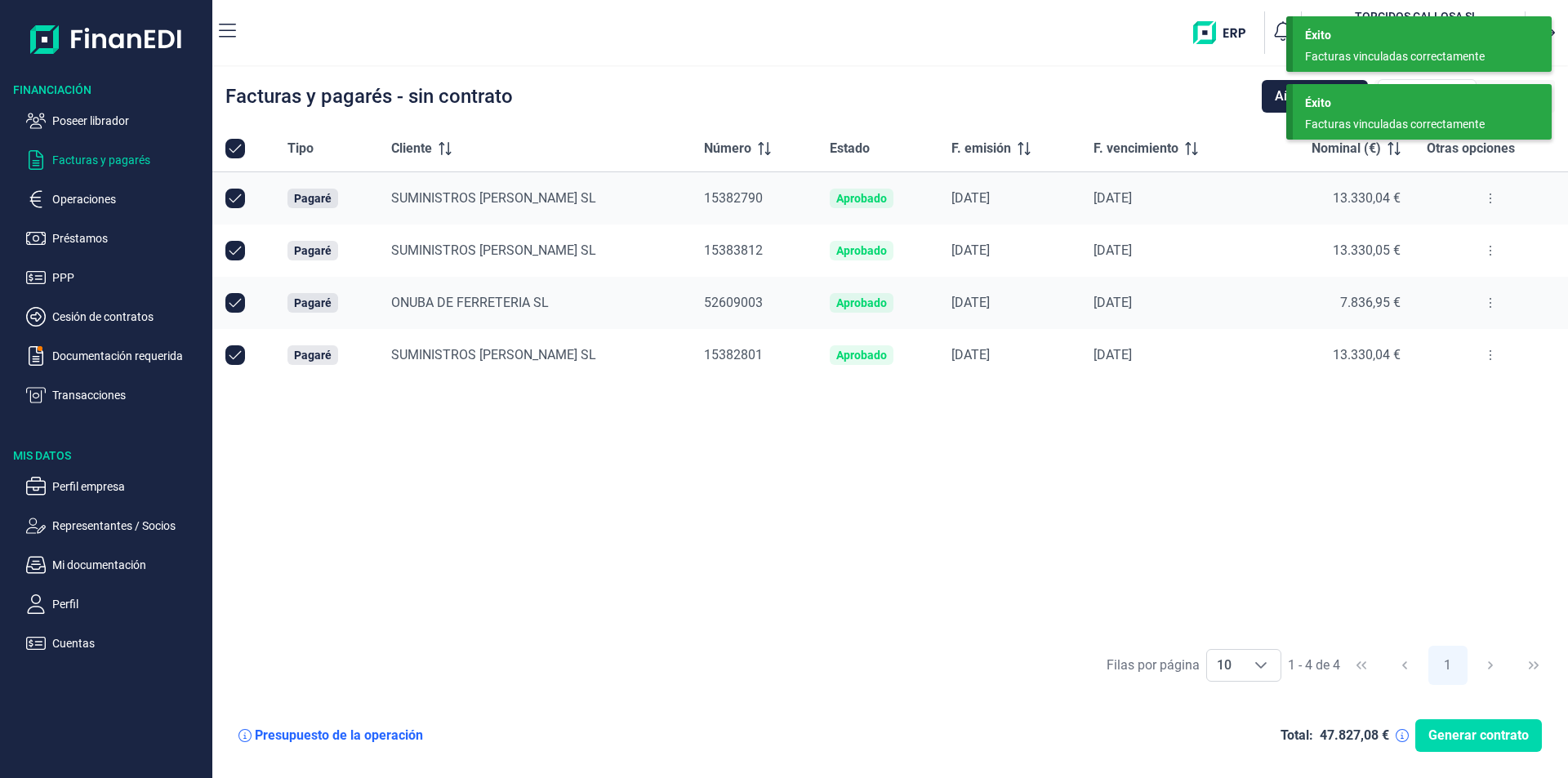
click at [1490, 355] on icon at bounding box center [1490, 356] width 3 height 13
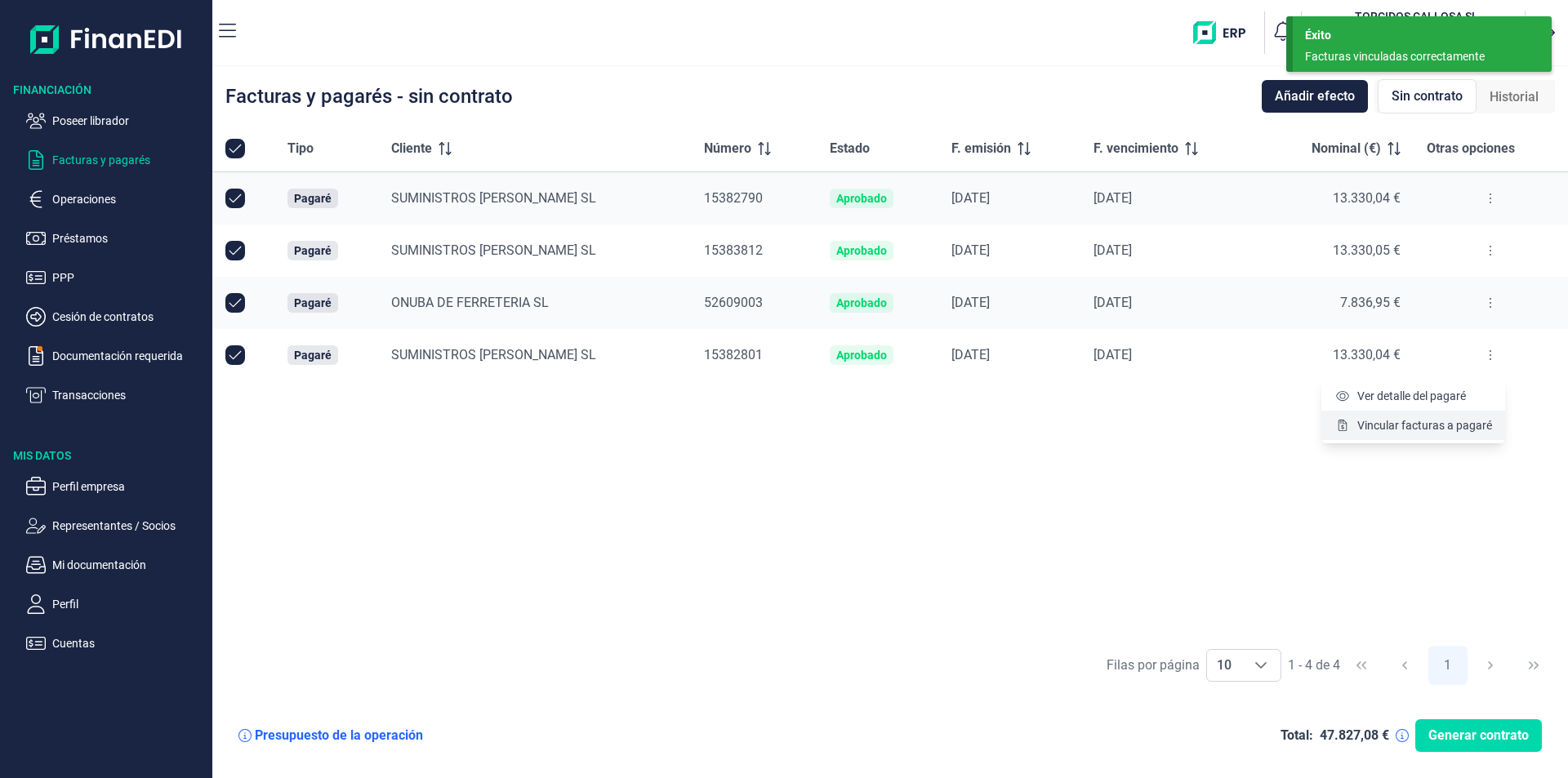
click at [1412, 427] on span "Vincular facturas a pagaré" at bounding box center [1425, 425] width 135 height 16
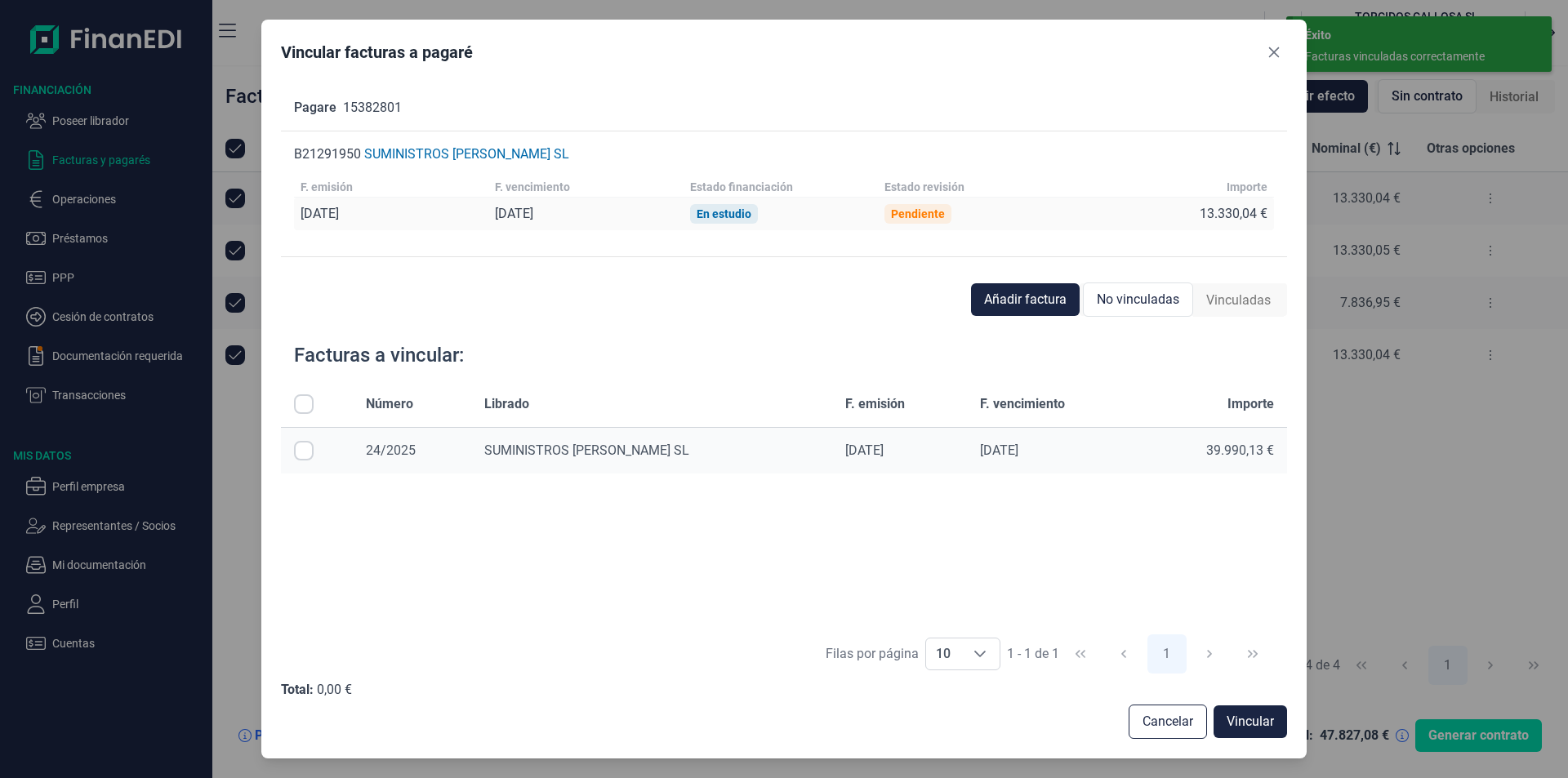
click at [307, 449] on input "Row Selected null" at bounding box center [304, 450] width 19 height 19
checkbox input "true"
click at [1236, 722] on span "Vincular" at bounding box center [1250, 721] width 47 height 19
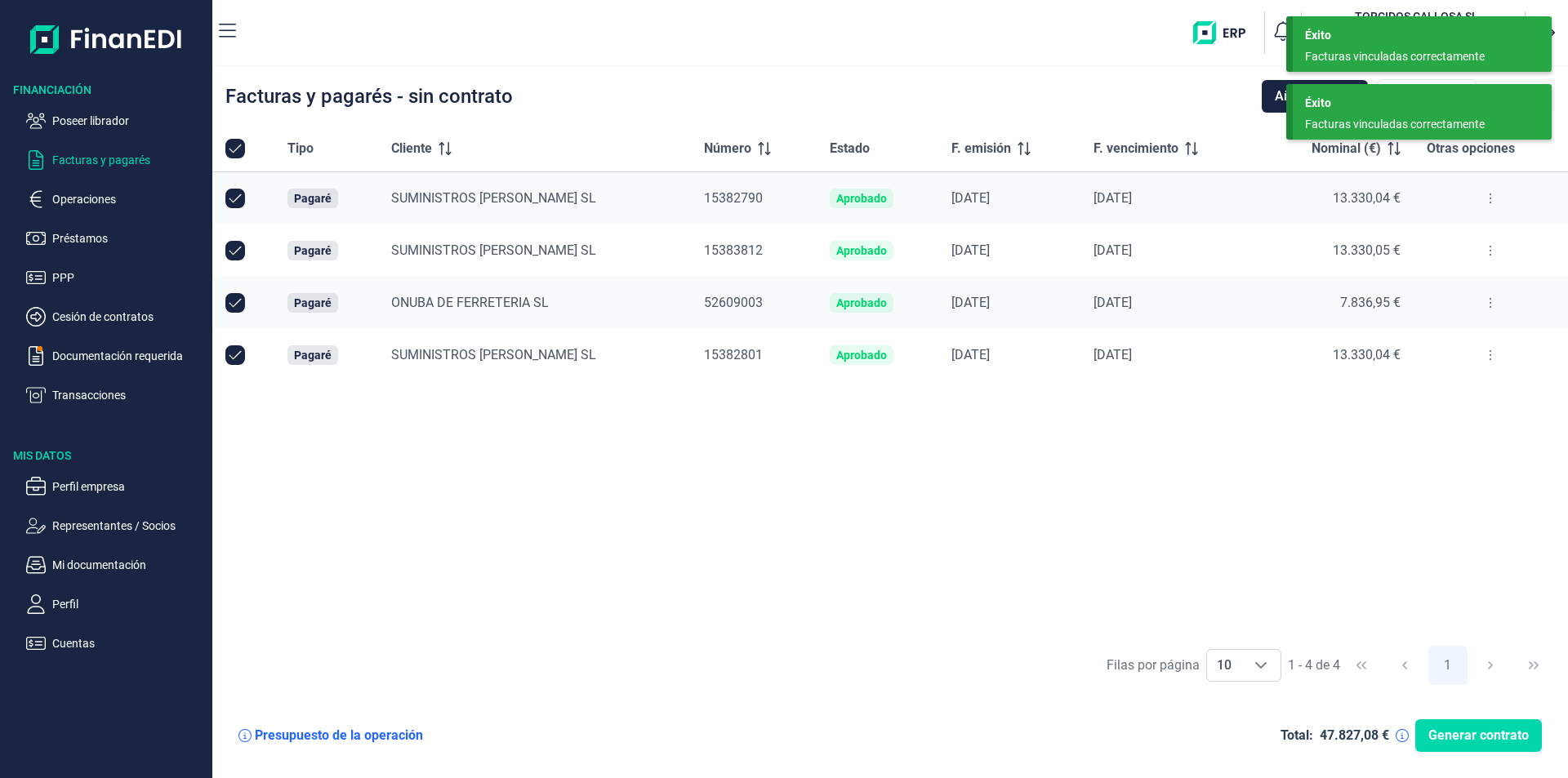
click at [875, 489] on div "Tipo Cliente Número Estado F. emisión F. vencimiento Nominal (€) Otras opciones…" at bounding box center [890, 381] width 1355 height 511
click at [1081, 455] on div "Tipo Cliente Número Estado F. emisión F. vencimiento Nominal (€) Otras opciones…" at bounding box center [890, 381] width 1355 height 511
